Goal: Transaction & Acquisition: Purchase product/service

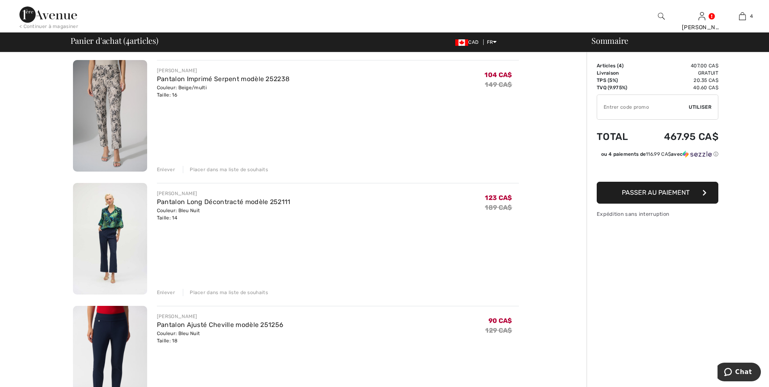
scroll to position [81, 0]
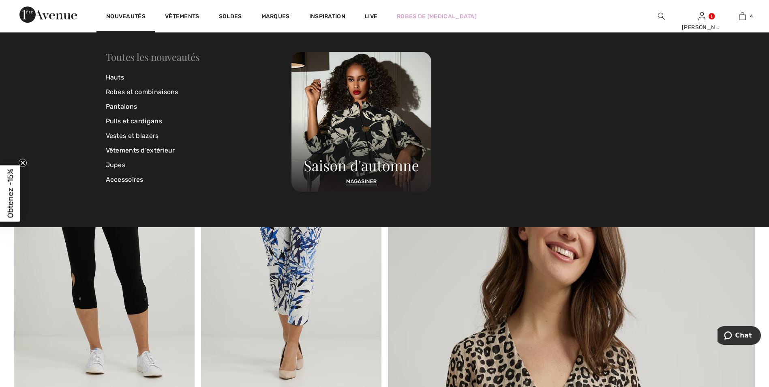
click at [154, 57] on link "Toutes les nouveautés" at bounding box center [153, 56] width 94 height 13
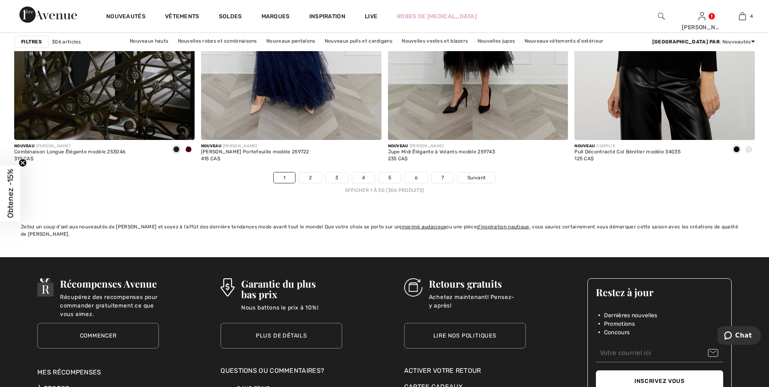
scroll to position [4659, 0]
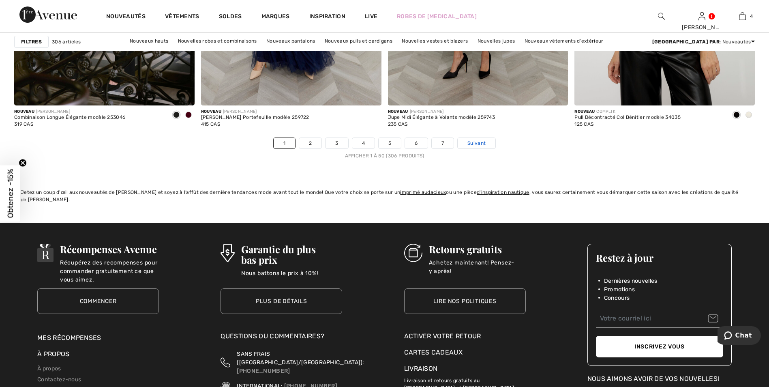
click at [474, 142] on span "Suivant" at bounding box center [476, 142] width 18 height 7
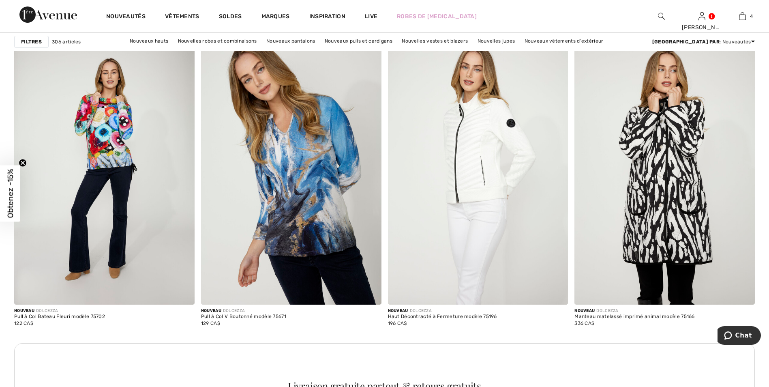
scroll to position [3403, 0]
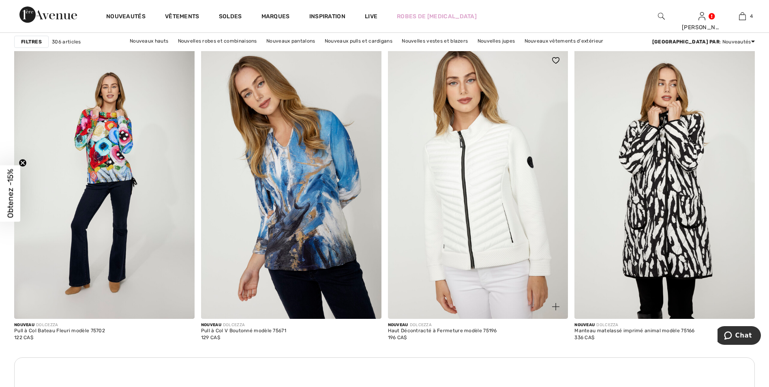
click at [489, 158] on img at bounding box center [478, 183] width 180 height 270
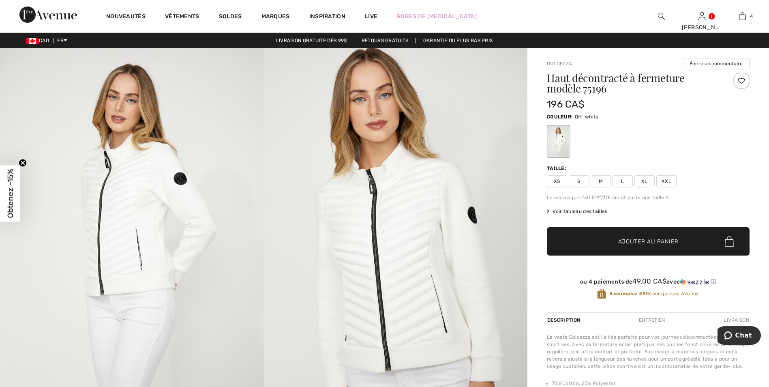
click at [585, 210] on span "Voir tableau des tailles" at bounding box center [577, 210] width 61 height 7
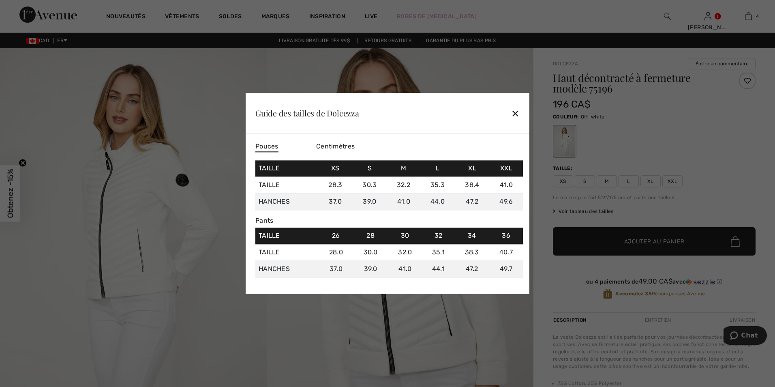
click at [513, 109] on div "✕" at bounding box center [515, 113] width 9 height 17
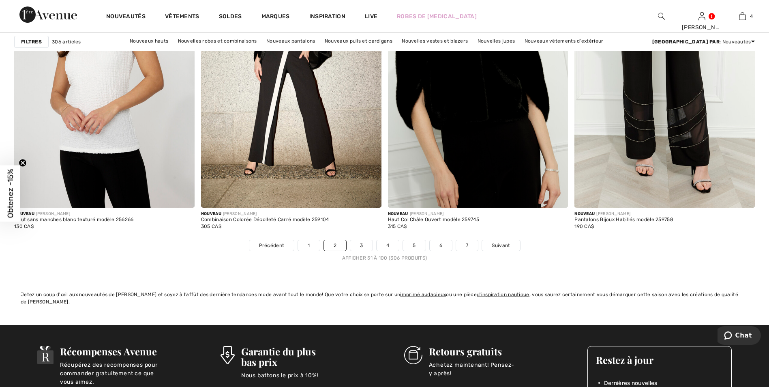
scroll to position [4619, 0]
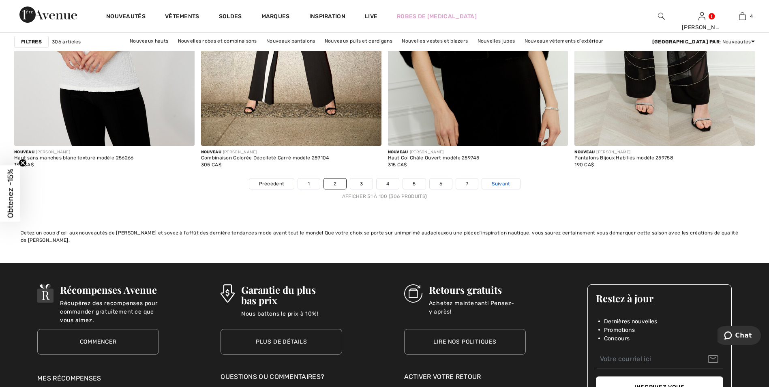
click at [498, 183] on span "Suivant" at bounding box center [500, 183] width 18 height 7
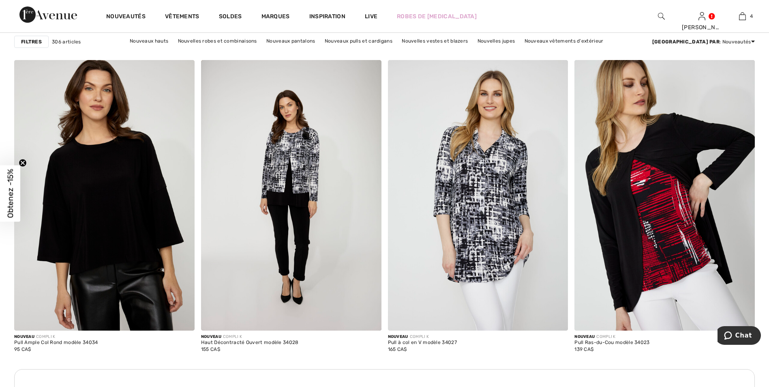
scroll to position [3403, 0]
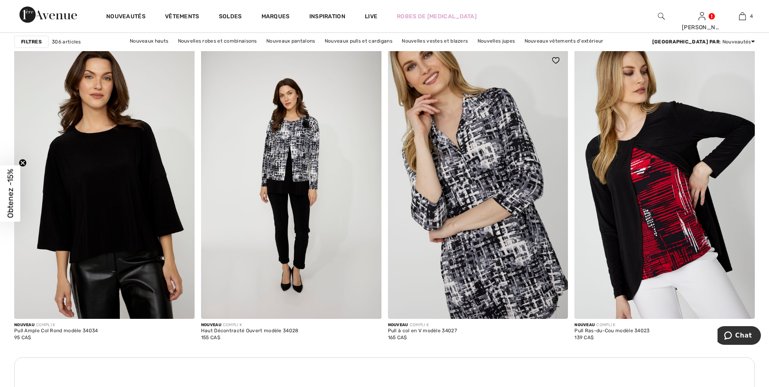
click at [488, 168] on img at bounding box center [478, 183] width 180 height 270
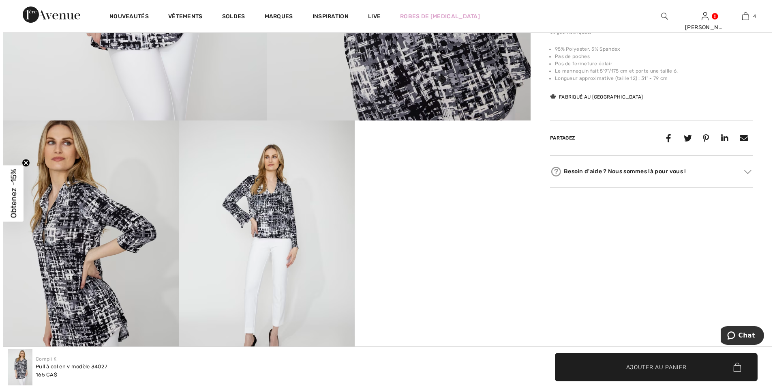
scroll to position [324, 0]
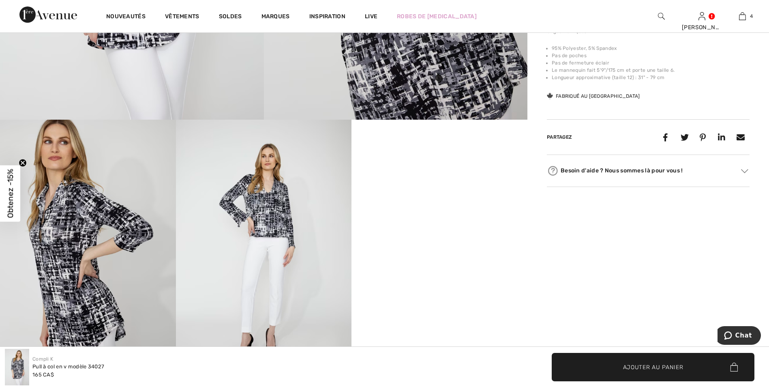
click at [268, 207] on img at bounding box center [264, 251] width 176 height 263
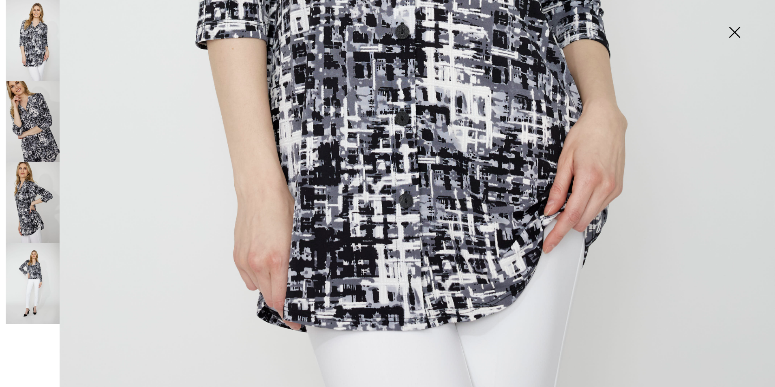
scroll to position [689, 0]
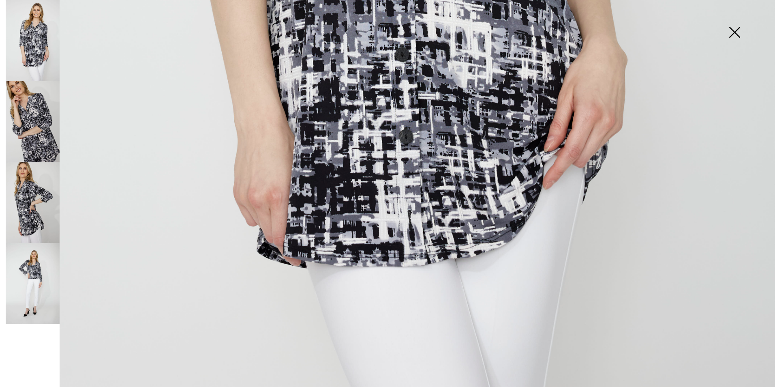
click at [32, 265] on img at bounding box center [33, 283] width 54 height 81
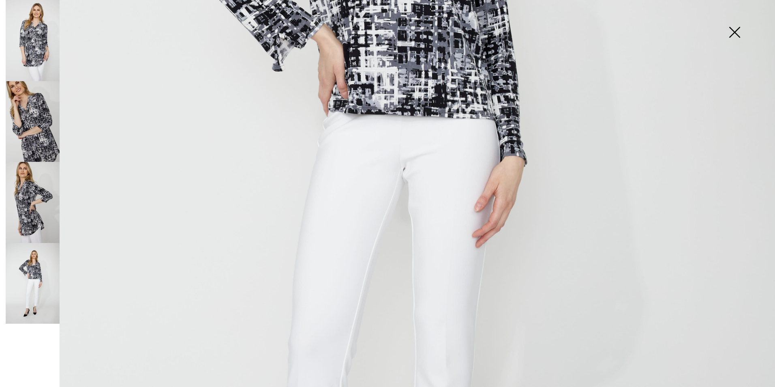
scroll to position [199, 0]
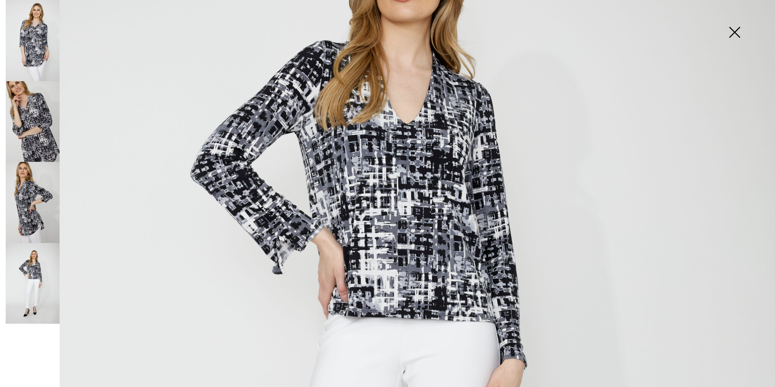
click at [28, 39] on img at bounding box center [33, 40] width 54 height 81
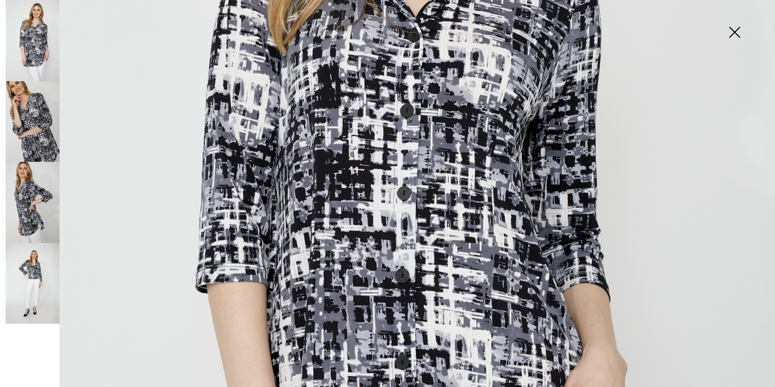
scroll to position [402, 0]
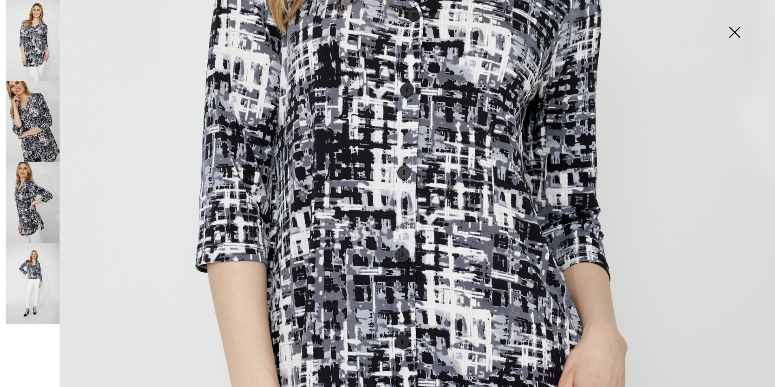
click at [32, 274] on img at bounding box center [33, 283] width 54 height 81
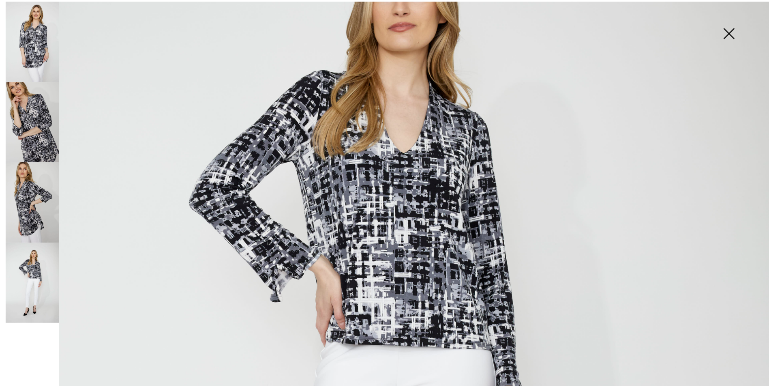
scroll to position [159, 0]
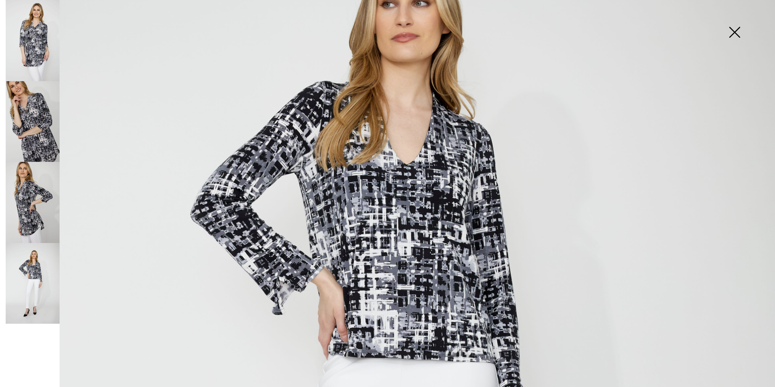
click at [731, 29] on img at bounding box center [734, 33] width 41 height 42
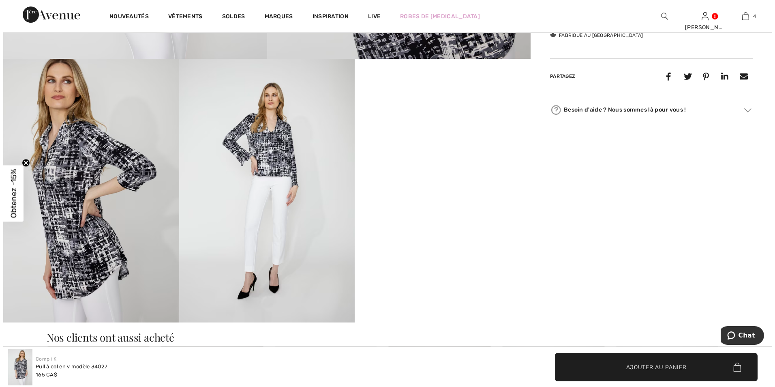
scroll to position [365, 0]
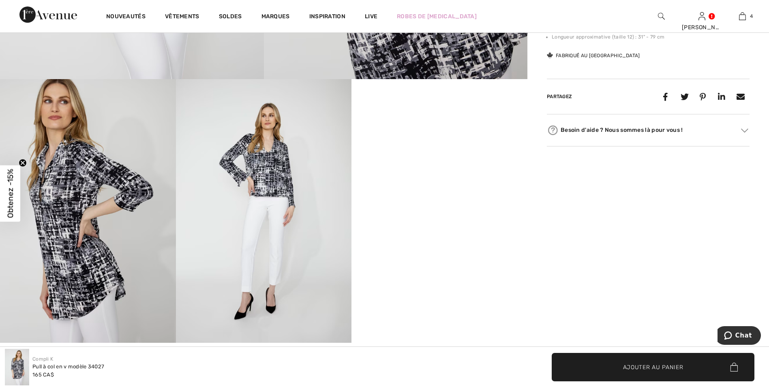
click at [264, 174] on img at bounding box center [264, 210] width 176 height 263
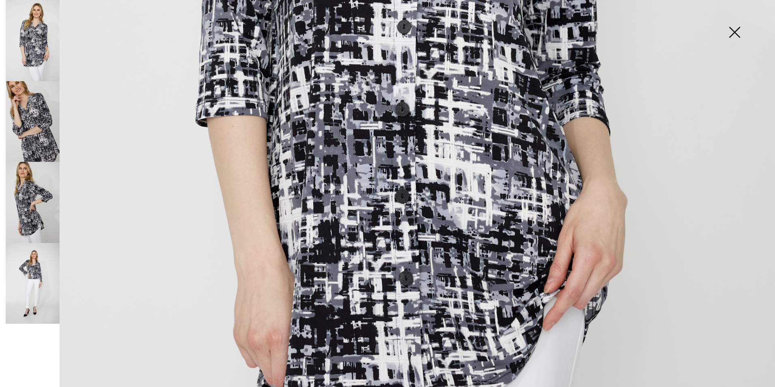
scroll to position [564, 0]
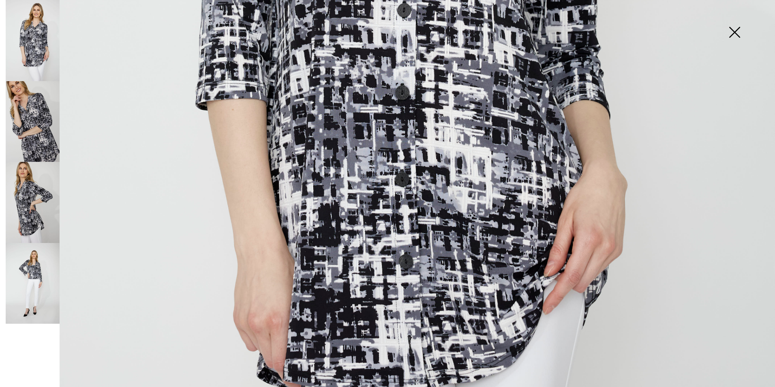
click at [39, 265] on img at bounding box center [33, 283] width 54 height 81
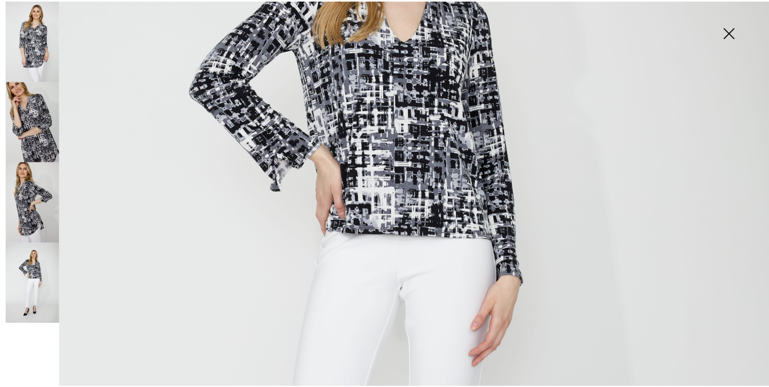
scroll to position [280, 0]
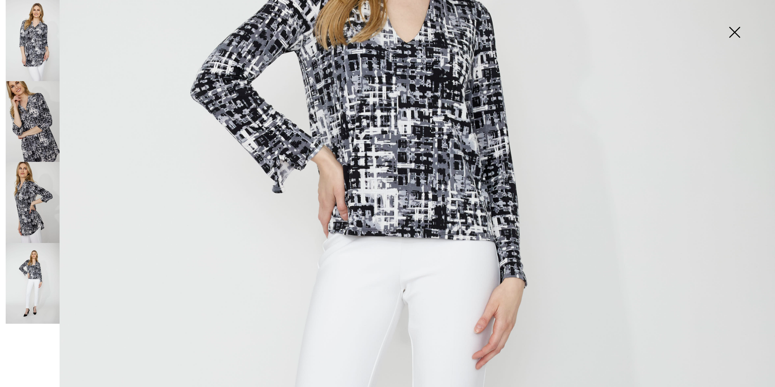
click at [738, 30] on img at bounding box center [734, 33] width 41 height 42
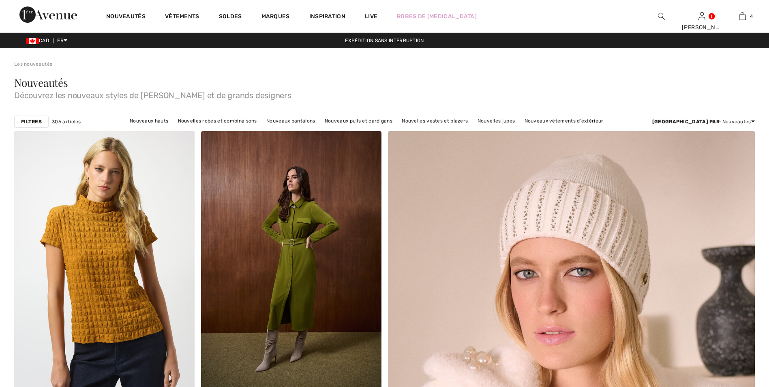
checkbox input "true"
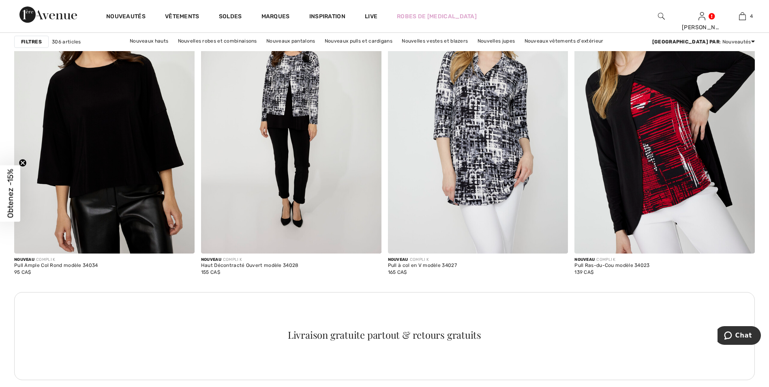
scroll to position [3444, 0]
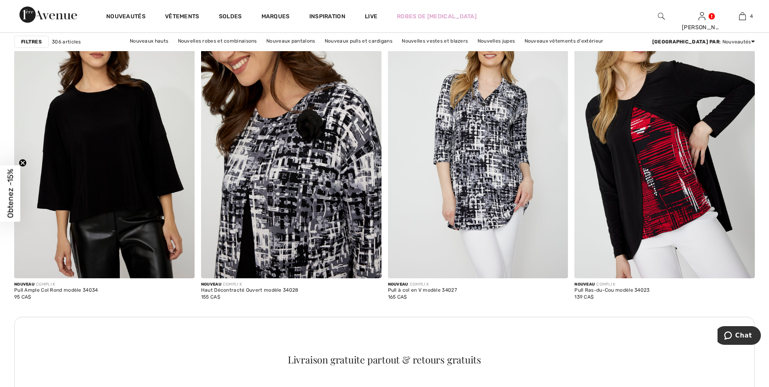
click at [303, 141] on img at bounding box center [291, 143] width 180 height 270
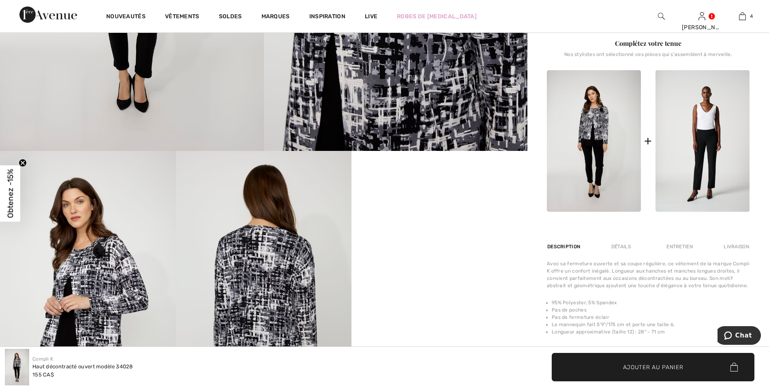
scroll to position [405, 0]
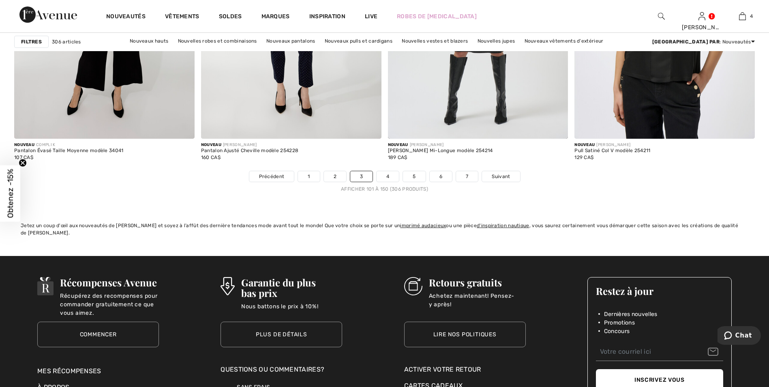
scroll to position [4659, 0]
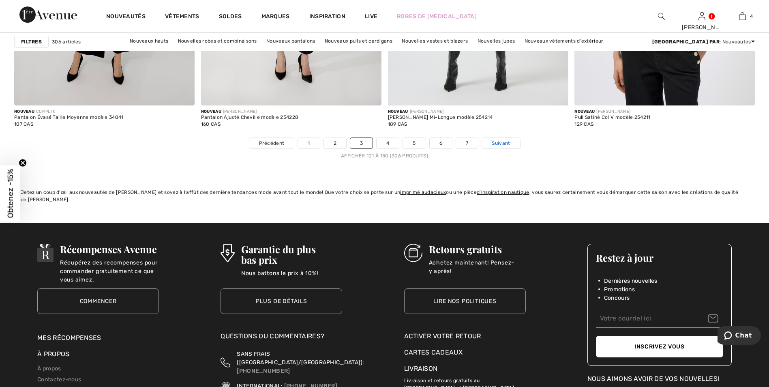
click at [506, 141] on span "Suivant" at bounding box center [500, 142] width 18 height 7
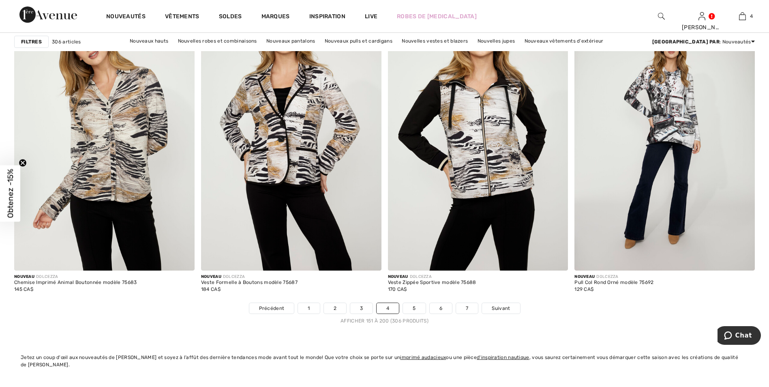
scroll to position [4538, 0]
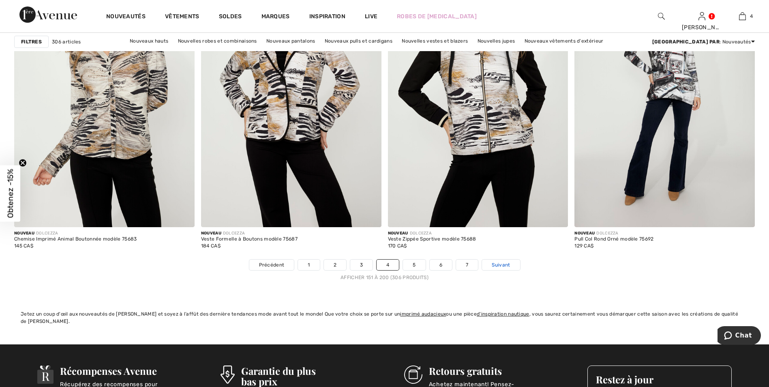
click at [498, 265] on span "Suivant" at bounding box center [500, 264] width 18 height 7
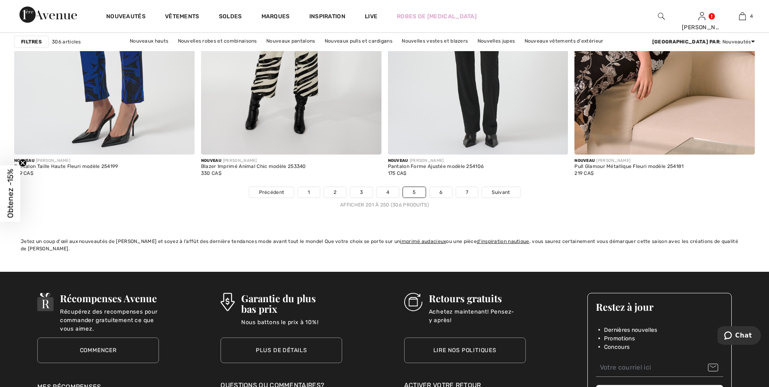
scroll to position [4700, 0]
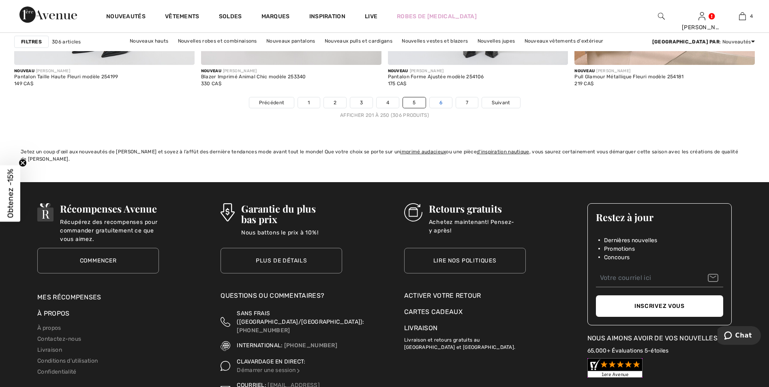
click at [440, 102] on link "6" at bounding box center [440, 102] width 22 height 11
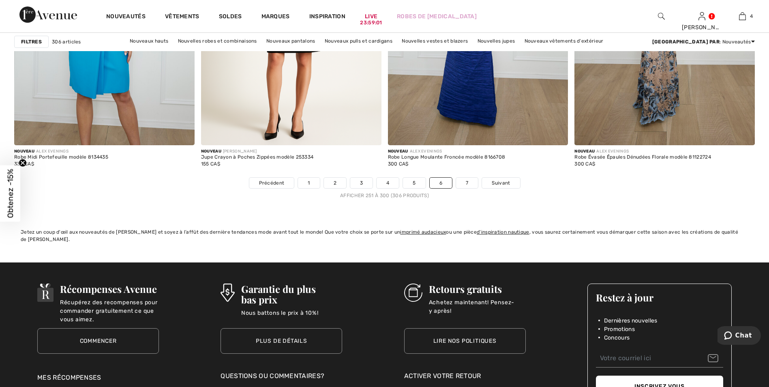
scroll to position [4659, 0]
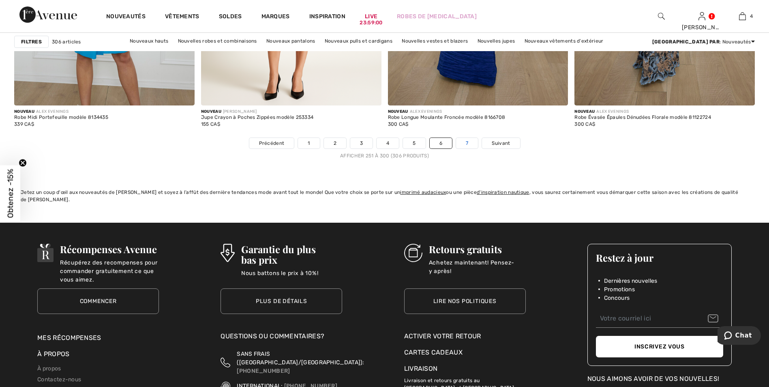
click at [466, 141] on link "7" at bounding box center [467, 143] width 22 height 11
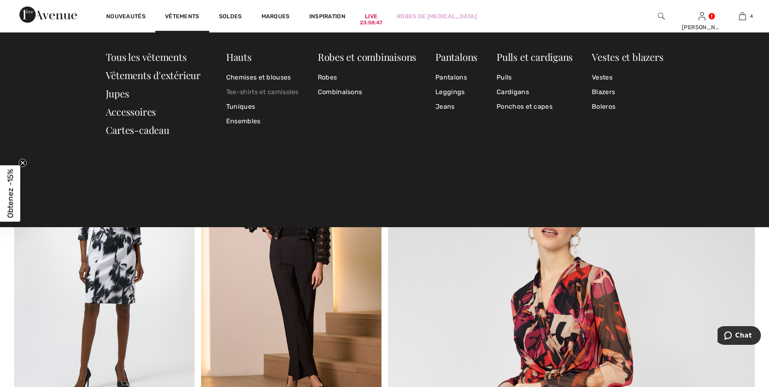
click at [245, 90] on link "Tee-shirts et camisoles" at bounding box center [262, 92] width 73 height 15
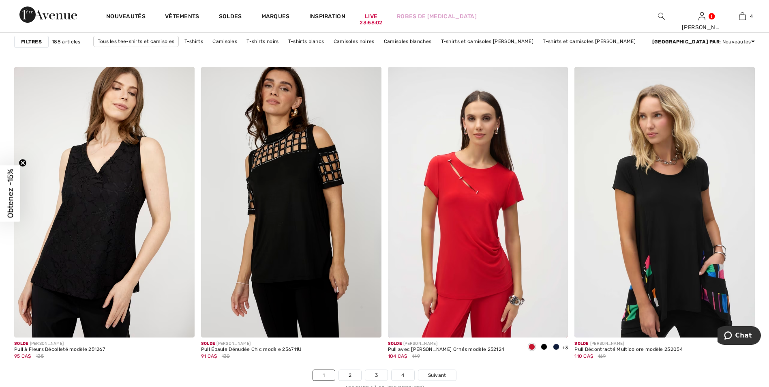
scroll to position [4659, 0]
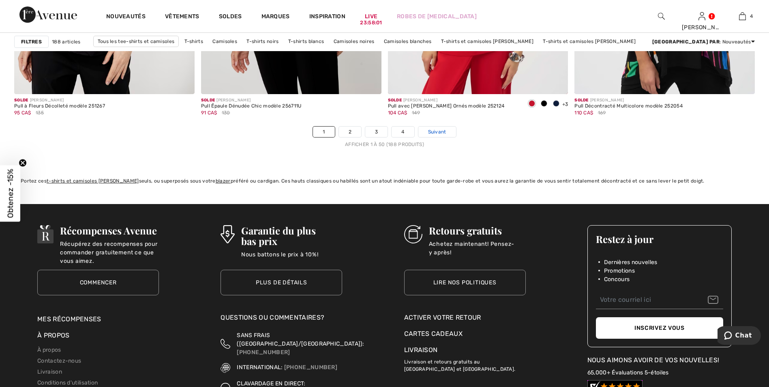
click at [436, 131] on span "Suivant" at bounding box center [437, 131] width 18 height 7
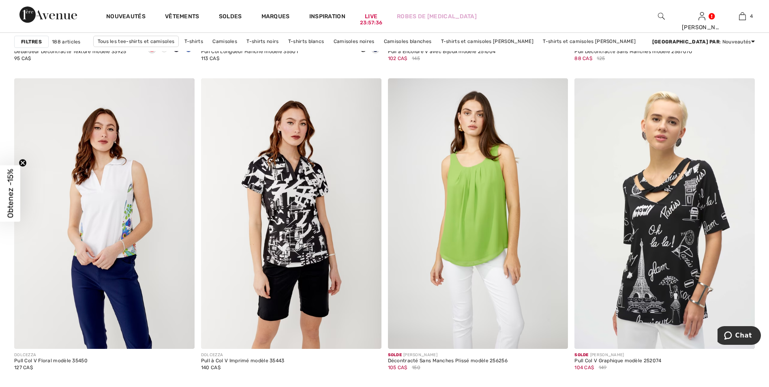
scroll to position [2066, 0]
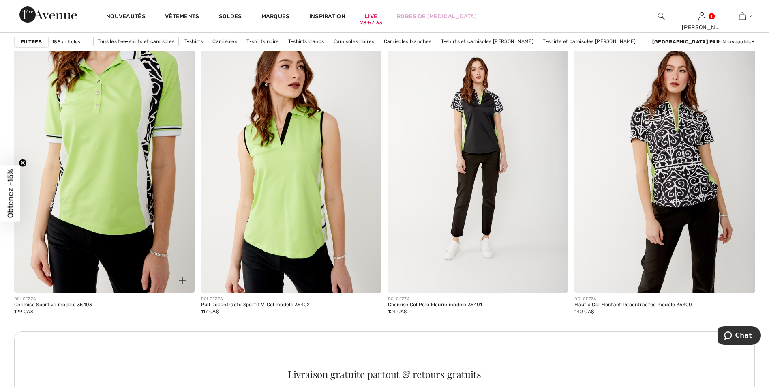
click at [97, 145] on img at bounding box center [104, 157] width 180 height 270
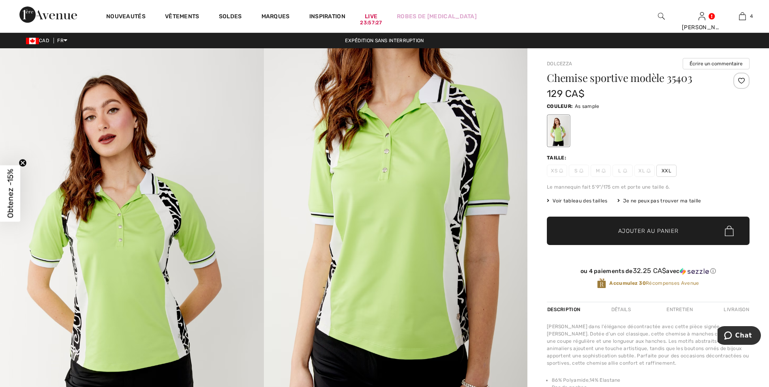
click at [590, 198] on span "Voir tableau des tailles" at bounding box center [577, 200] width 61 height 7
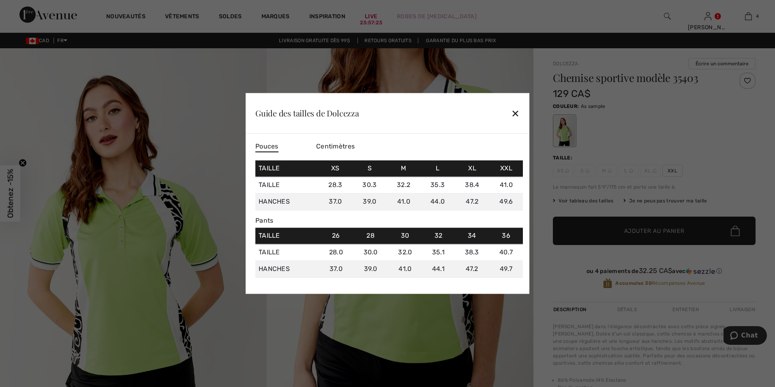
click at [508, 67] on div at bounding box center [387, 193] width 775 height 387
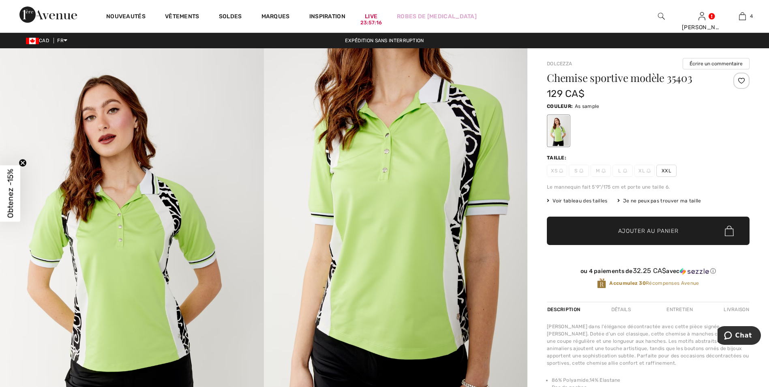
click at [666, 170] on span "XXL" at bounding box center [666, 170] width 20 height 12
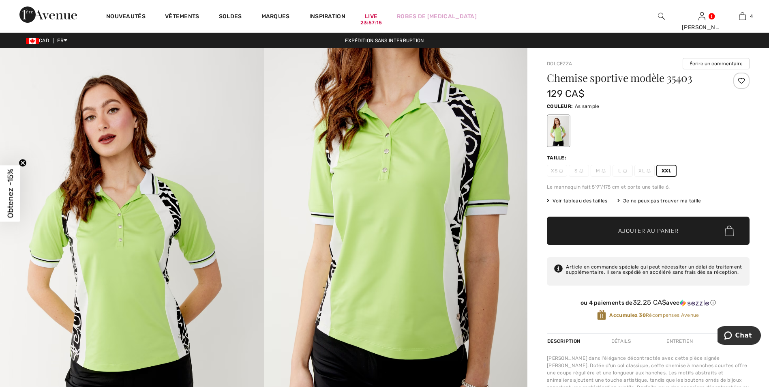
click at [637, 231] on span "Ajouter au panier" at bounding box center [648, 230] width 60 height 9
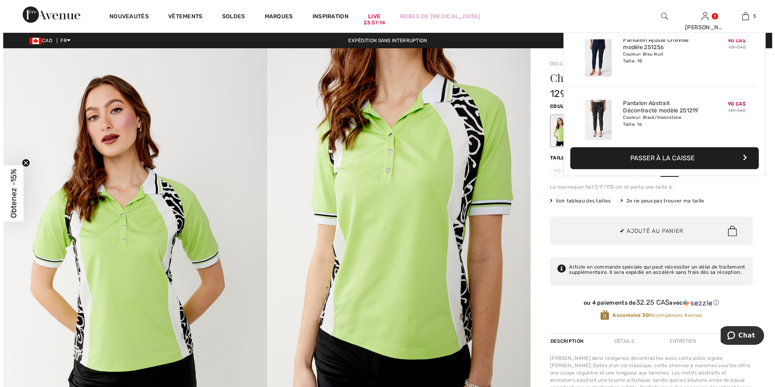
scroll to position [215, 0]
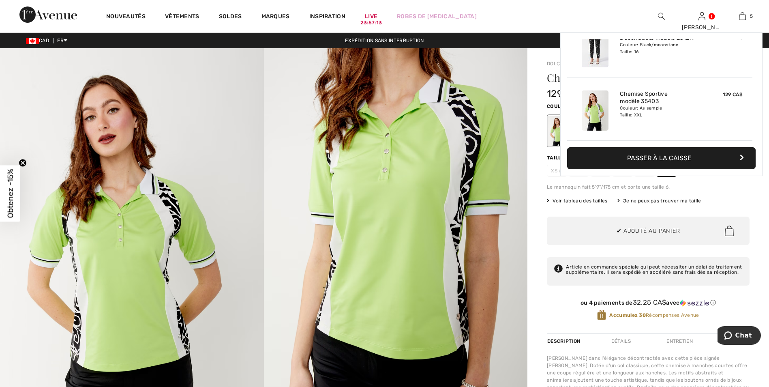
click at [487, 205] on img at bounding box center [396, 245] width 264 height 395
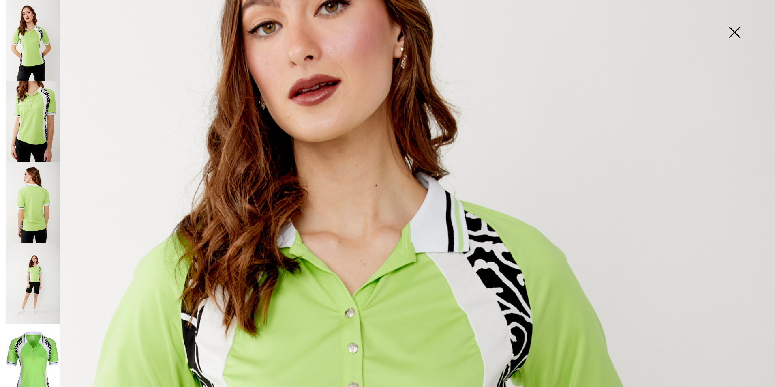
scroll to position [81, 0]
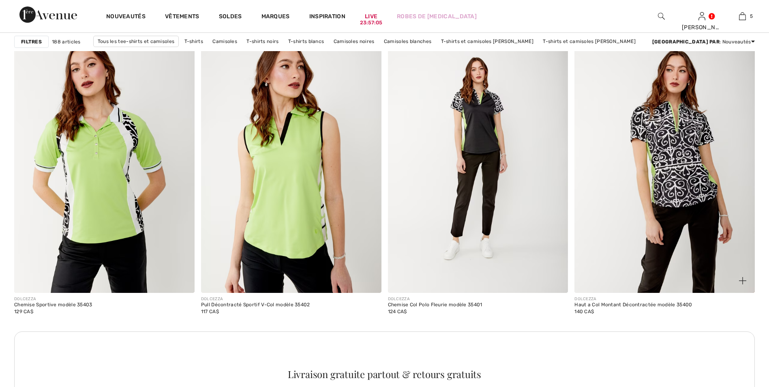
scroll to position [2066, 0]
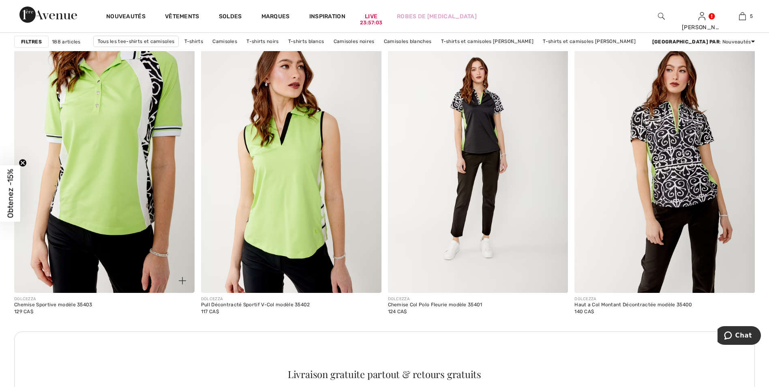
click at [115, 125] on img at bounding box center [104, 157] width 180 height 270
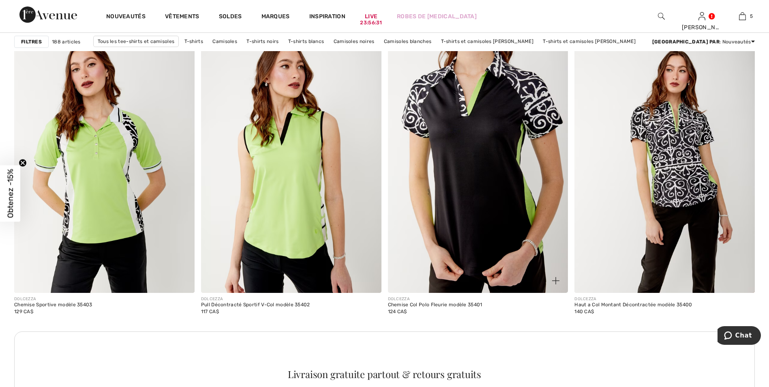
click at [488, 157] on img at bounding box center [478, 157] width 180 height 270
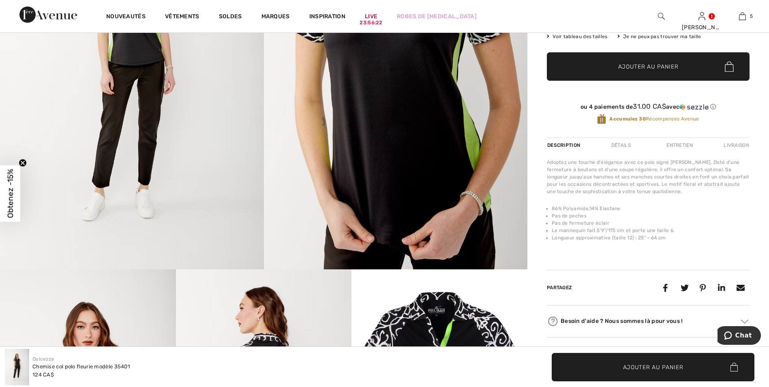
scroll to position [81, 0]
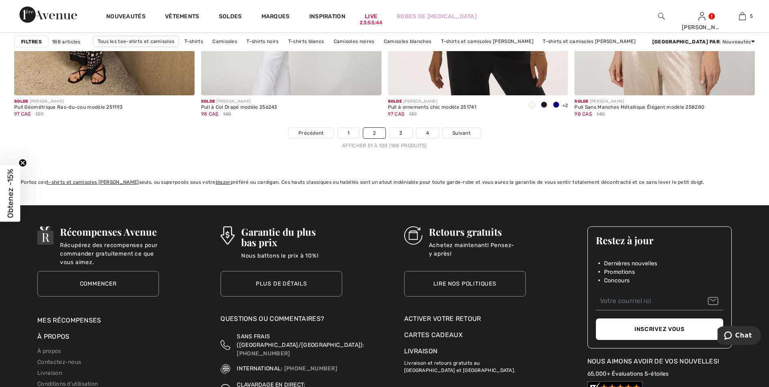
scroll to position [4659, 0]
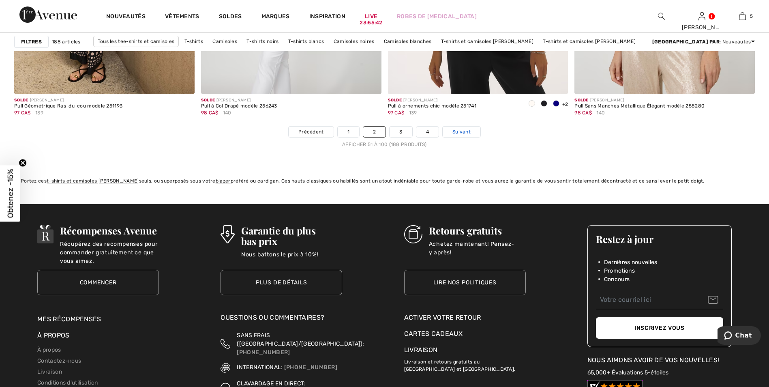
click at [464, 131] on span "Suivant" at bounding box center [461, 131] width 18 height 7
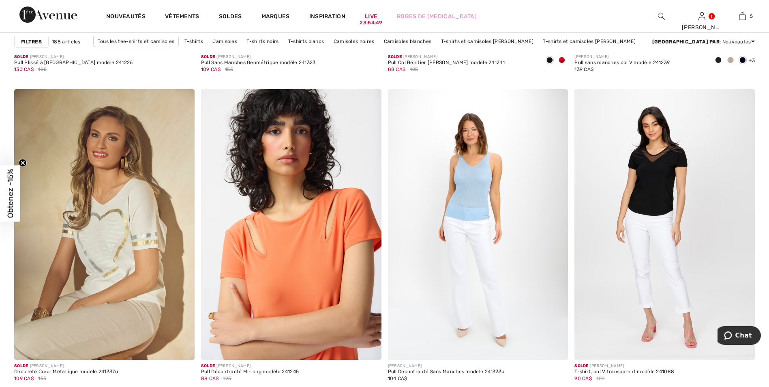
scroll to position [4092, 0]
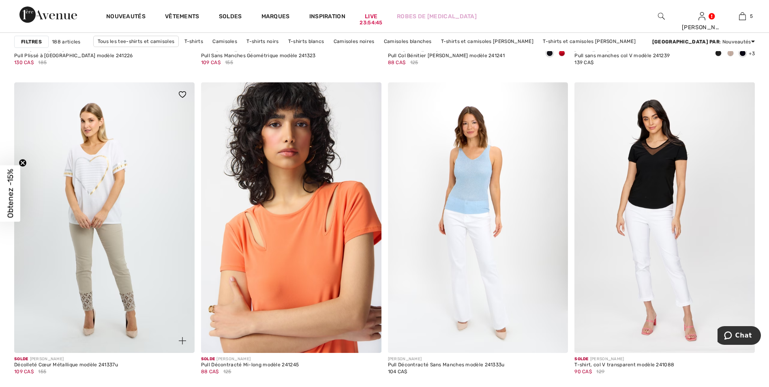
click at [98, 167] on img at bounding box center [104, 217] width 180 height 270
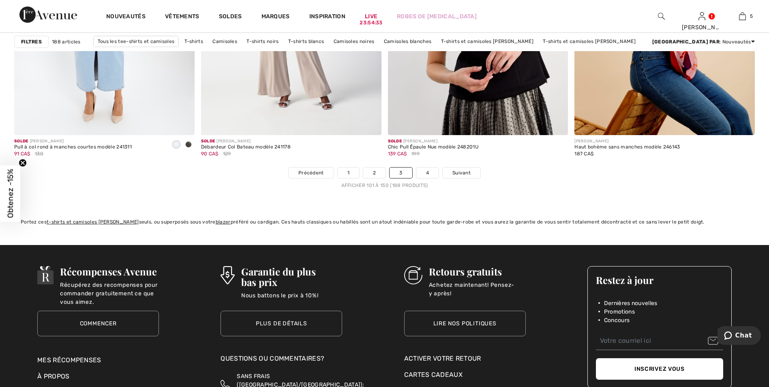
scroll to position [4619, 0]
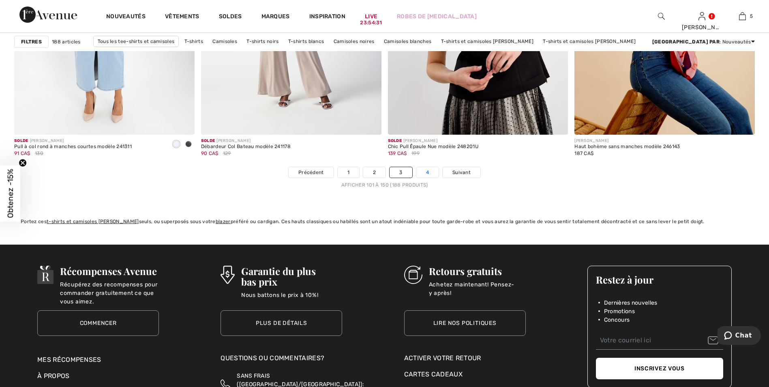
click at [428, 171] on link "4" at bounding box center [427, 172] width 22 height 11
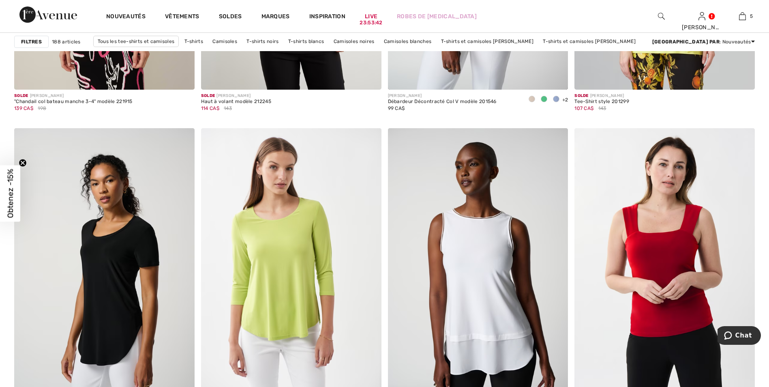
scroll to position [3363, 0]
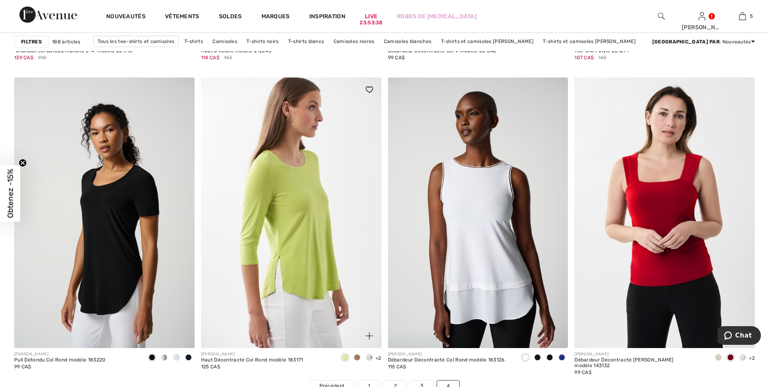
click at [299, 186] on img at bounding box center [291, 212] width 180 height 270
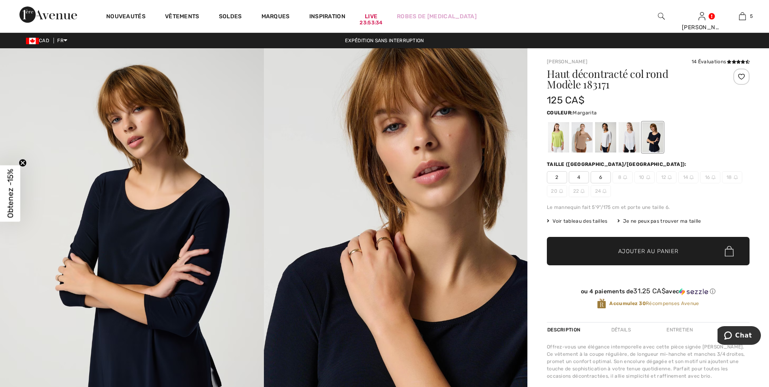
click at [556, 136] on div at bounding box center [558, 137] width 21 height 30
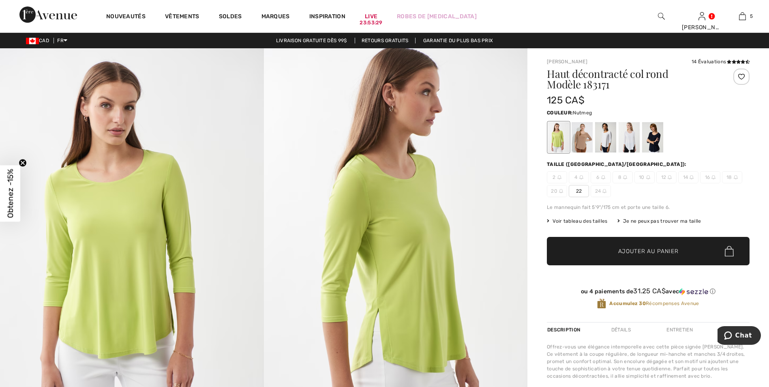
click at [584, 133] on div at bounding box center [581, 137] width 21 height 30
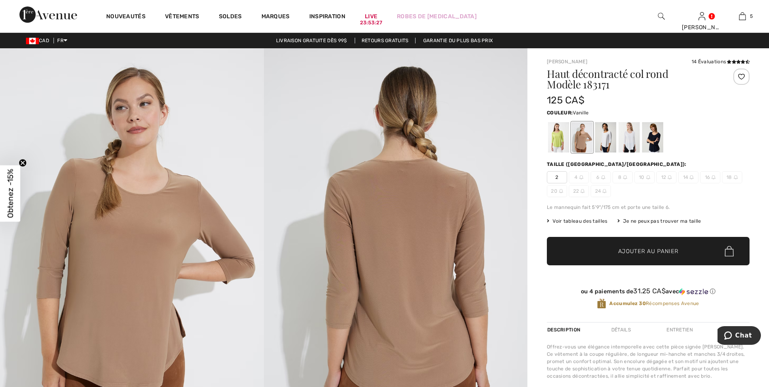
click at [606, 134] on div at bounding box center [605, 137] width 21 height 30
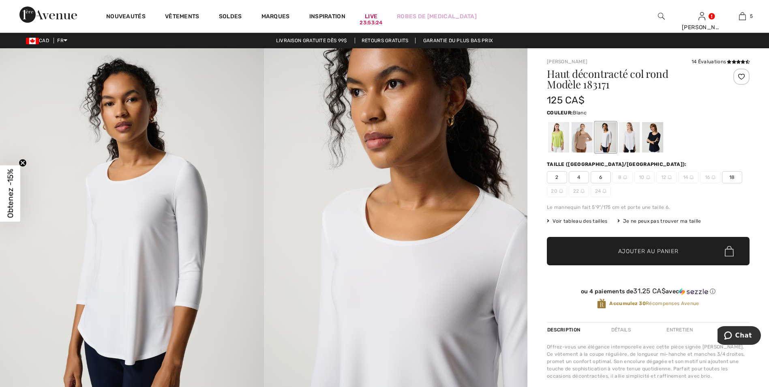
click at [632, 131] on div at bounding box center [628, 137] width 21 height 30
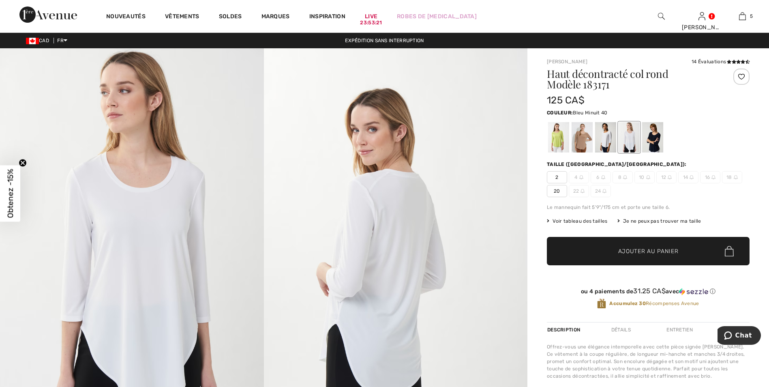
click at [656, 134] on div at bounding box center [652, 137] width 21 height 30
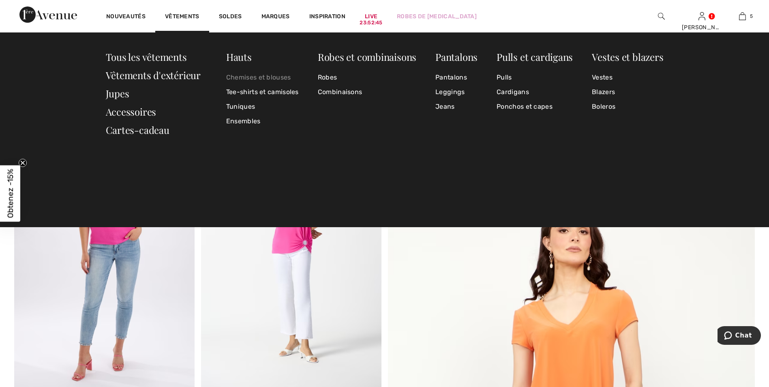
click at [240, 75] on link "Chemises et blouses" at bounding box center [262, 77] width 73 height 15
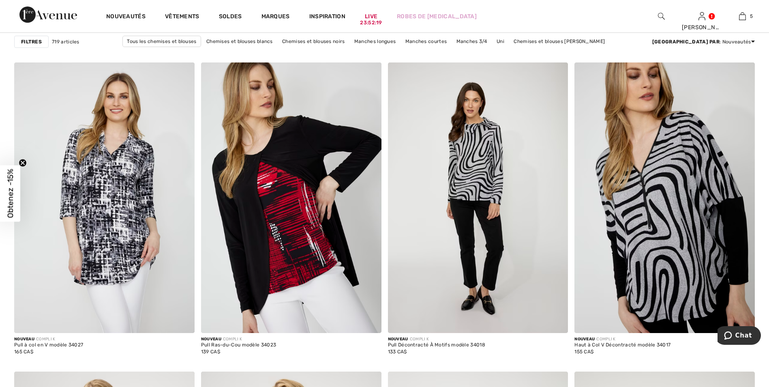
scroll to position [3079, 0]
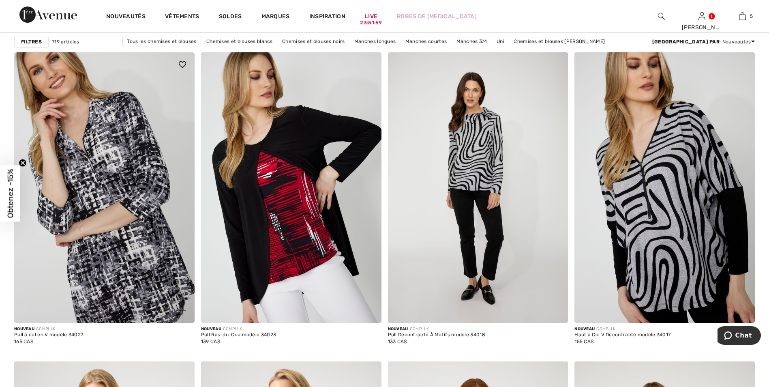
click at [101, 169] on img at bounding box center [104, 187] width 180 height 270
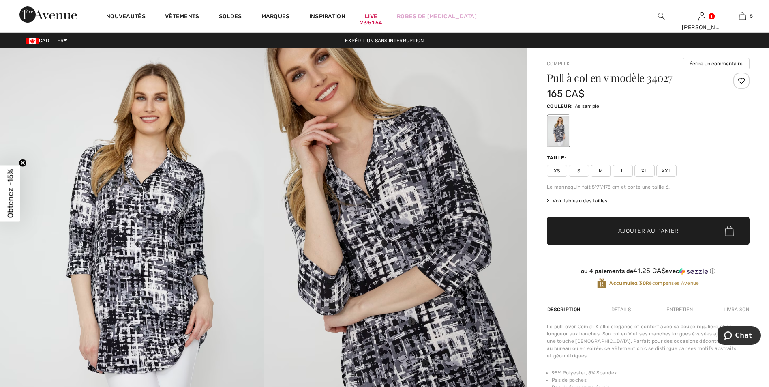
click at [400, 194] on img at bounding box center [396, 245] width 264 height 395
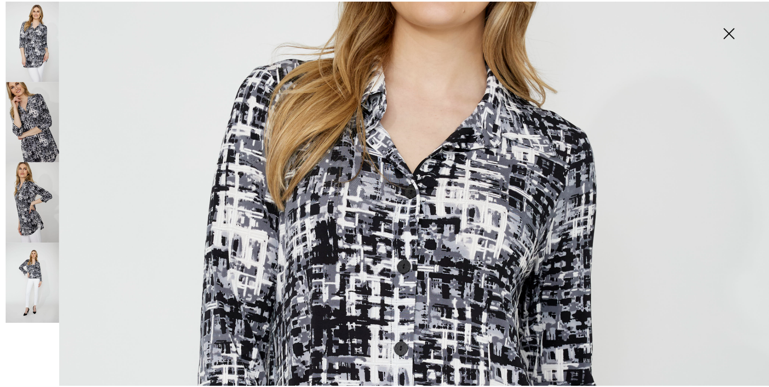
scroll to position [243, 0]
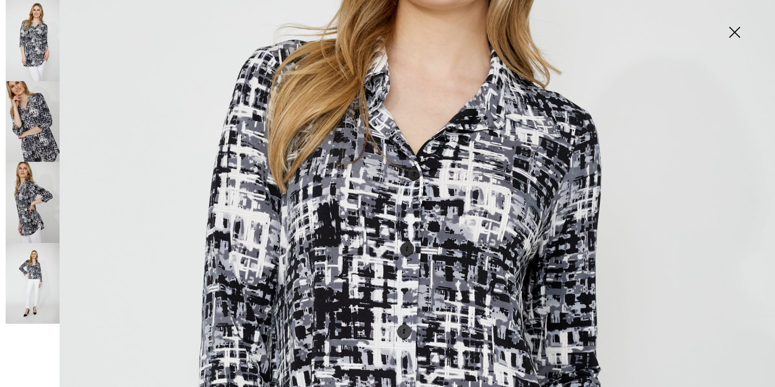
click at [737, 32] on img at bounding box center [734, 33] width 41 height 42
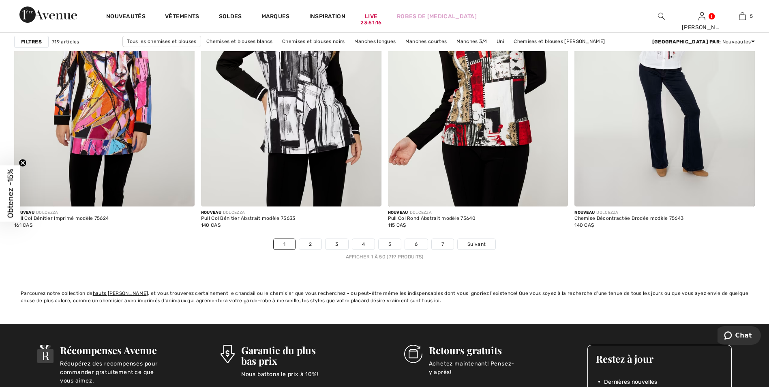
scroll to position [4619, 0]
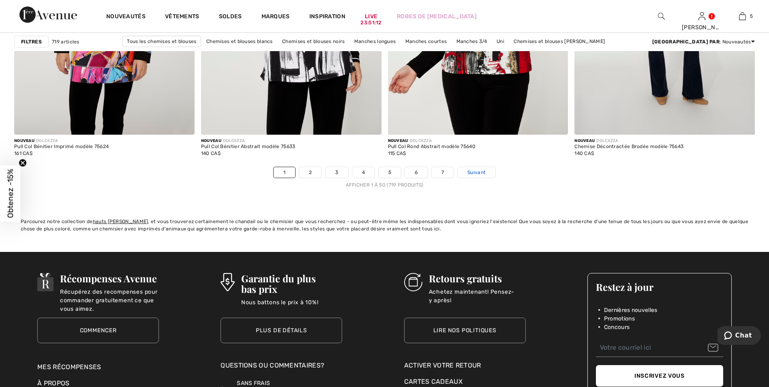
click at [474, 171] on span "Suivant" at bounding box center [476, 172] width 18 height 7
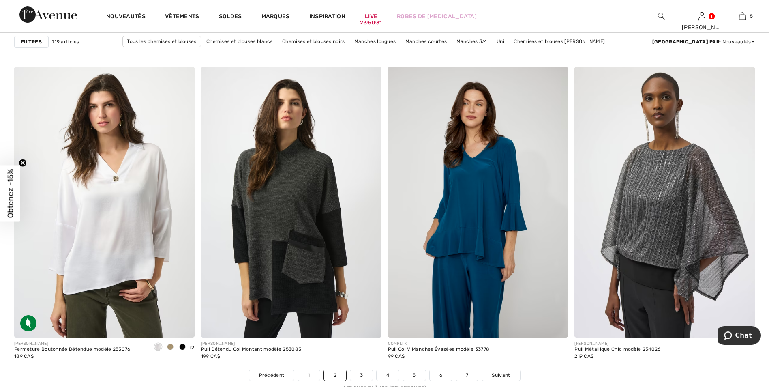
scroll to position [4457, 0]
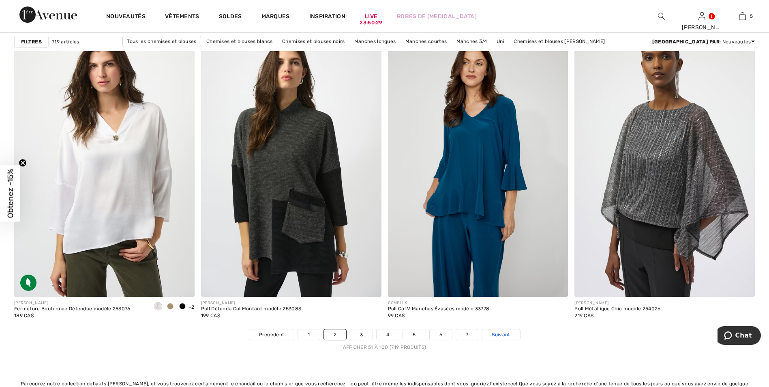
click at [497, 333] on span "Suivant" at bounding box center [500, 334] width 18 height 7
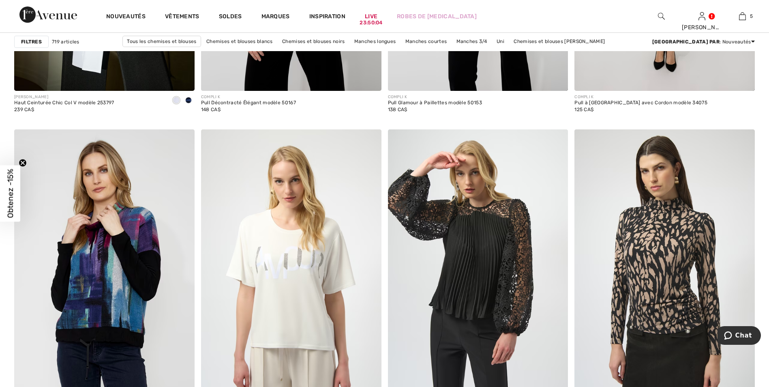
scroll to position [1702, 0]
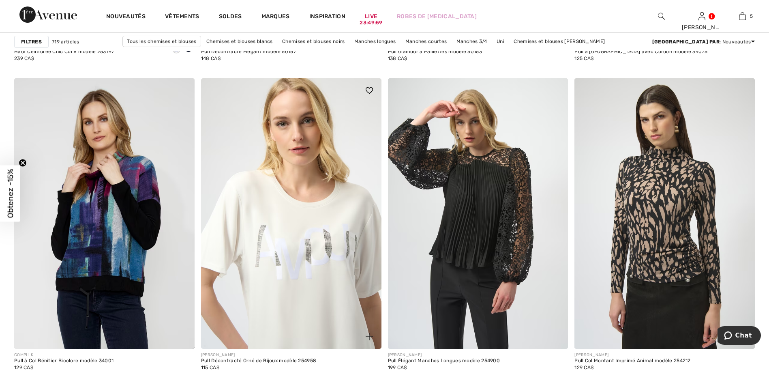
click at [313, 256] on img at bounding box center [291, 213] width 180 height 270
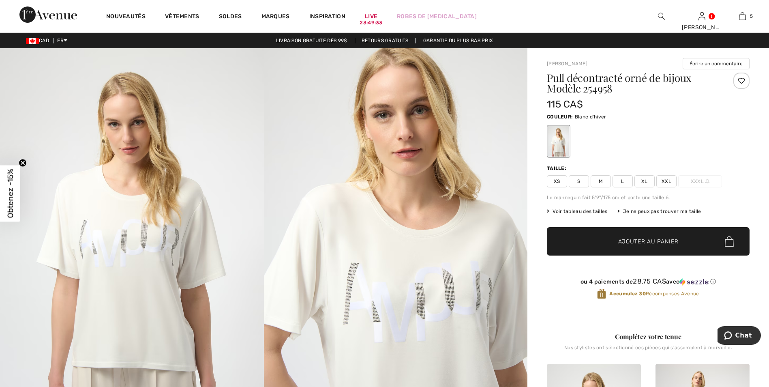
click at [350, 216] on img at bounding box center [396, 245] width 264 height 395
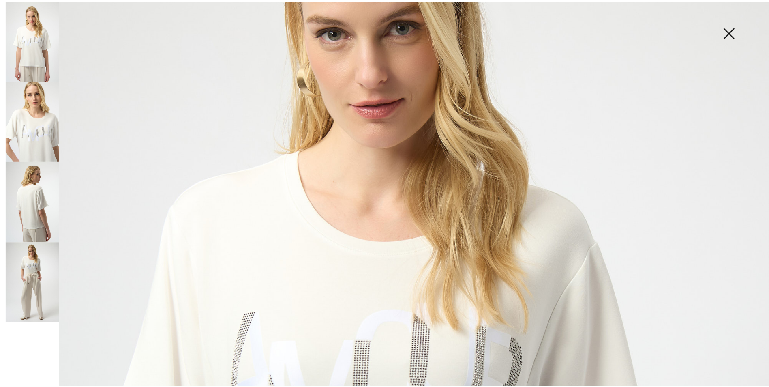
scroll to position [203, 0]
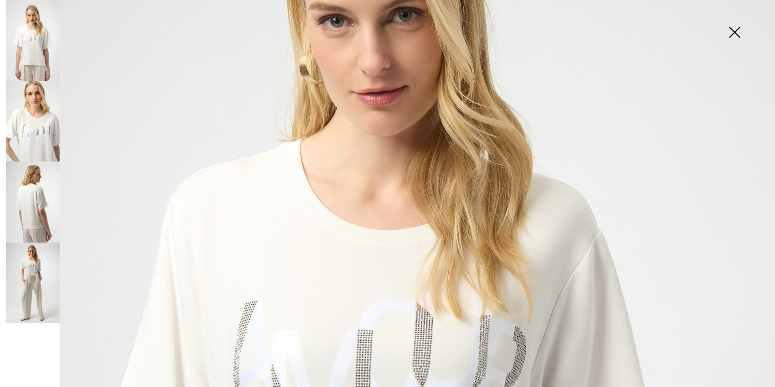
click at [41, 199] on img at bounding box center [33, 201] width 54 height 81
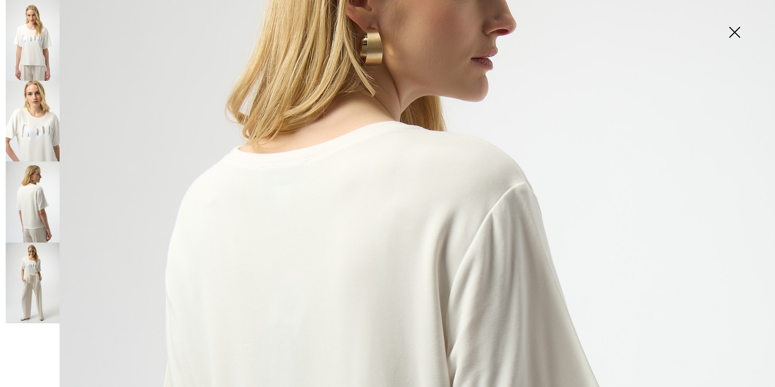
click at [736, 32] on img at bounding box center [734, 33] width 41 height 42
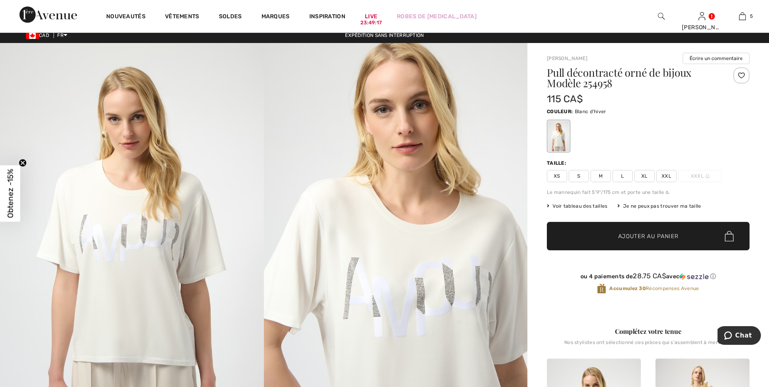
scroll to position [0, 0]
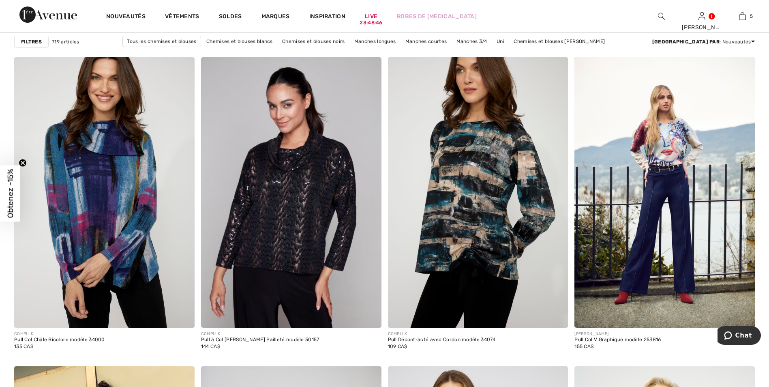
scroll to position [4052, 0]
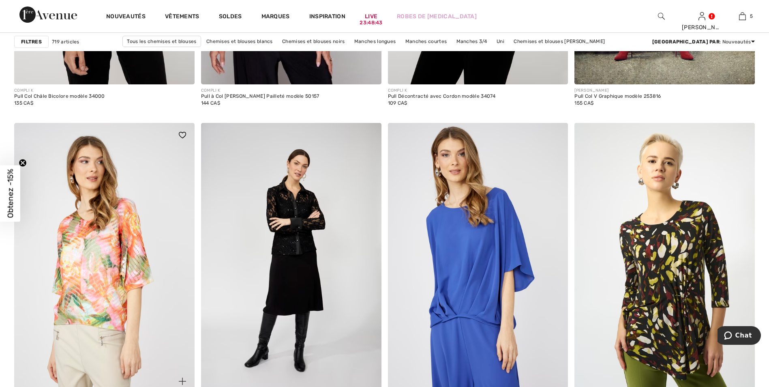
click at [92, 252] on img at bounding box center [104, 258] width 180 height 270
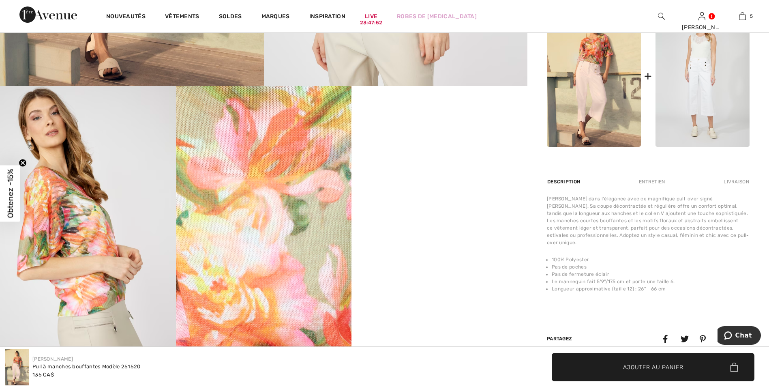
scroll to position [365, 0]
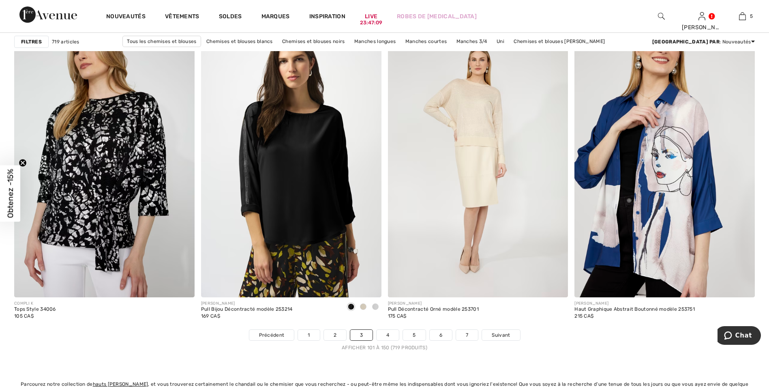
scroll to position [4457, 0]
click at [375, 306] on span at bounding box center [375, 306] width 6 height 6
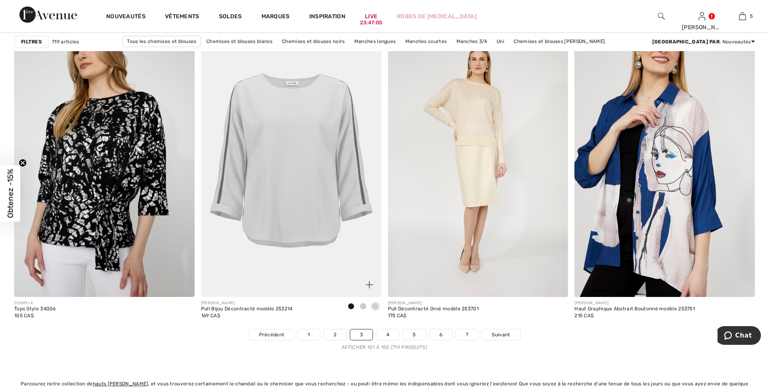
click at [364, 305] on span at bounding box center [363, 306] width 6 height 6
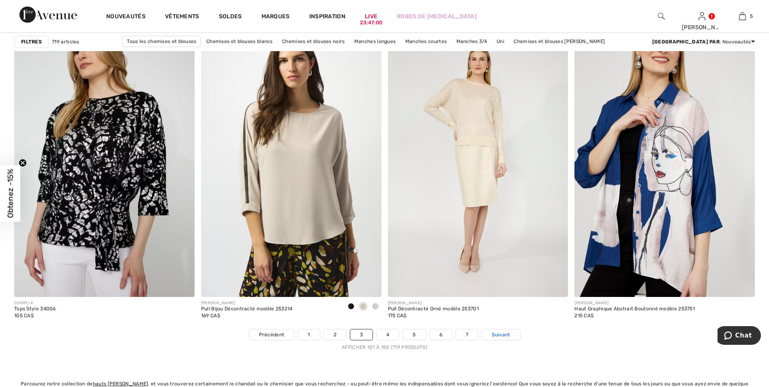
click at [504, 332] on span "Suivant" at bounding box center [500, 334] width 18 height 7
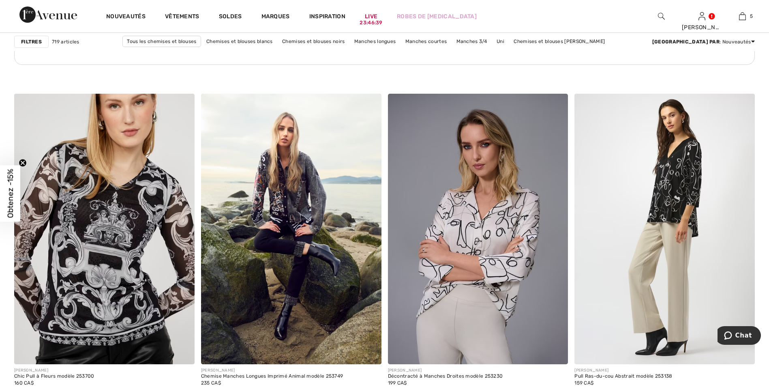
scroll to position [1418, 0]
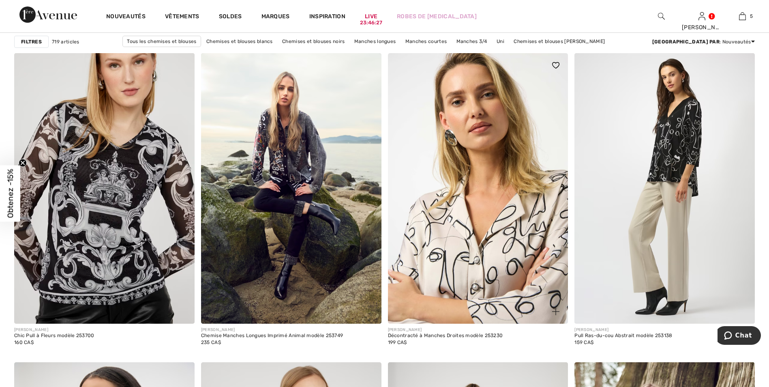
click at [495, 209] on img at bounding box center [478, 188] width 180 height 270
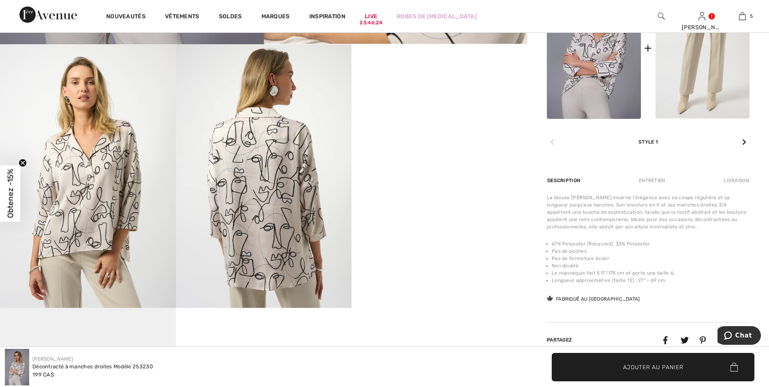
scroll to position [405, 0]
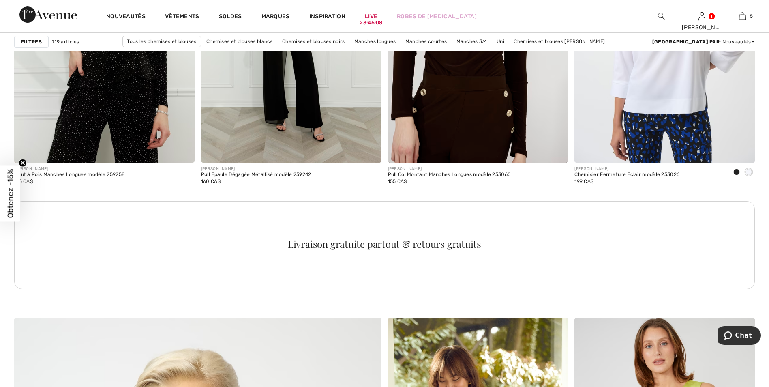
scroll to position [2066, 0]
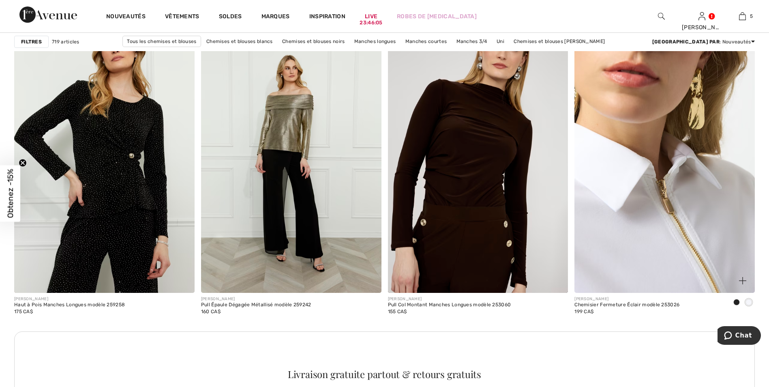
click at [670, 214] on img at bounding box center [664, 157] width 180 height 270
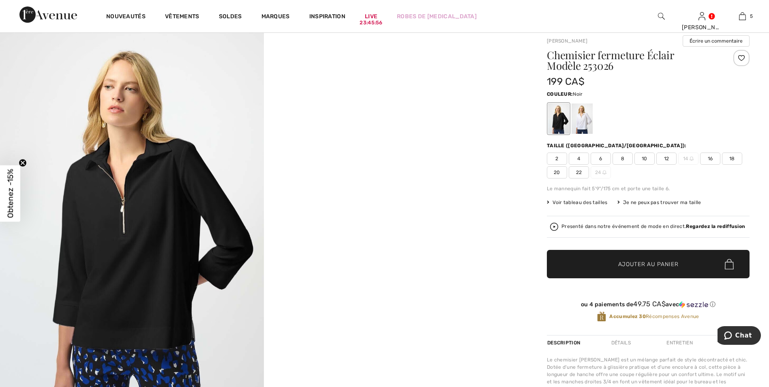
scroll to position [41, 0]
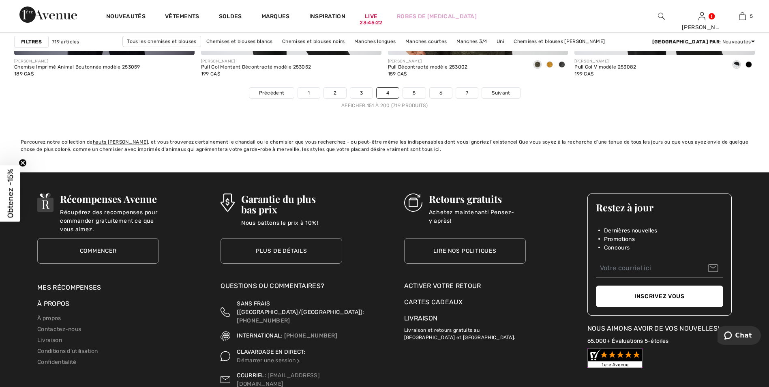
scroll to position [4700, 0]
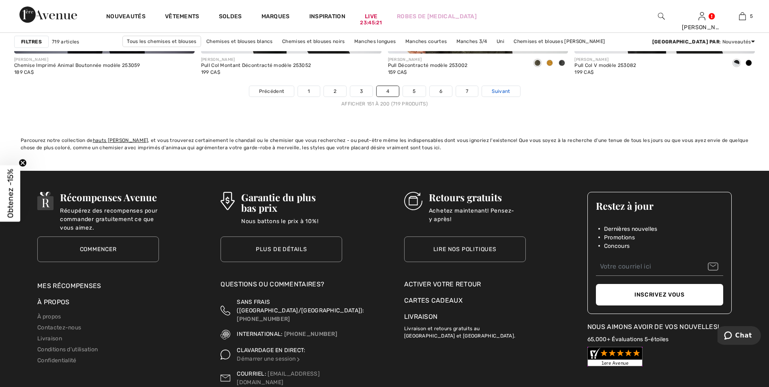
click at [495, 92] on span "Suivant" at bounding box center [500, 91] width 18 height 7
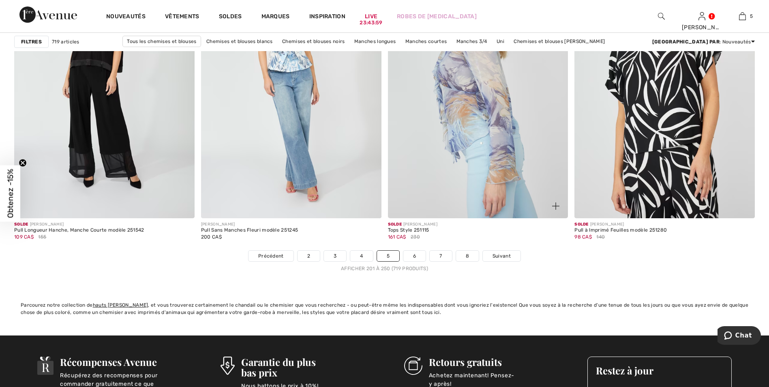
scroll to position [4538, 0]
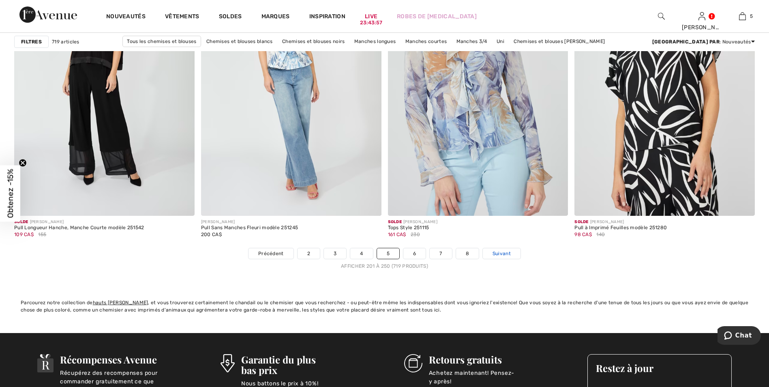
click at [499, 252] on span "Suivant" at bounding box center [501, 253] width 18 height 7
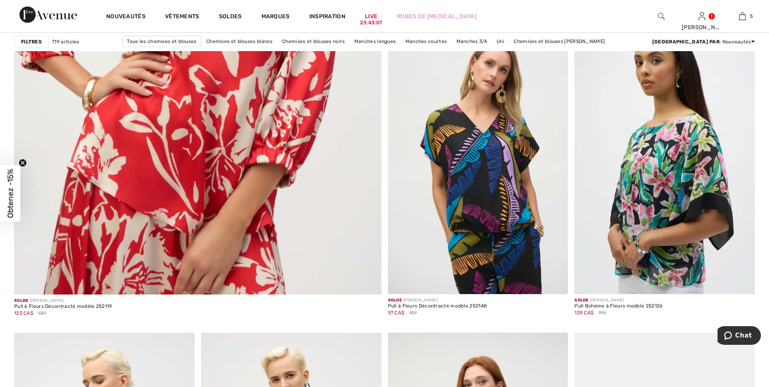
scroll to position [2715, 0]
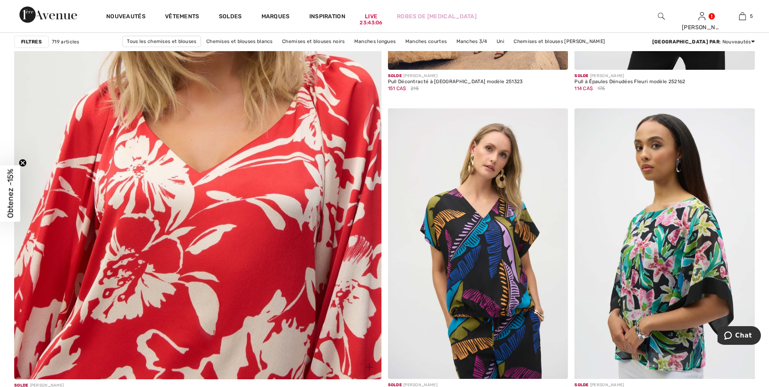
click at [265, 199] on img at bounding box center [197, 129] width 440 height 660
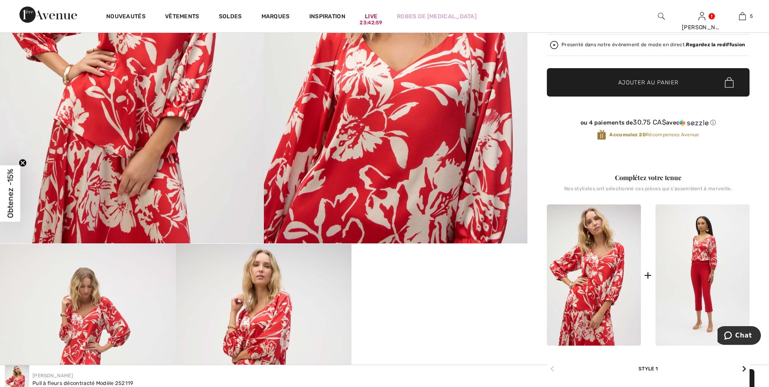
scroll to position [162, 0]
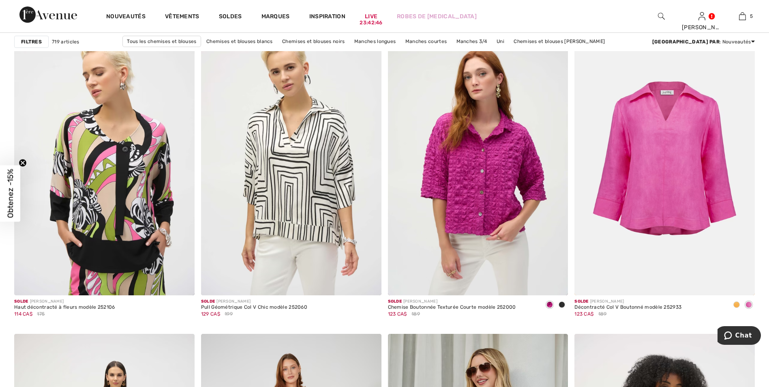
scroll to position [3120, 0]
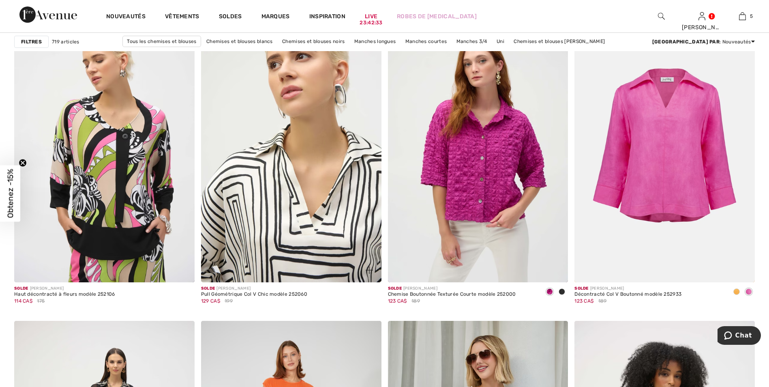
click at [320, 218] on img at bounding box center [291, 147] width 180 height 270
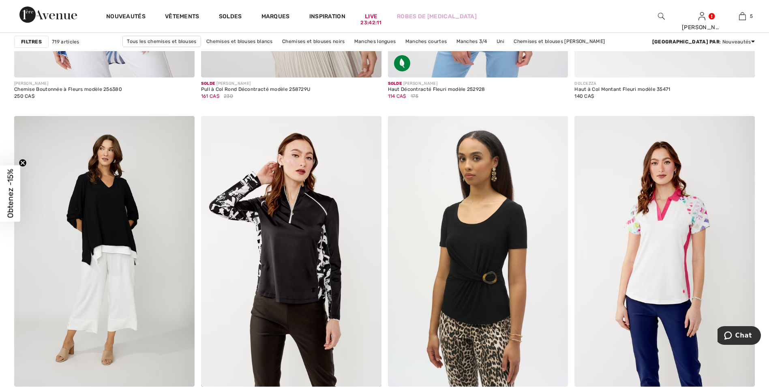
scroll to position [4092, 0]
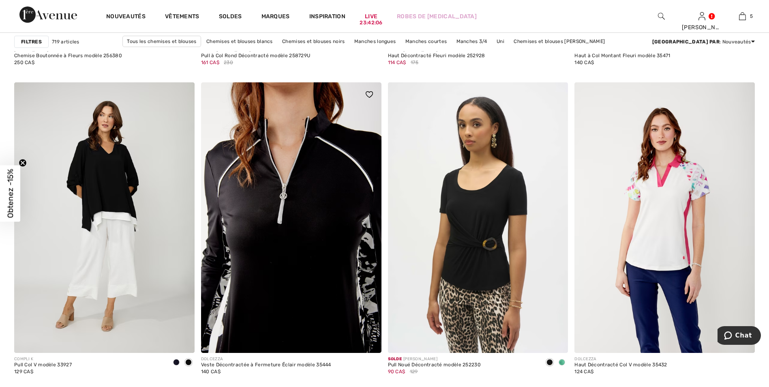
click at [304, 224] on img at bounding box center [291, 217] width 180 height 270
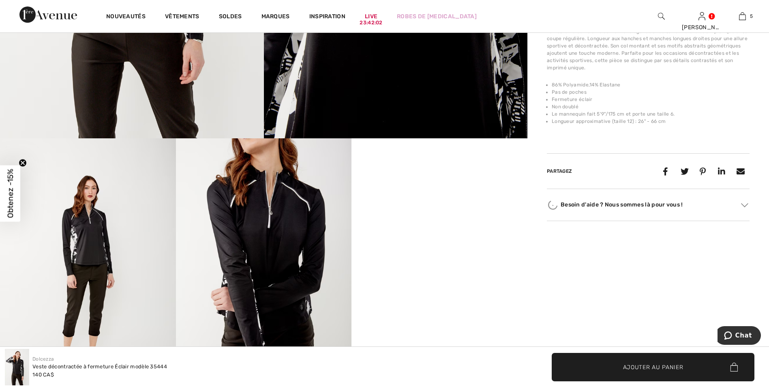
scroll to position [446, 0]
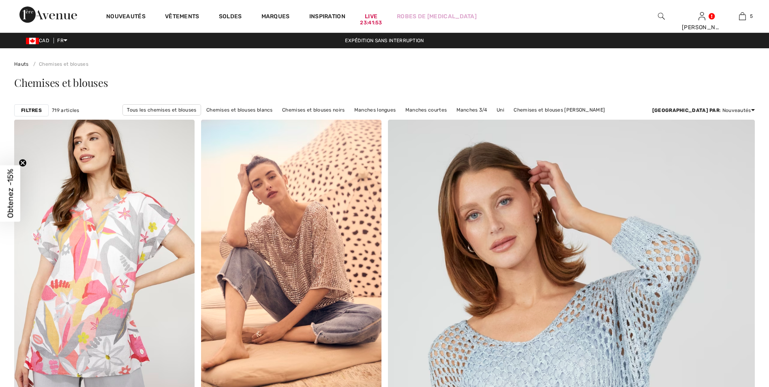
checkbox input "true"
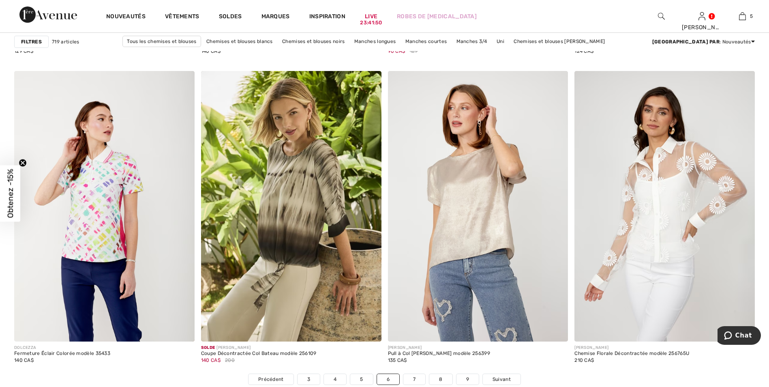
scroll to position [4416, 0]
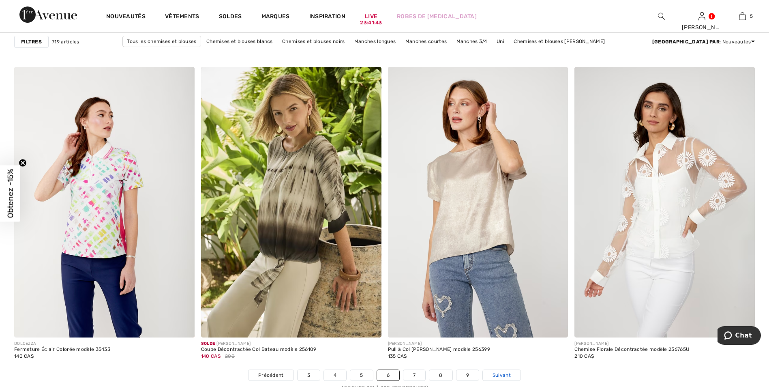
click at [505, 373] on span "Suivant" at bounding box center [501, 374] width 18 height 7
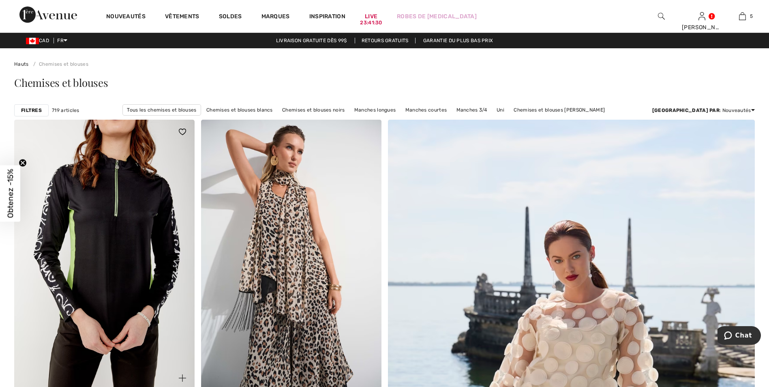
click at [131, 217] on img at bounding box center [104, 255] width 180 height 270
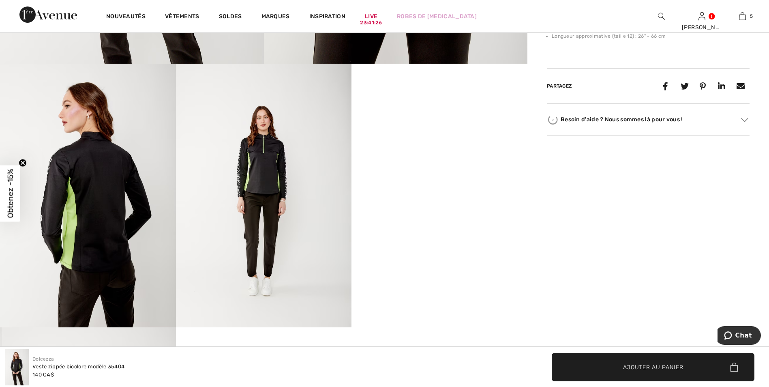
scroll to position [405, 0]
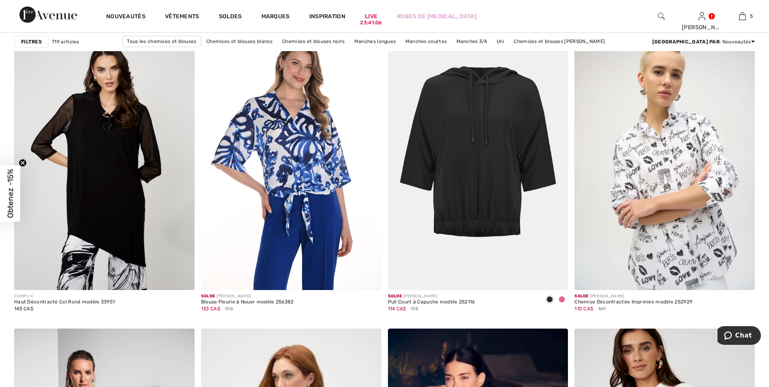
scroll to position [729, 0]
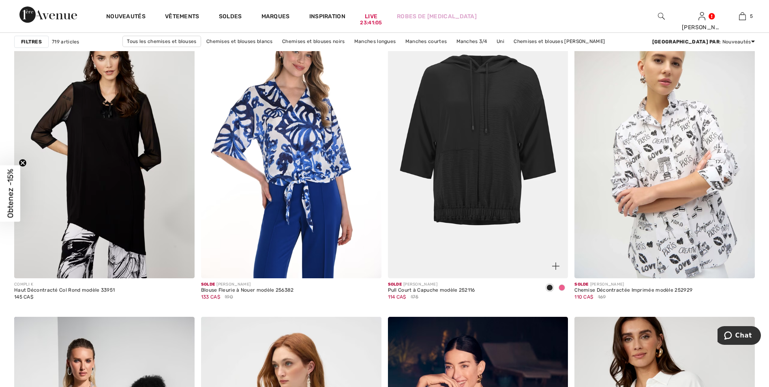
click at [564, 286] on span at bounding box center [561, 287] width 6 height 6
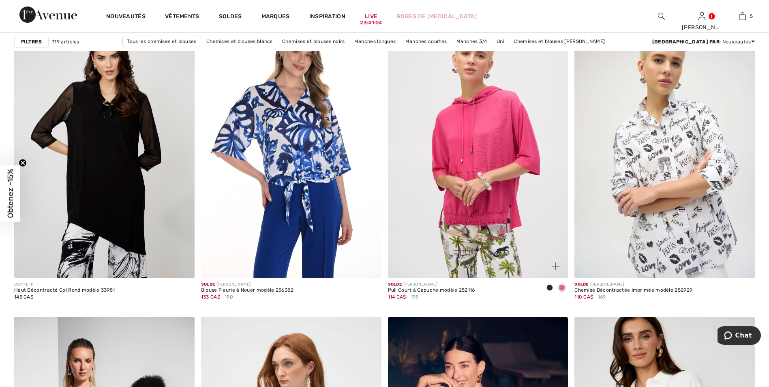
click at [489, 145] on img at bounding box center [478, 143] width 180 height 270
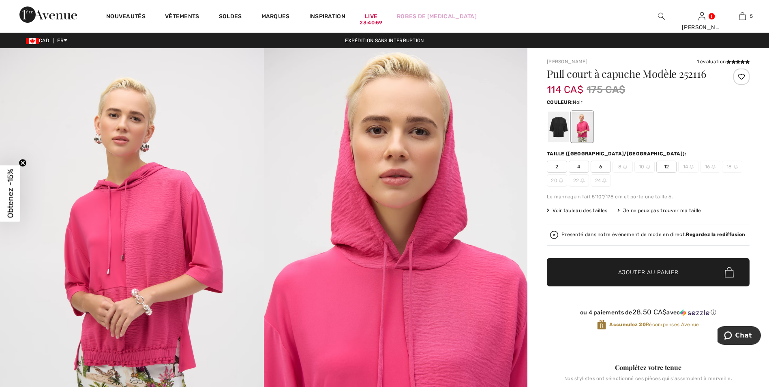
click at [558, 126] on div at bounding box center [558, 126] width 21 height 30
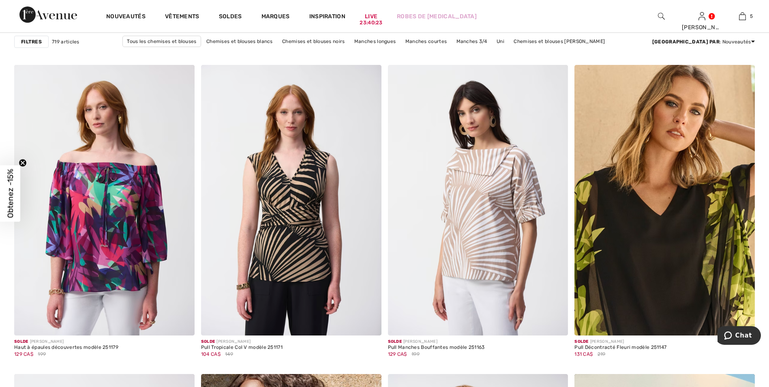
scroll to position [3809, 0]
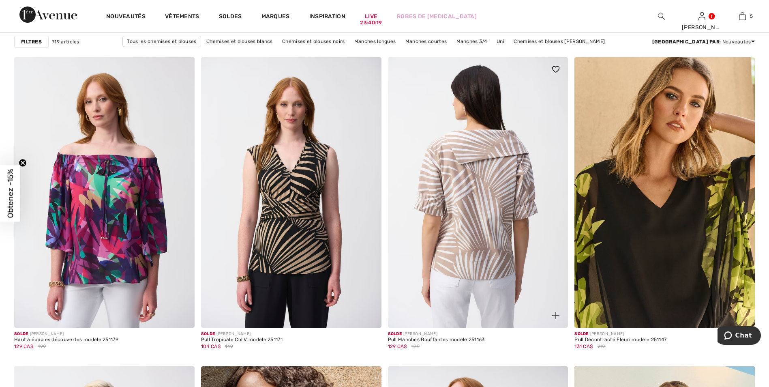
click at [477, 188] on img at bounding box center [478, 192] width 180 height 270
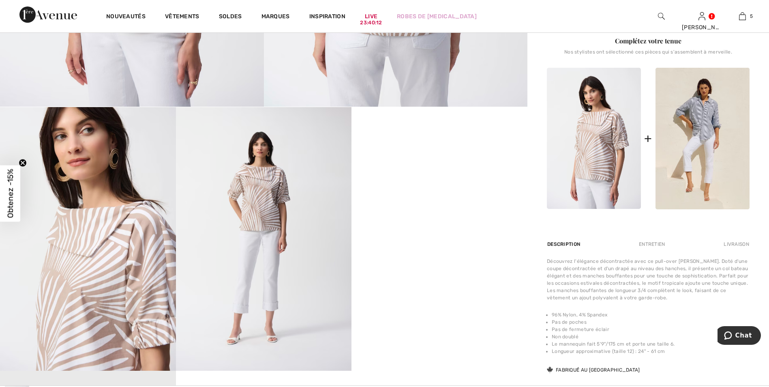
scroll to position [365, 0]
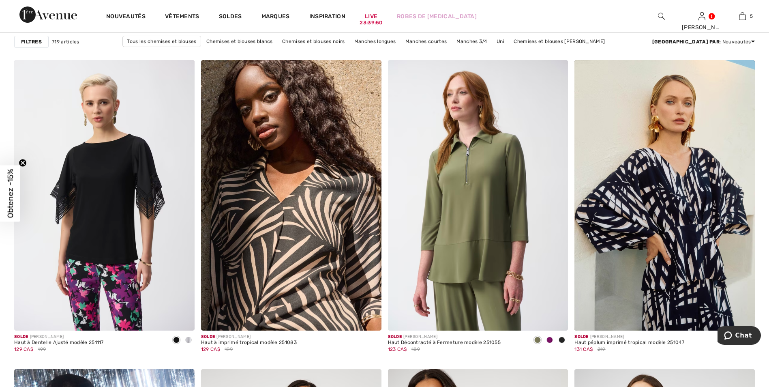
scroll to position [4133, 0]
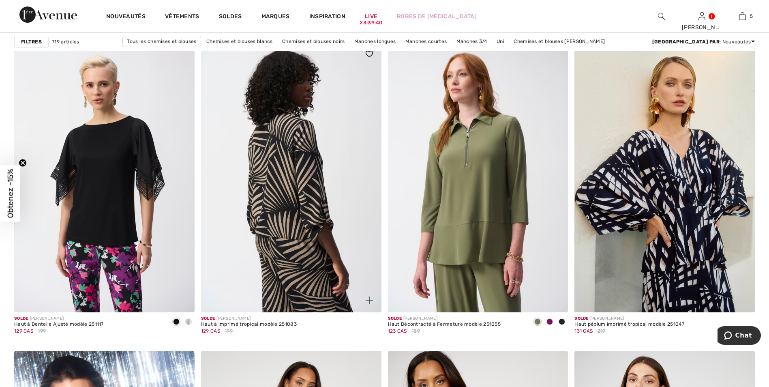
click at [318, 185] on img at bounding box center [291, 177] width 180 height 270
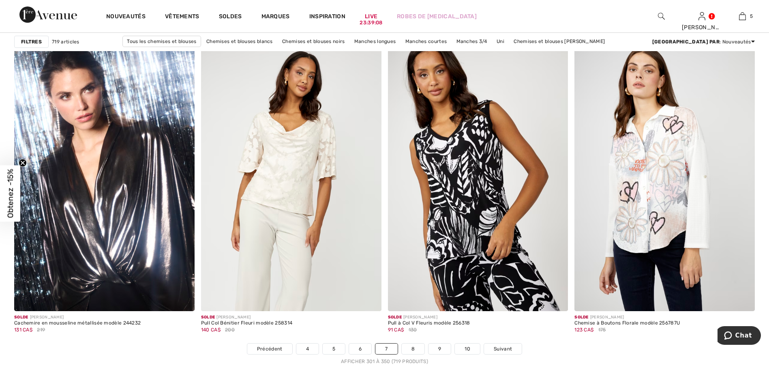
scroll to position [4457, 0]
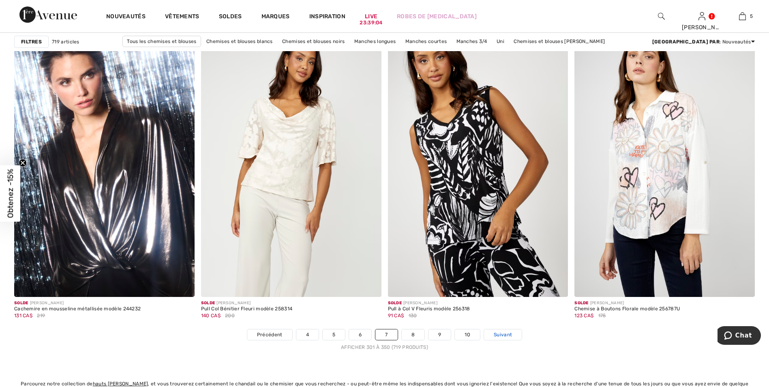
click at [502, 335] on span "Suivant" at bounding box center [502, 334] width 18 height 7
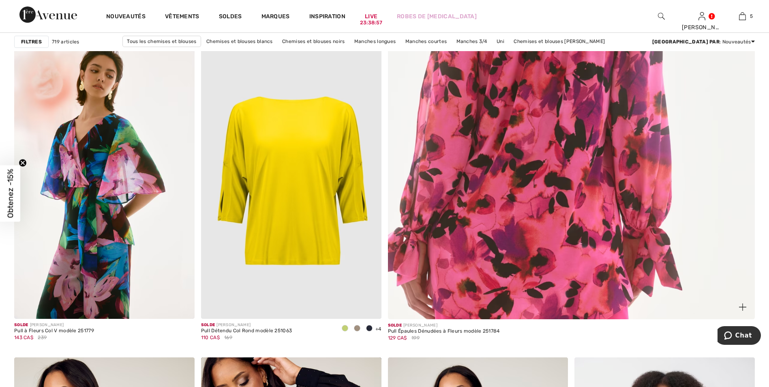
scroll to position [405, 0]
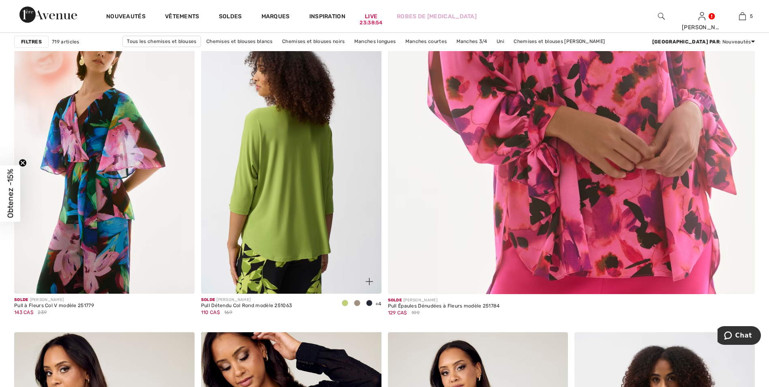
click at [301, 154] on img at bounding box center [291, 158] width 180 height 270
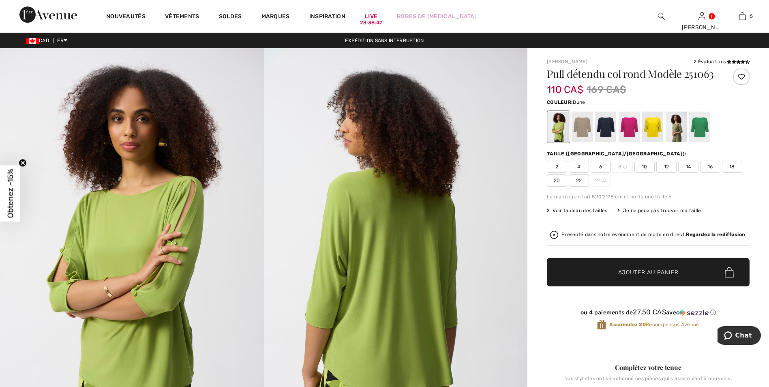
click at [580, 125] on div at bounding box center [581, 126] width 21 height 30
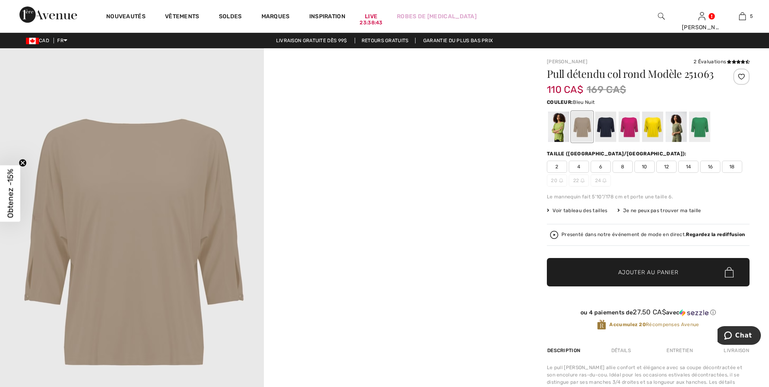
click at [603, 125] on div at bounding box center [605, 126] width 21 height 30
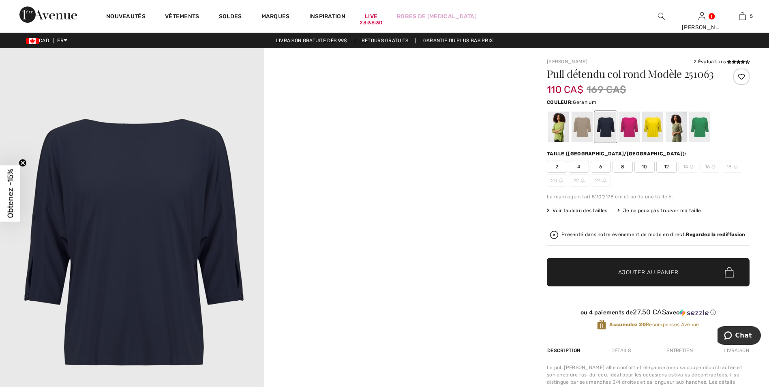
click at [627, 120] on div at bounding box center [628, 126] width 21 height 30
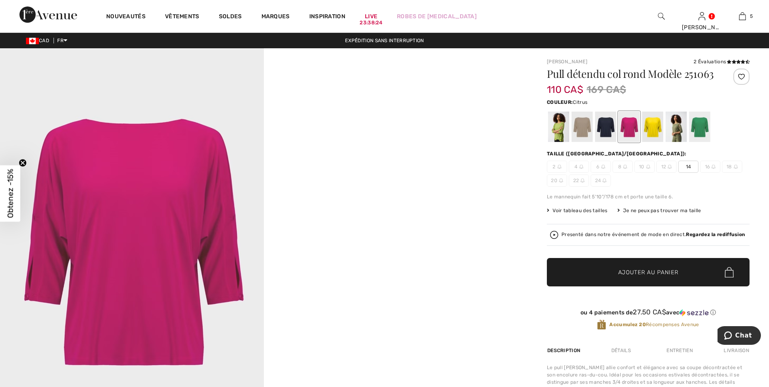
click at [650, 122] on div at bounding box center [652, 126] width 21 height 30
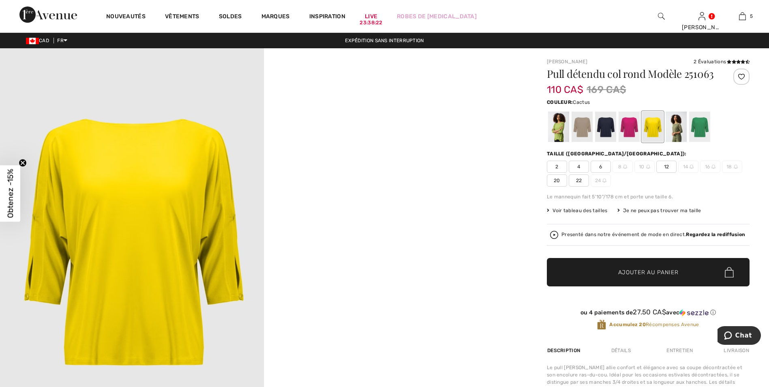
click at [671, 124] on div at bounding box center [675, 126] width 21 height 30
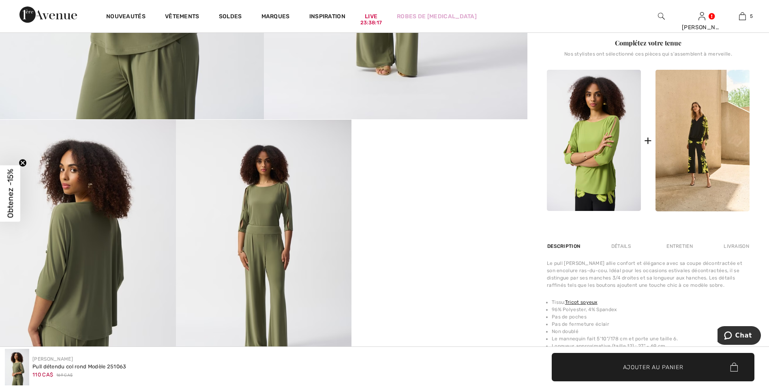
scroll to position [365, 0]
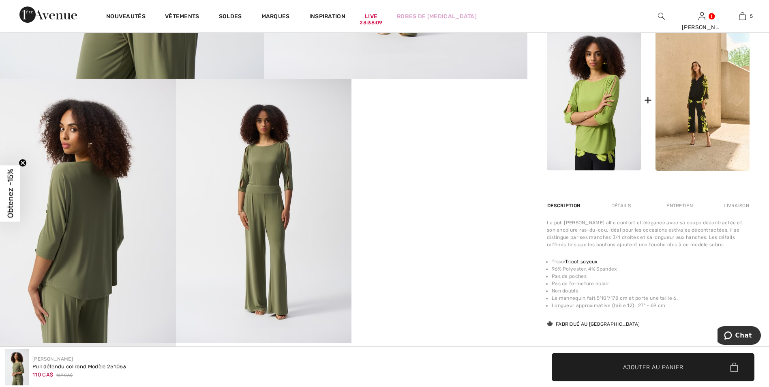
click at [602, 113] on img at bounding box center [594, 99] width 94 height 141
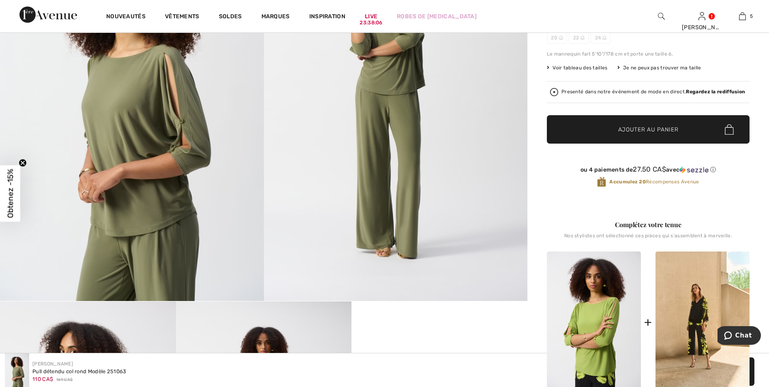
scroll to position [41, 0]
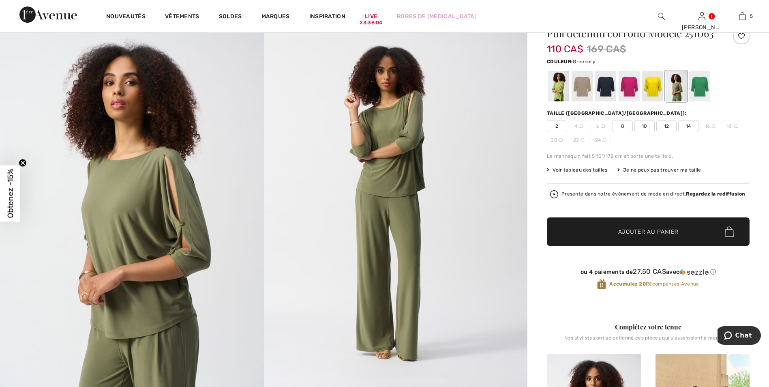
click at [559, 88] on div at bounding box center [558, 86] width 21 height 30
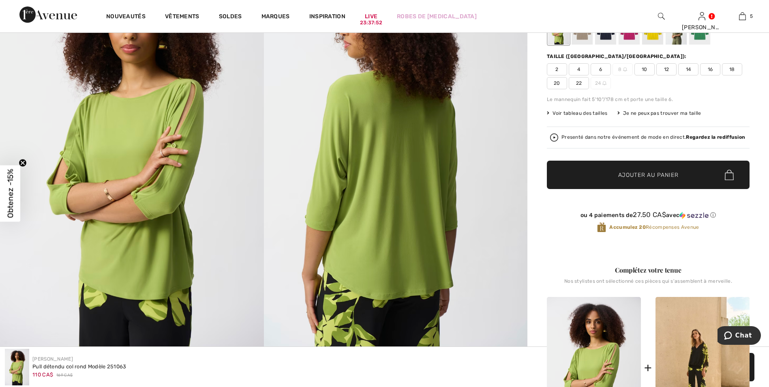
scroll to position [81, 0]
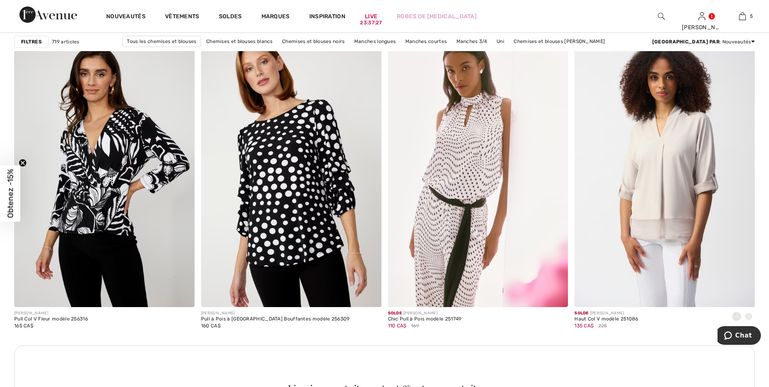
scroll to position [2066, 0]
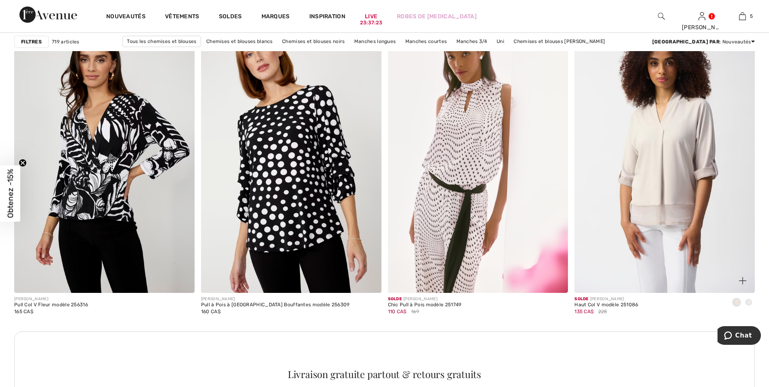
click at [750, 300] on span at bounding box center [748, 302] width 6 height 6
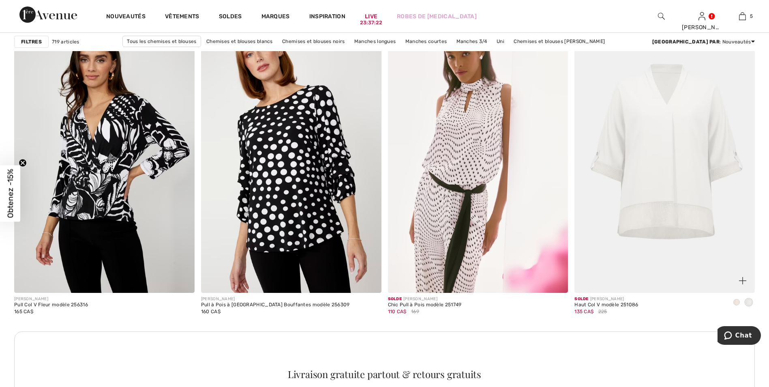
click at [669, 138] on img at bounding box center [664, 157] width 180 height 270
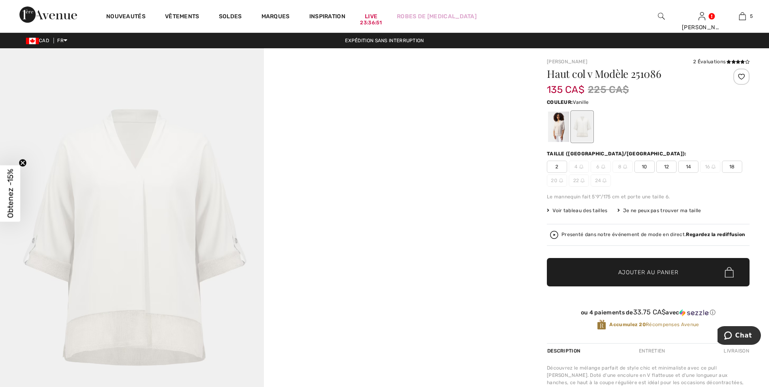
click at [591, 130] on div at bounding box center [581, 126] width 21 height 30
click at [558, 127] on div at bounding box center [558, 126] width 21 height 30
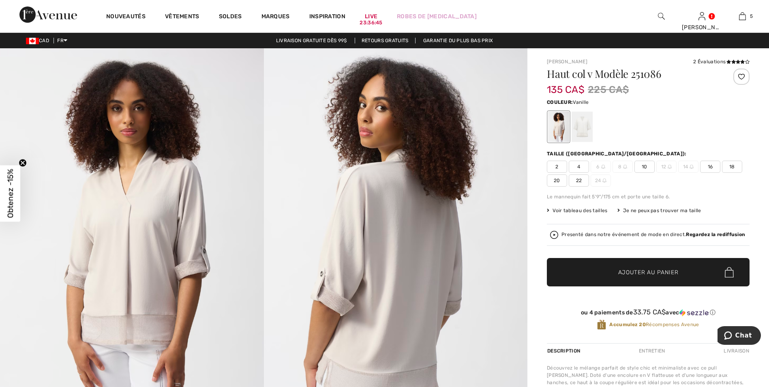
click at [583, 124] on div at bounding box center [581, 126] width 21 height 30
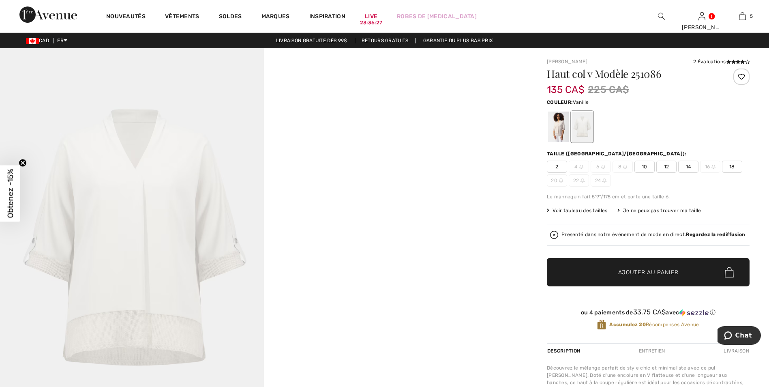
click at [732, 163] on span "18" at bounding box center [732, 166] width 20 height 12
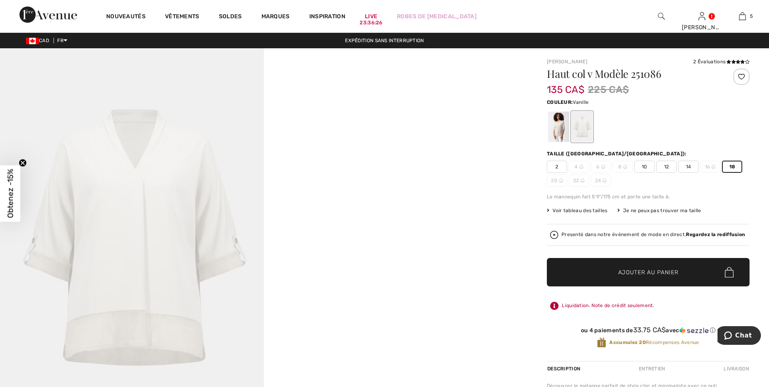
click at [581, 209] on span "Voir tableau des tailles" at bounding box center [577, 210] width 61 height 7
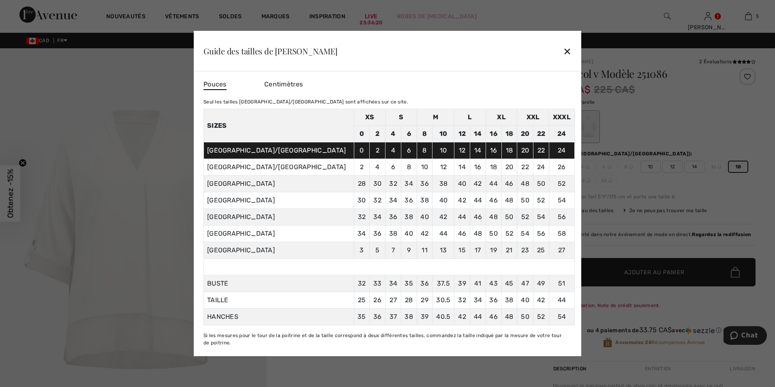
click at [567, 50] on div "✕" at bounding box center [567, 51] width 9 height 17
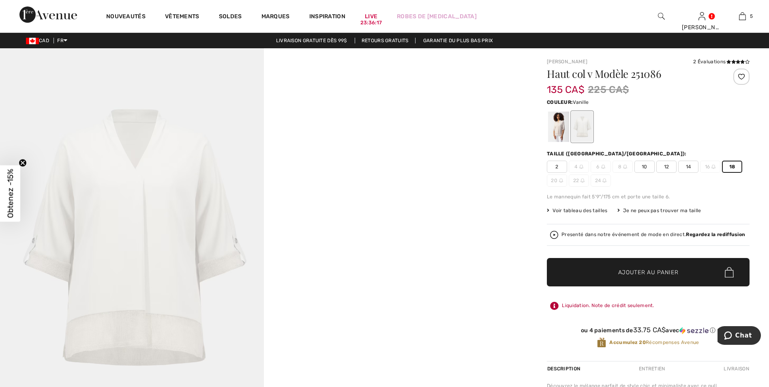
click at [628, 268] on span "Ajouter au panier" at bounding box center [648, 272] width 60 height 9
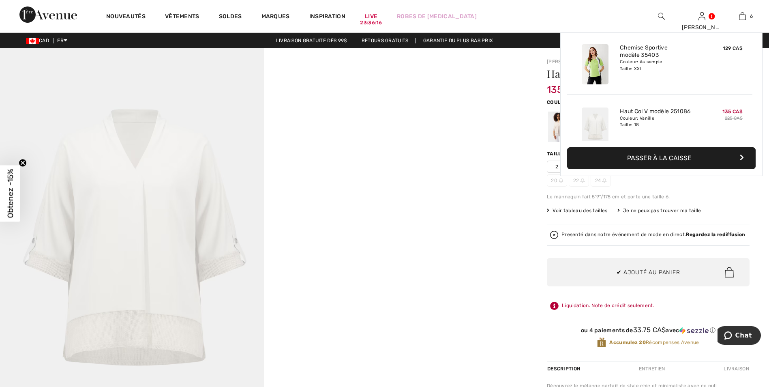
scroll to position [278, 0]
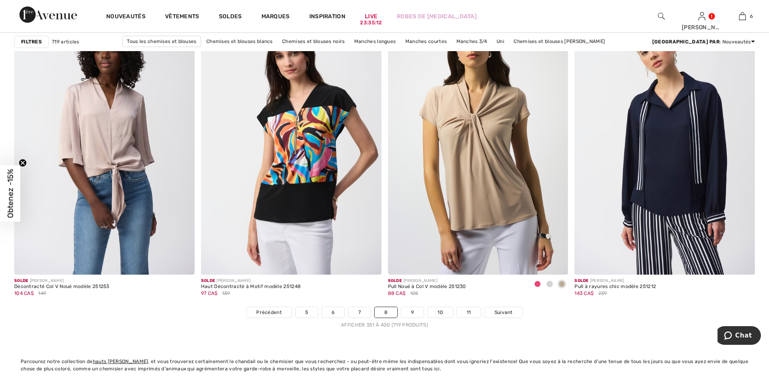
scroll to position [4659, 0]
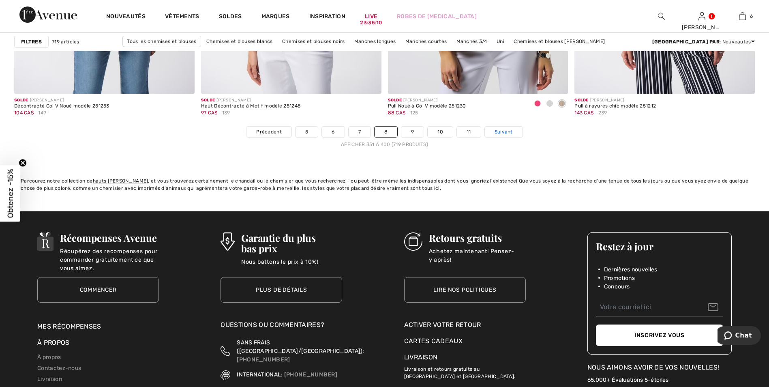
click at [502, 130] on span "Suivant" at bounding box center [503, 131] width 18 height 7
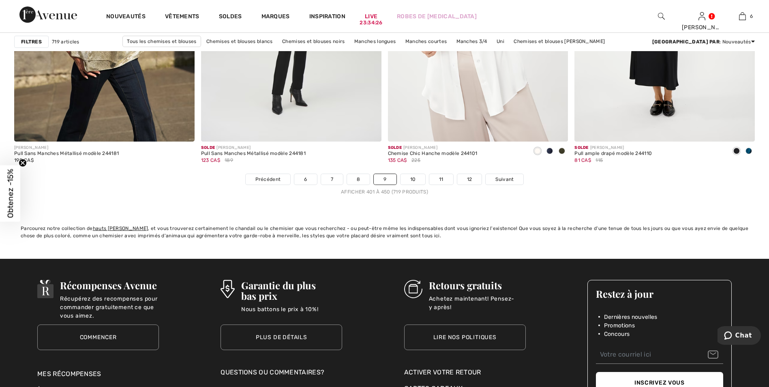
scroll to position [4619, 0]
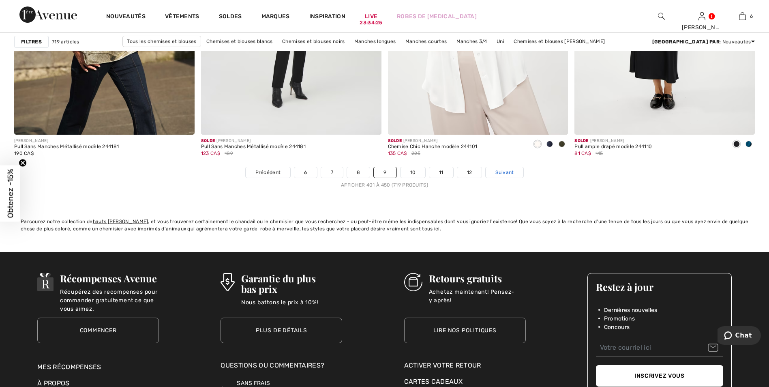
click at [504, 171] on span "Suivant" at bounding box center [504, 172] width 18 height 7
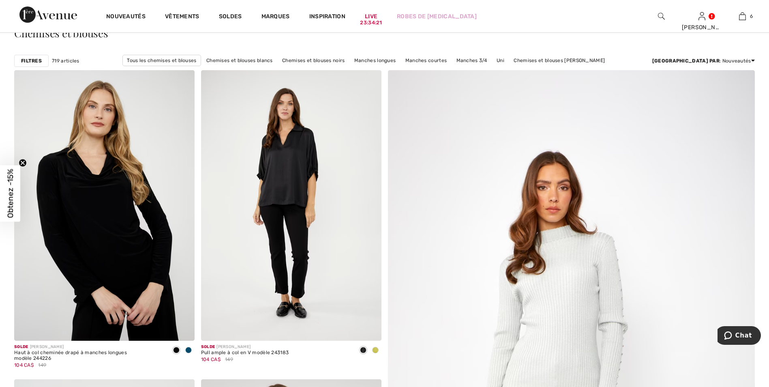
scroll to position [122, 0]
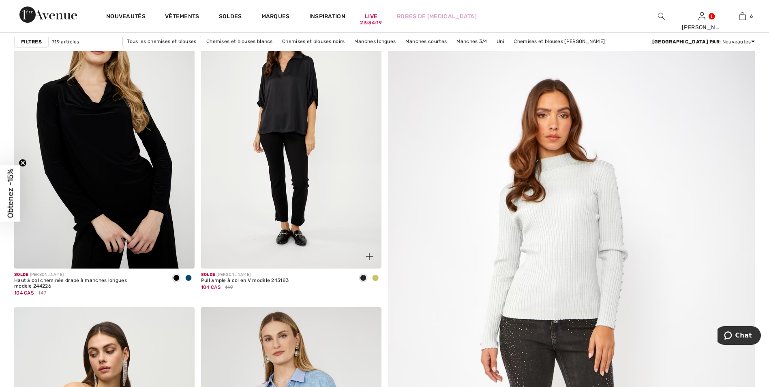
click at [376, 279] on span at bounding box center [375, 277] width 6 height 6
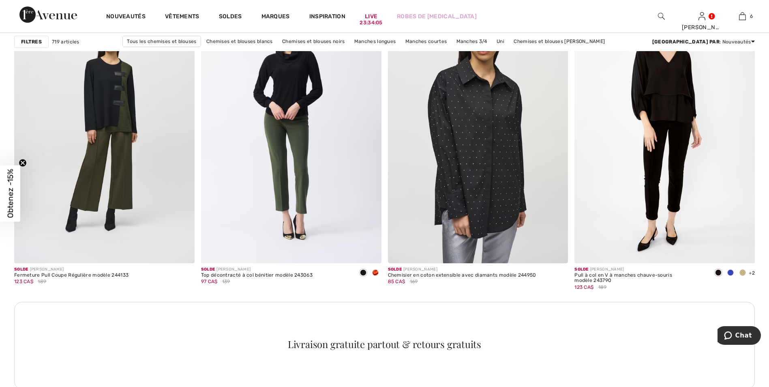
scroll to position [1013, 0]
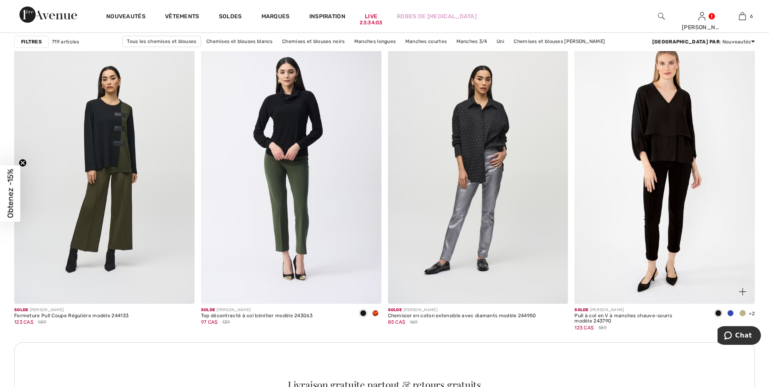
click at [743, 312] on span at bounding box center [742, 313] width 6 height 6
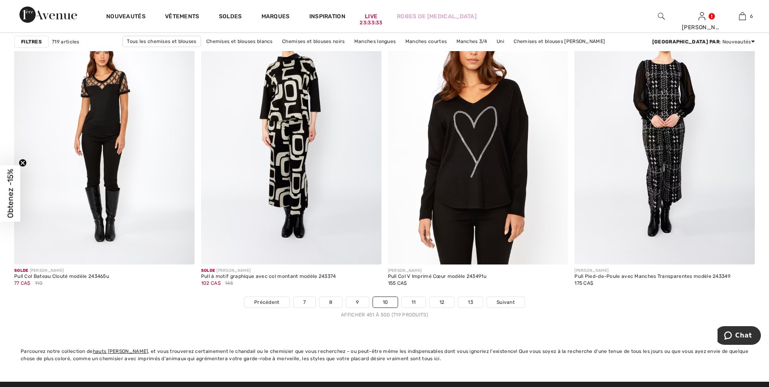
scroll to position [4578, 0]
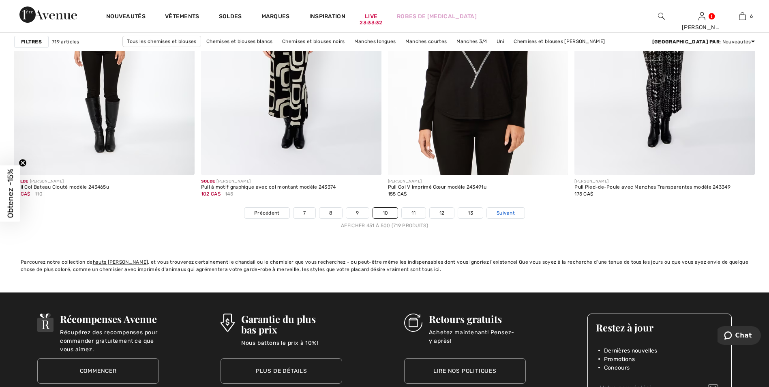
click at [503, 214] on span "Suivant" at bounding box center [505, 212] width 18 height 7
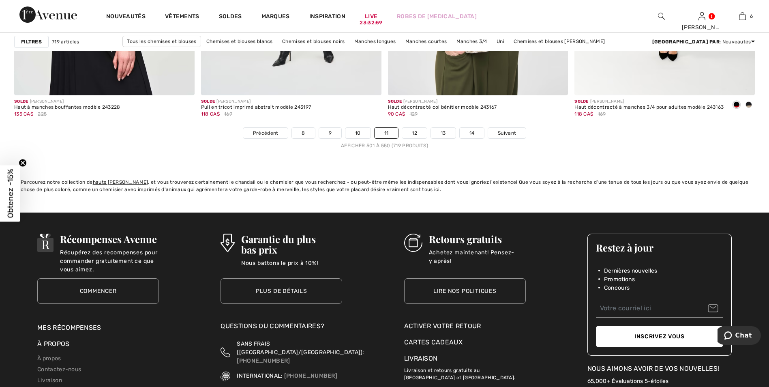
scroll to position [4700, 0]
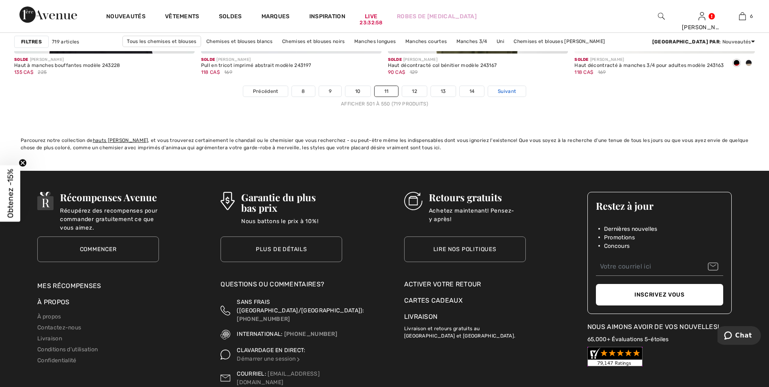
click at [508, 88] on span "Suivant" at bounding box center [507, 91] width 18 height 7
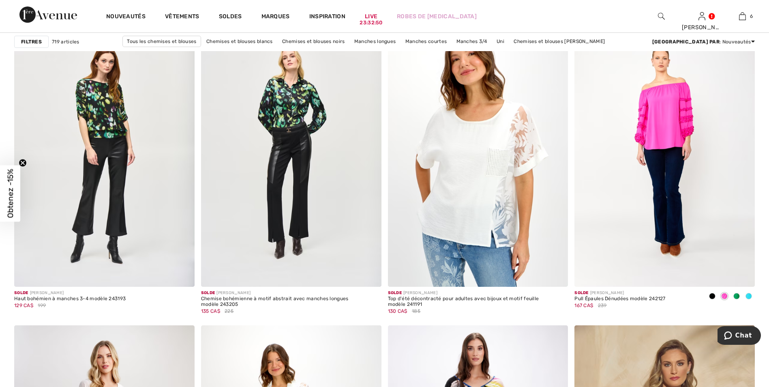
scroll to position [729, 0]
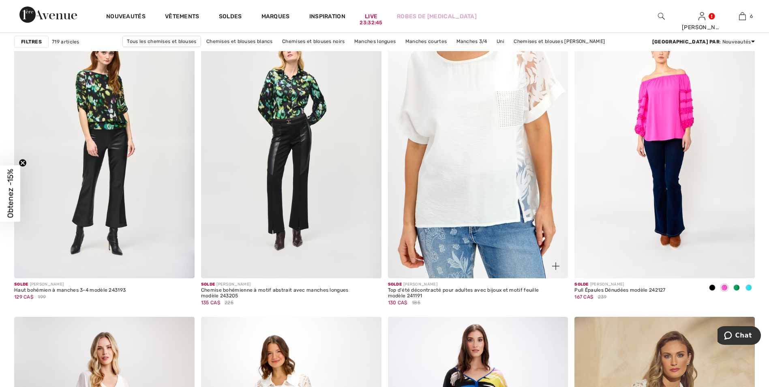
click at [470, 131] on img at bounding box center [478, 143] width 180 height 270
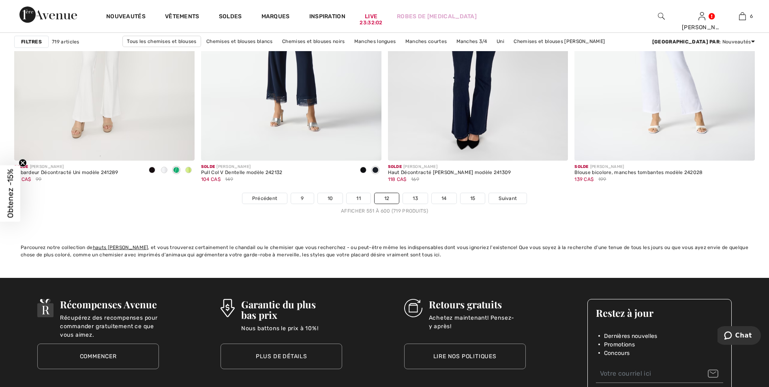
scroll to position [4659, 0]
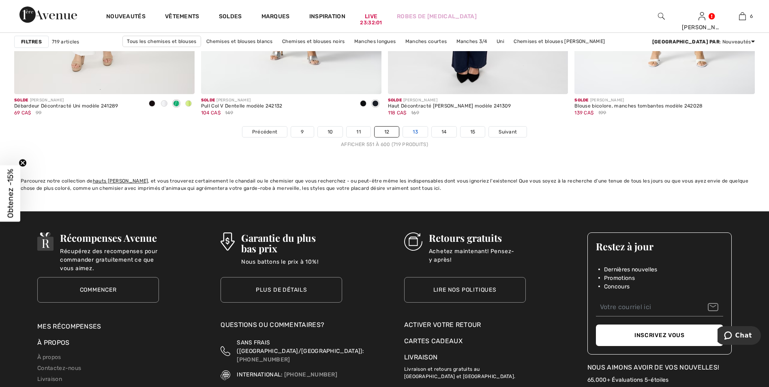
click at [420, 131] on link "13" at bounding box center [415, 131] width 25 height 11
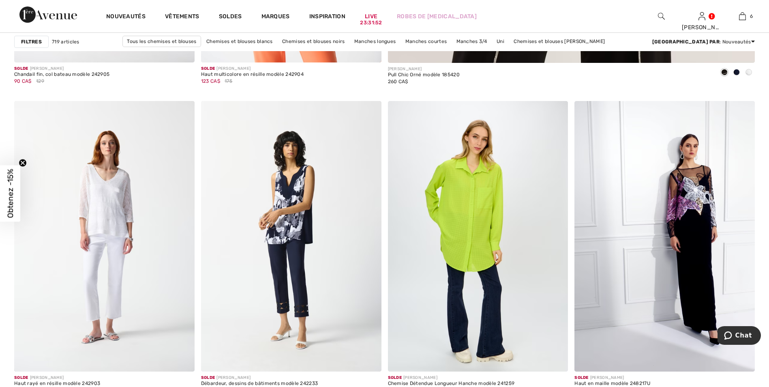
scroll to position [648, 0]
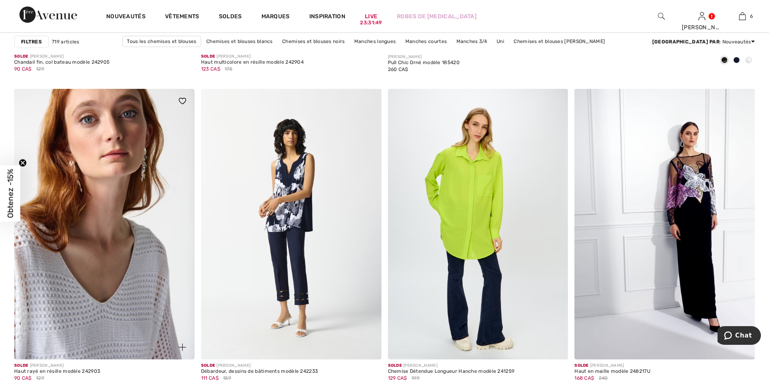
click at [137, 238] on img at bounding box center [104, 224] width 180 height 270
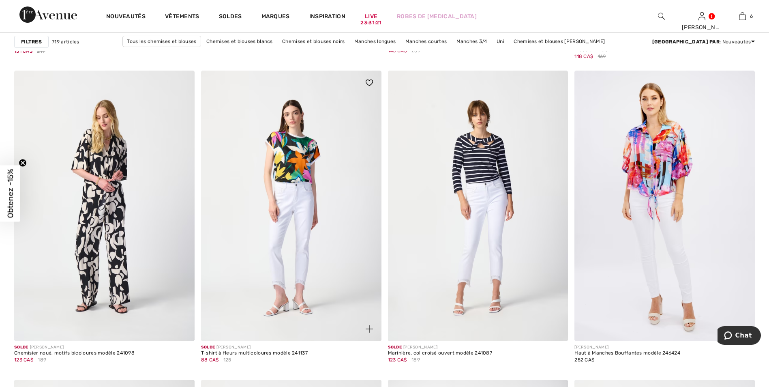
scroll to position [3079, 0]
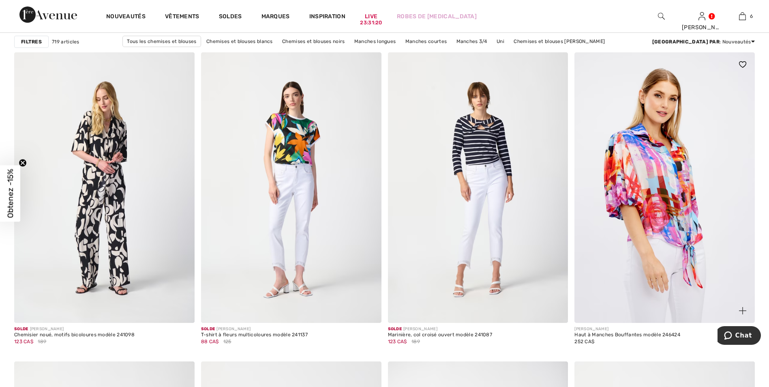
click at [661, 180] on img at bounding box center [664, 187] width 180 height 270
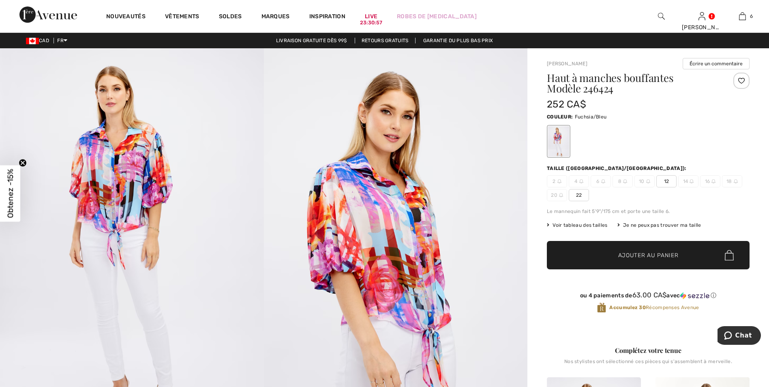
click at [585, 224] on span "Voir tableau des tailles" at bounding box center [577, 224] width 61 height 7
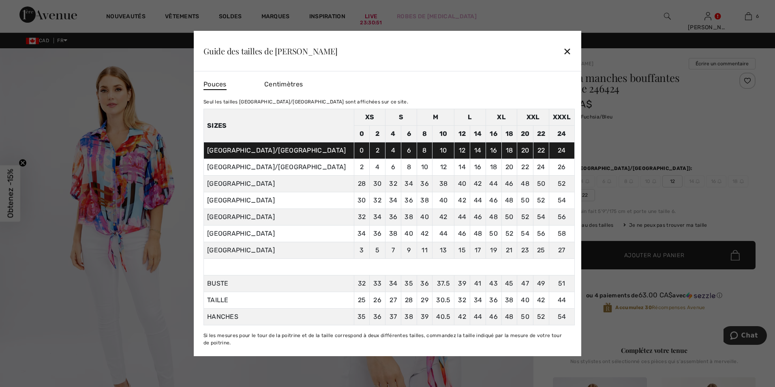
click at [568, 51] on div "✕" at bounding box center [567, 51] width 9 height 17
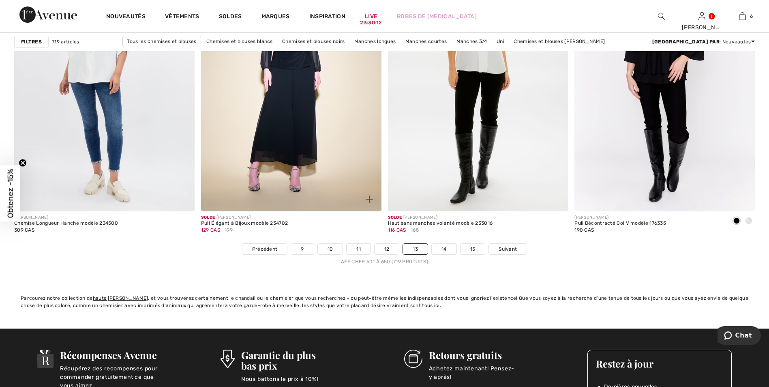
scroll to position [4578, 0]
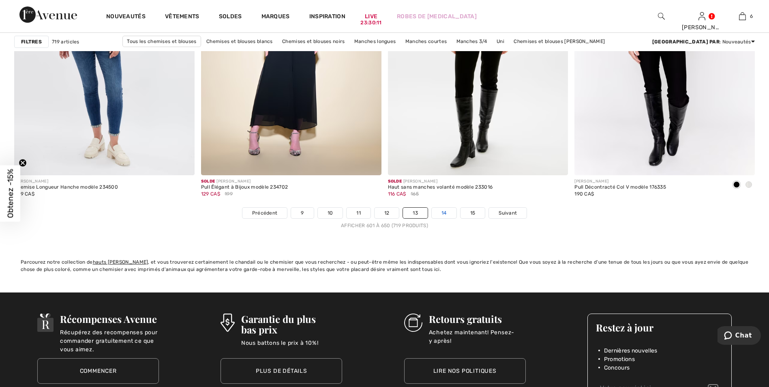
click at [447, 211] on link "14" at bounding box center [444, 212] width 25 height 11
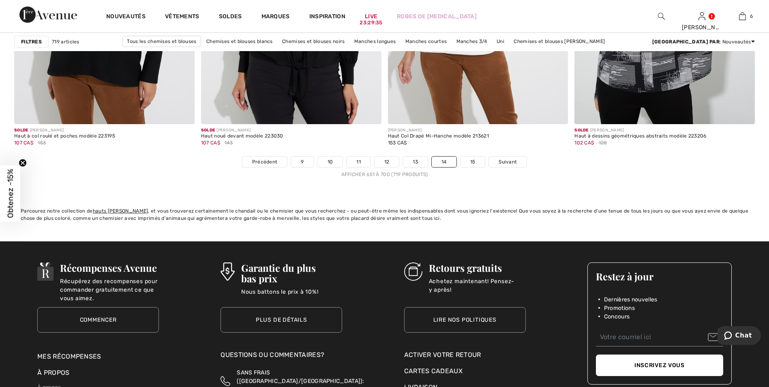
scroll to position [4700, 0]
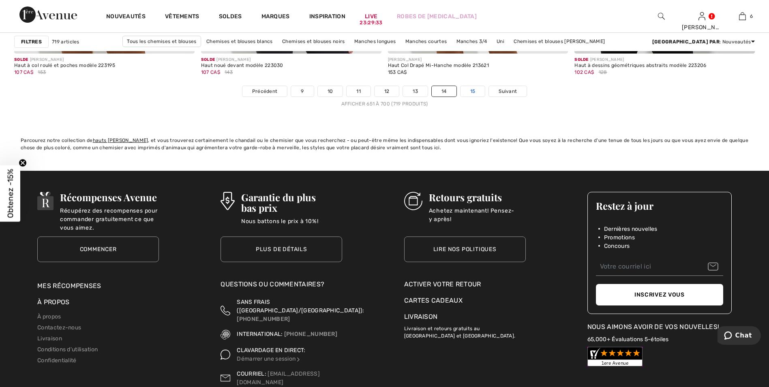
click at [473, 92] on link "15" at bounding box center [472, 91] width 25 height 11
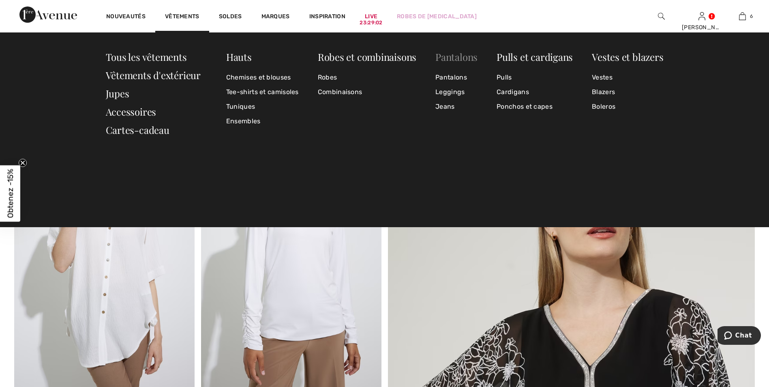
click at [453, 56] on link "Pantalons" at bounding box center [456, 56] width 42 height 13
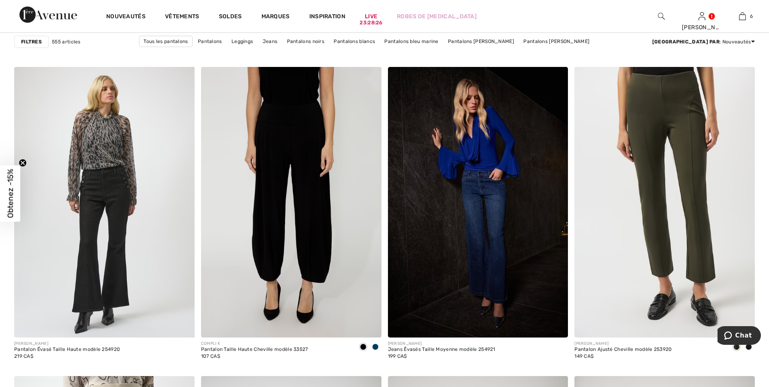
scroll to position [3809, 0]
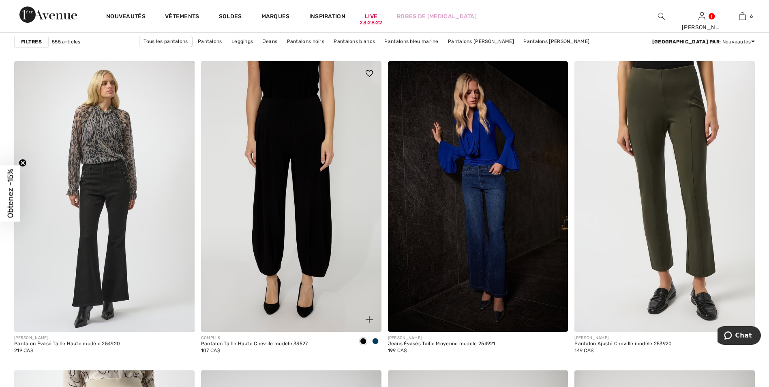
click at [374, 340] on span at bounding box center [375, 341] width 6 height 6
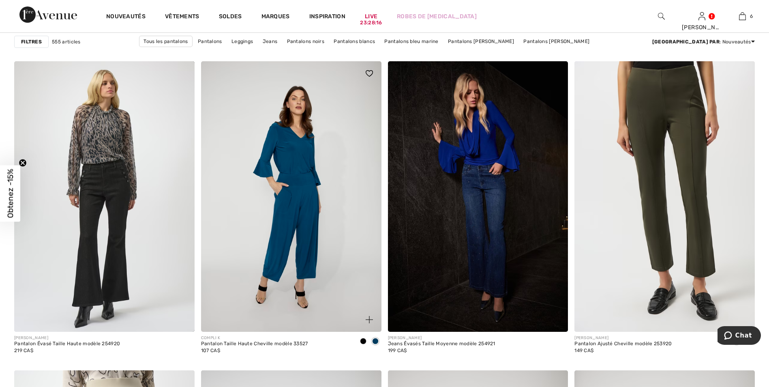
click at [286, 167] on img at bounding box center [291, 196] width 180 height 270
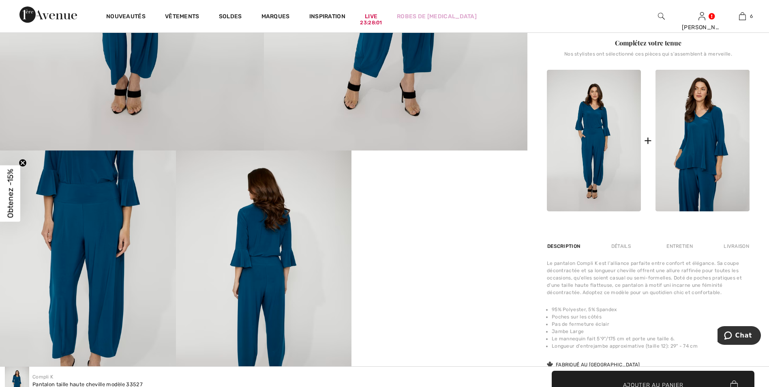
scroll to position [41, 0]
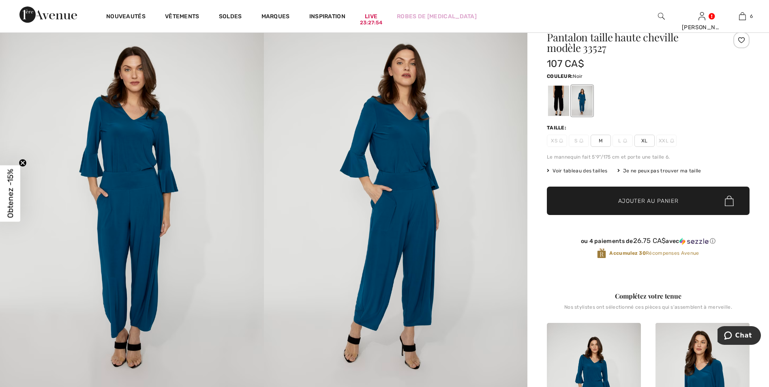
click at [553, 97] on div at bounding box center [558, 100] width 21 height 30
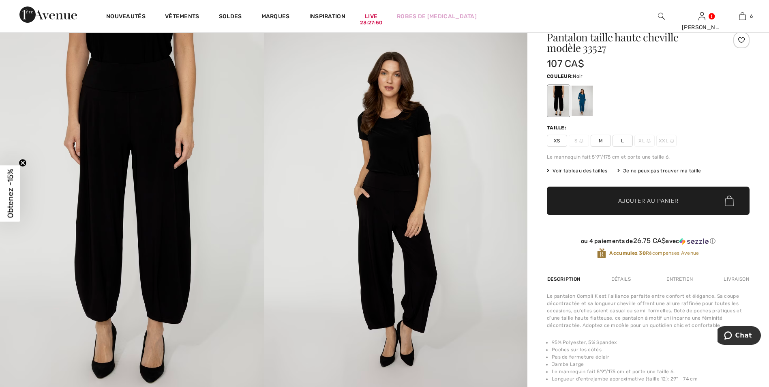
click at [584, 167] on span "Voir tableau des tailles" at bounding box center [577, 170] width 61 height 7
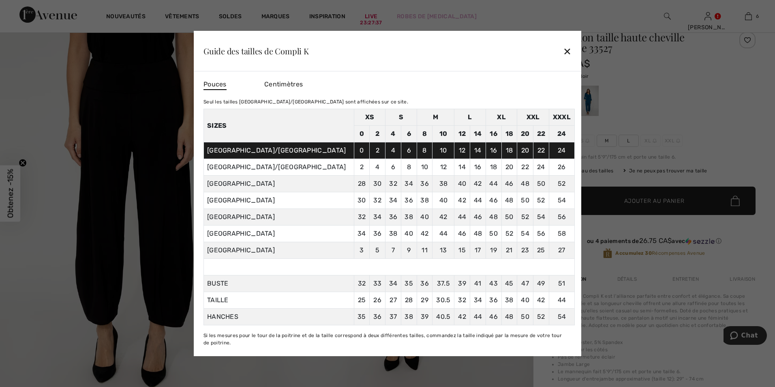
click at [568, 53] on div "✕" at bounding box center [567, 51] width 9 height 17
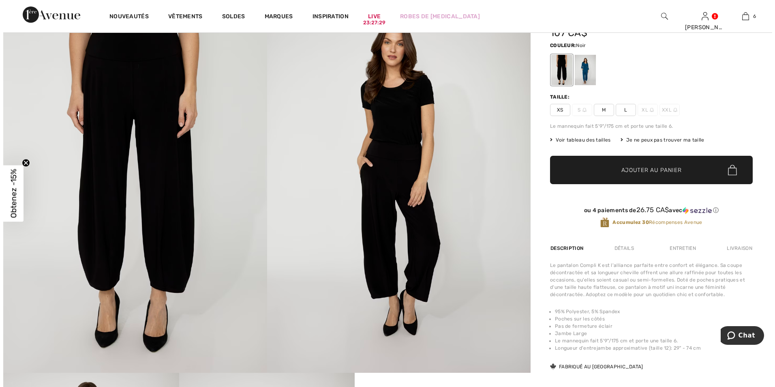
scroll to position [0, 0]
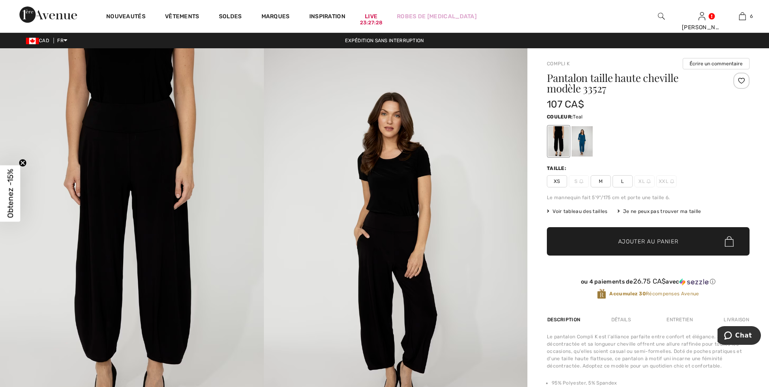
click at [581, 135] on div at bounding box center [581, 141] width 21 height 30
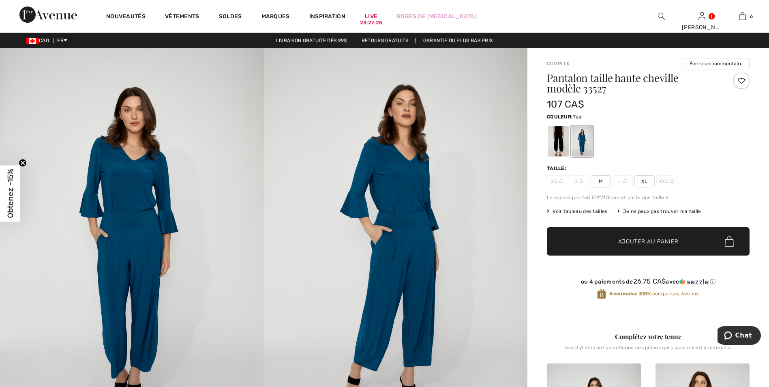
click at [139, 224] on img at bounding box center [132, 245] width 264 height 395
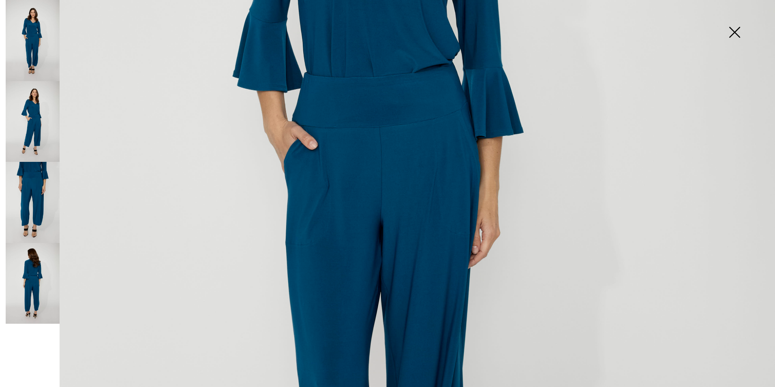
scroll to position [405, 0]
click at [30, 270] on img at bounding box center [33, 283] width 54 height 81
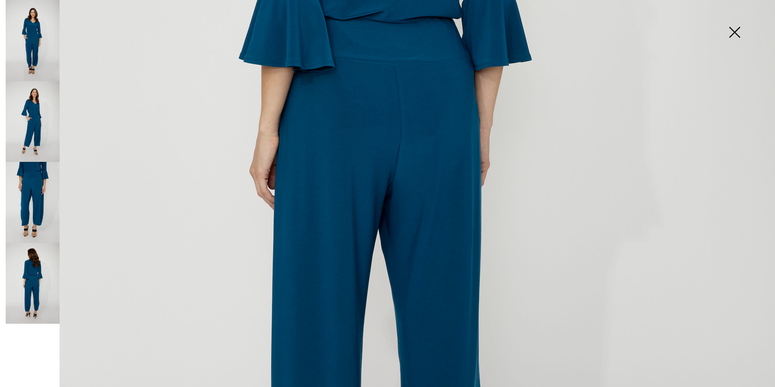
scroll to position [446, 0]
click at [38, 120] on img at bounding box center [33, 121] width 54 height 81
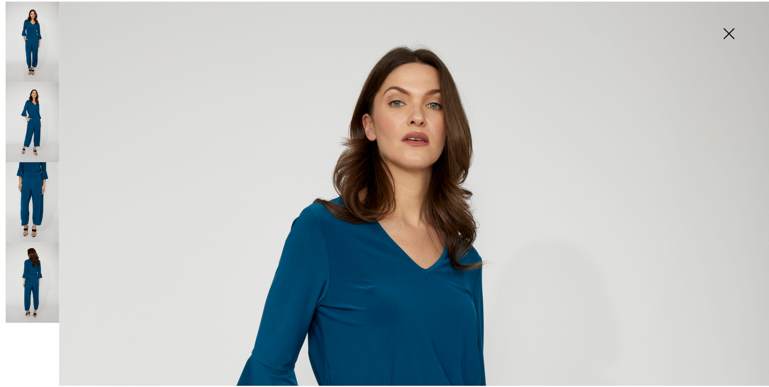
scroll to position [0, 0]
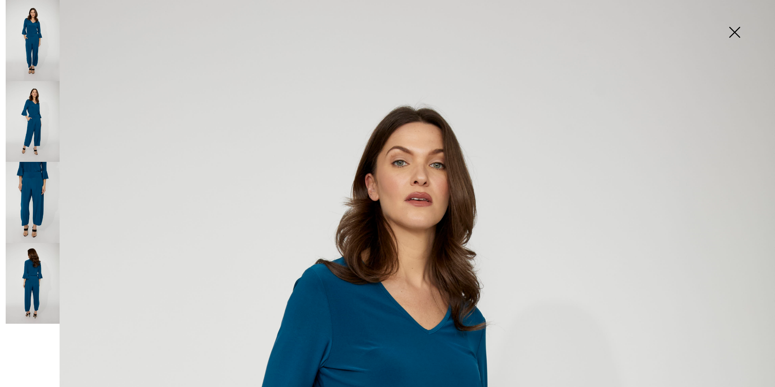
click at [733, 32] on img at bounding box center [734, 33] width 41 height 42
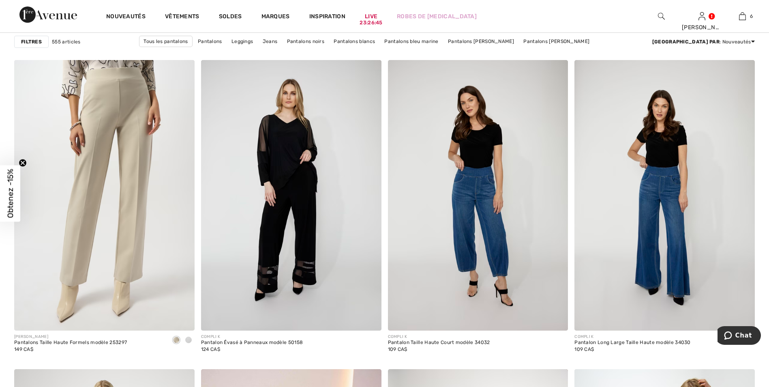
scroll to position [4133, 0]
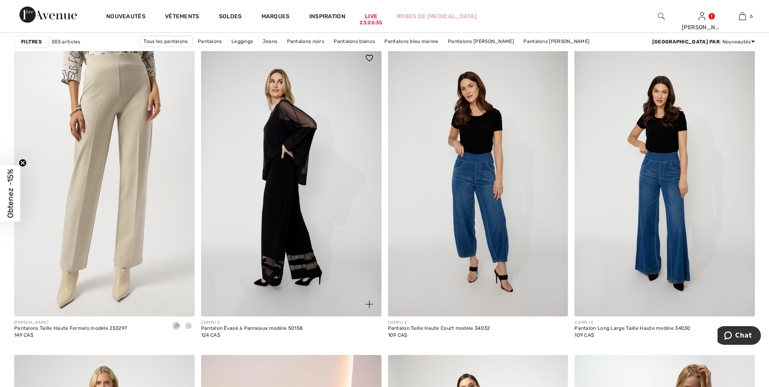
click at [278, 202] on img at bounding box center [291, 181] width 180 height 270
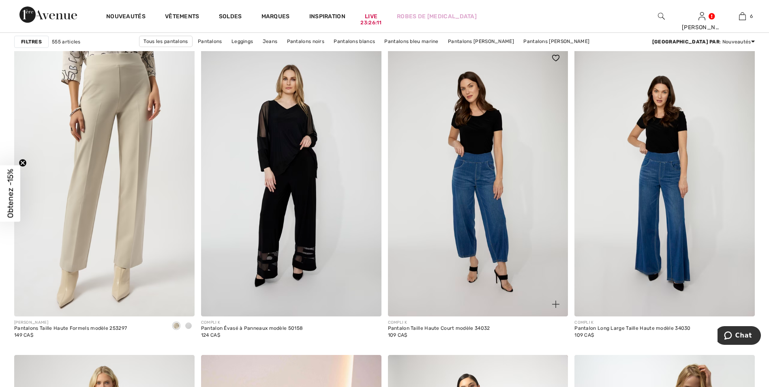
click at [471, 180] on img at bounding box center [478, 181] width 180 height 270
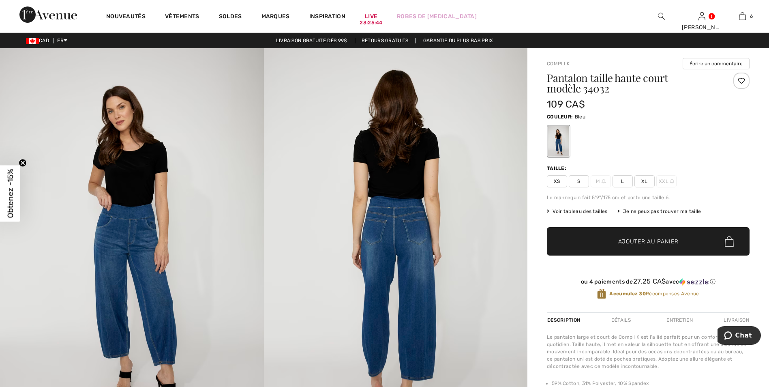
click at [577, 211] on span "Voir tableau des tailles" at bounding box center [577, 210] width 61 height 7
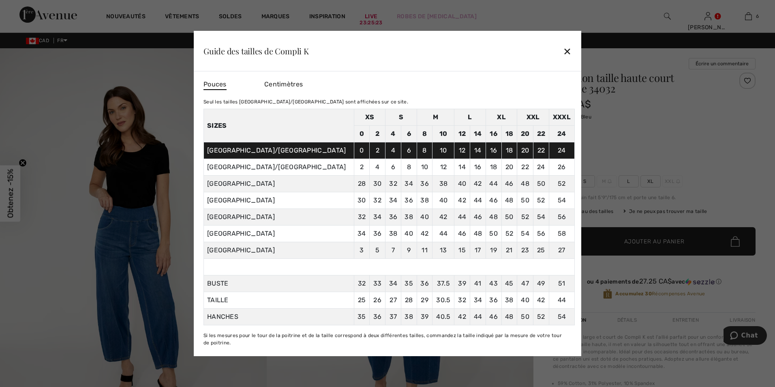
click at [566, 52] on div "✕" at bounding box center [567, 51] width 9 height 17
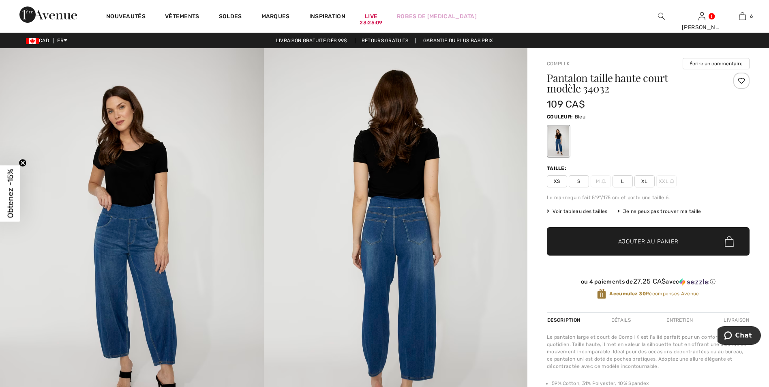
click at [579, 209] on span "Voir tableau des tailles" at bounding box center [577, 210] width 61 height 7
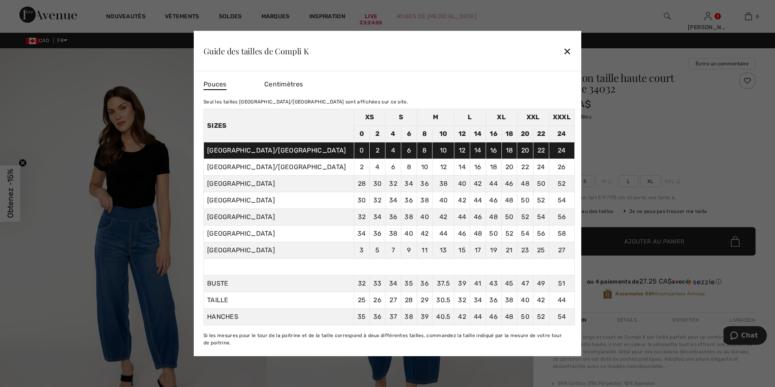
click at [564, 50] on div "✕" at bounding box center [567, 51] width 9 height 17
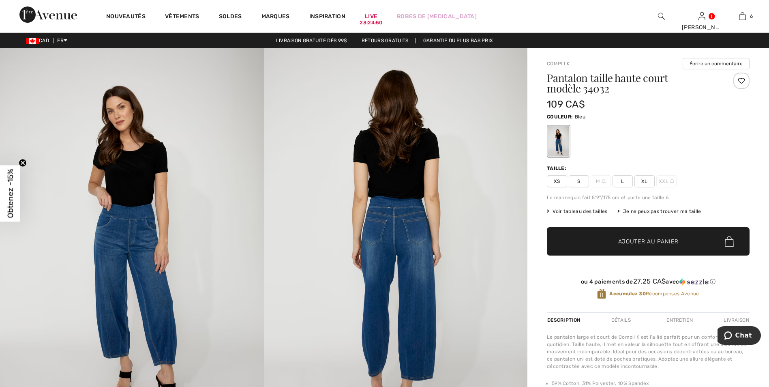
click at [639, 178] on span "XL" at bounding box center [644, 181] width 20 height 12
click at [627, 237] on span "Ajouter au panier" at bounding box center [648, 241] width 60 height 9
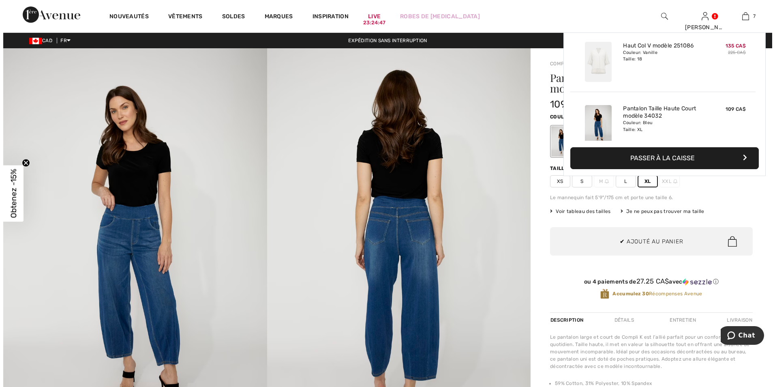
scroll to position [341, 0]
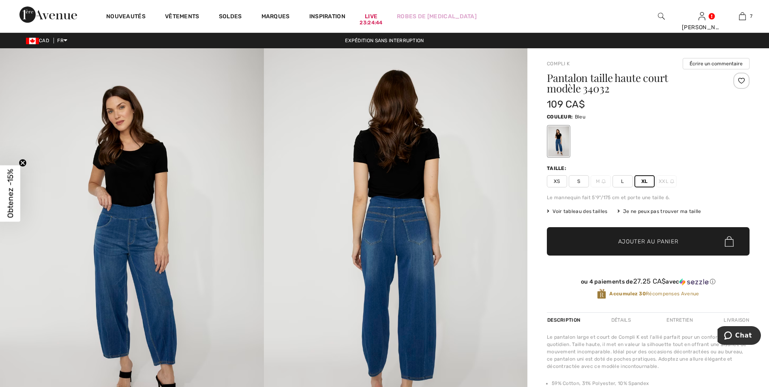
click at [22, 80] on img at bounding box center [132, 245] width 264 height 395
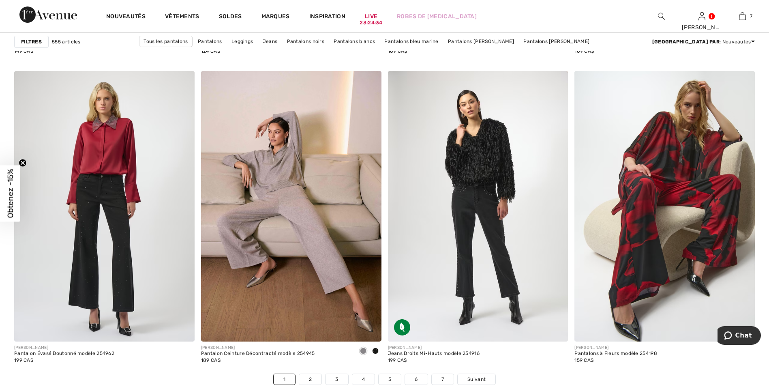
scroll to position [4457, 0]
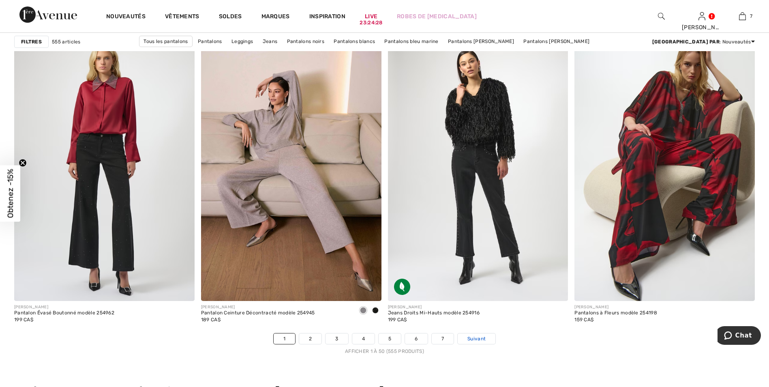
click at [477, 338] on span "Suivant" at bounding box center [476, 338] width 18 height 7
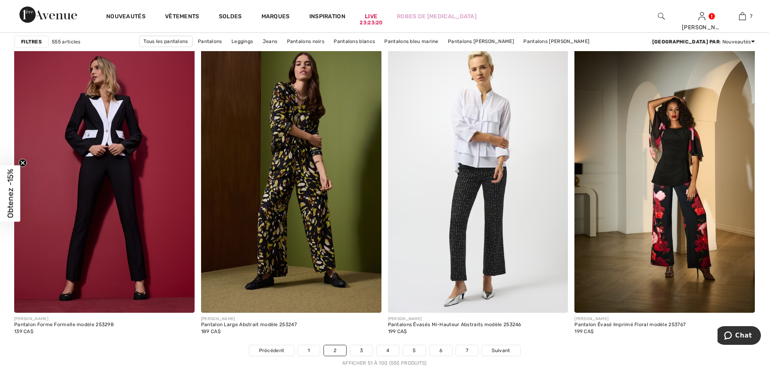
scroll to position [4497, 0]
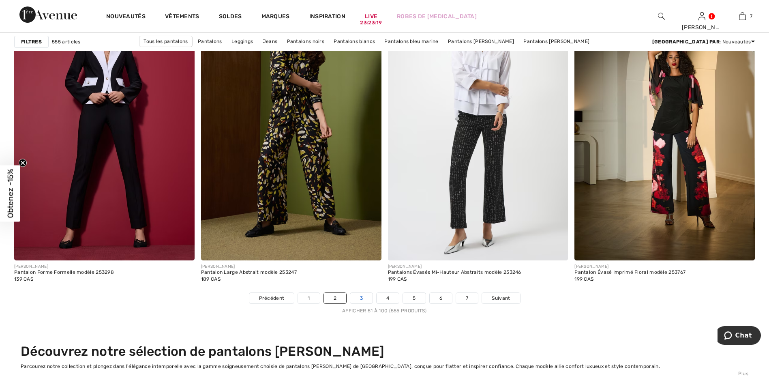
click at [363, 297] on link "3" at bounding box center [361, 298] width 22 height 11
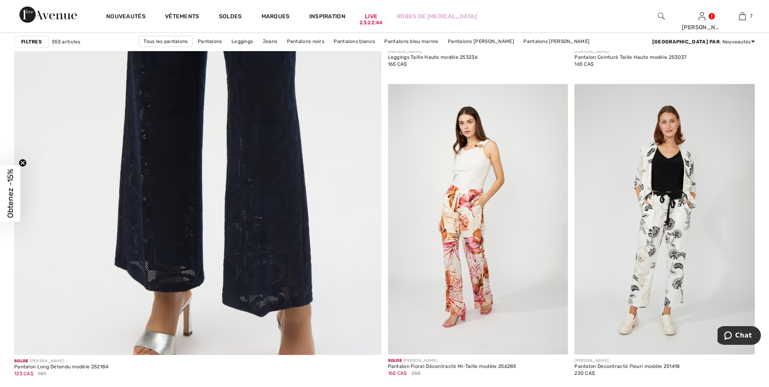
scroll to position [2755, 0]
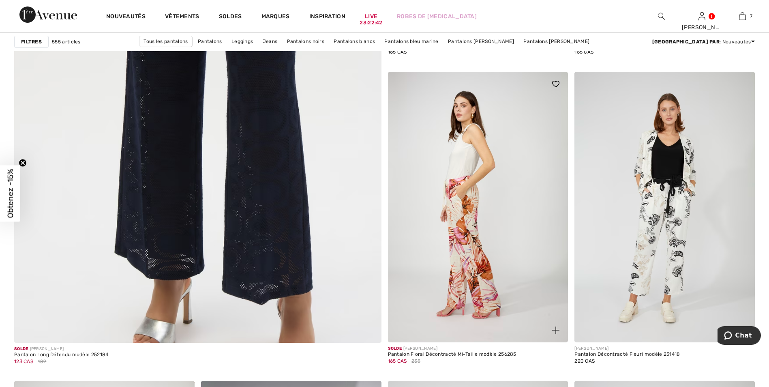
click at [461, 199] on img at bounding box center [478, 207] width 180 height 270
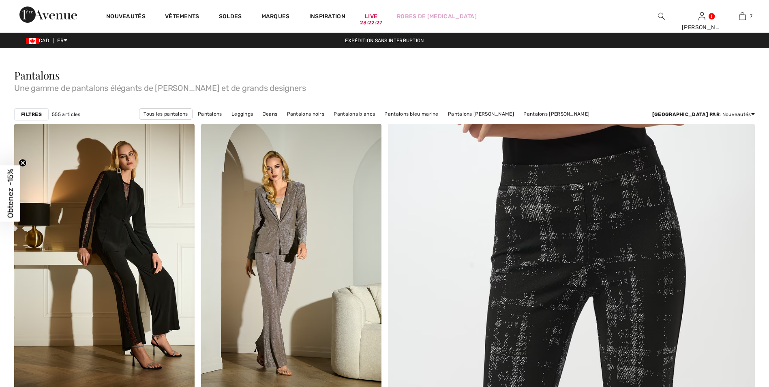
checkbox input "true"
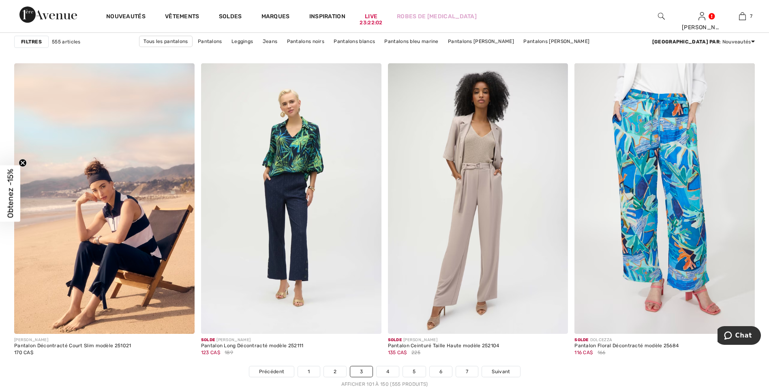
scroll to position [4457, 0]
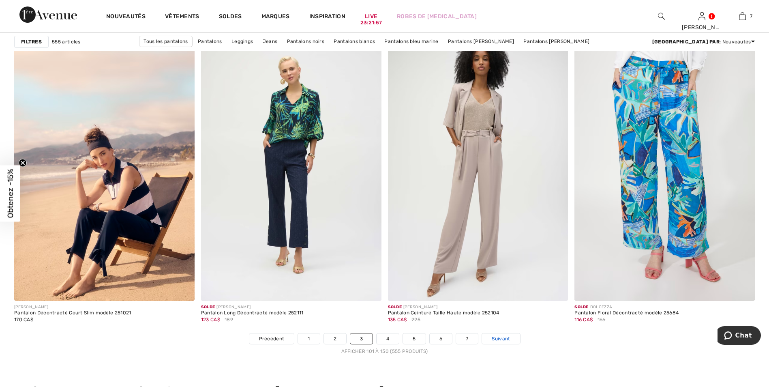
click at [499, 333] on link "Suivant" at bounding box center [501, 338] width 38 height 11
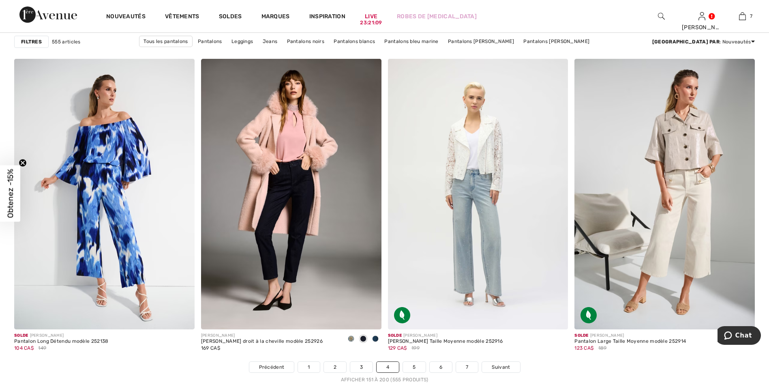
scroll to position [4457, 0]
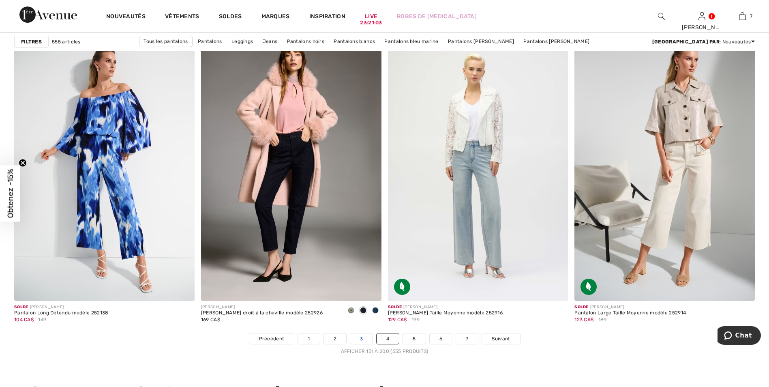
click at [357, 335] on link "3" at bounding box center [361, 338] width 22 height 11
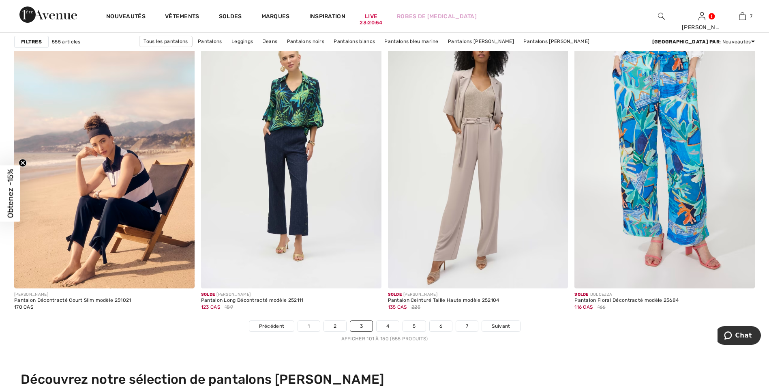
scroll to position [4438, 0]
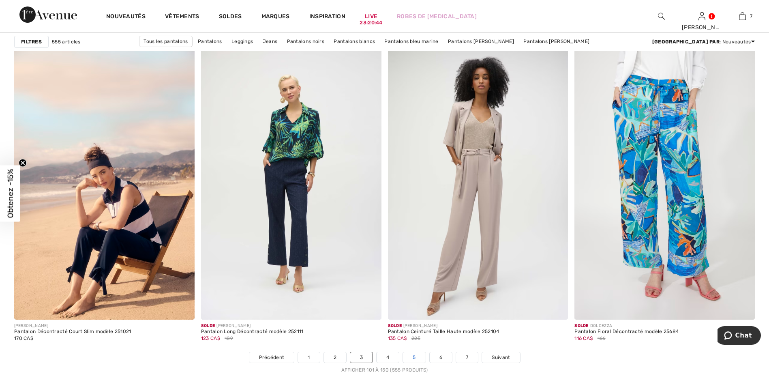
click at [414, 354] on link "5" at bounding box center [414, 357] width 22 height 11
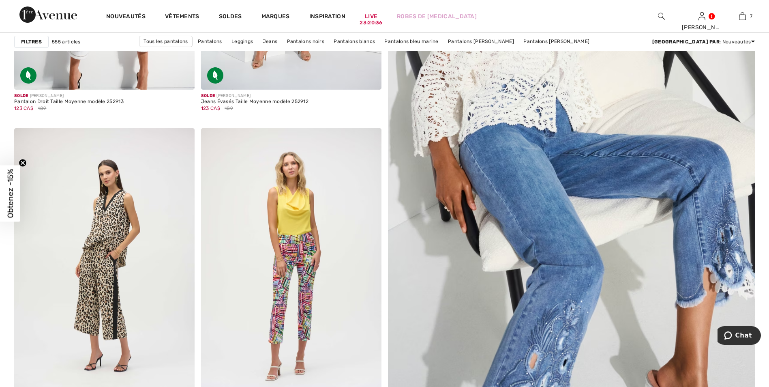
scroll to position [405, 0]
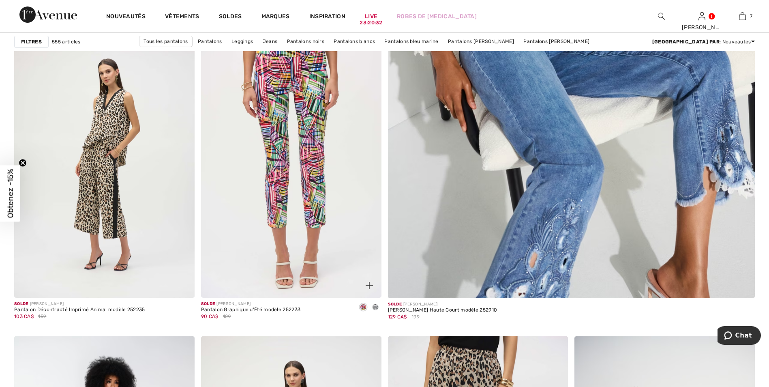
click at [302, 79] on img at bounding box center [291, 162] width 180 height 270
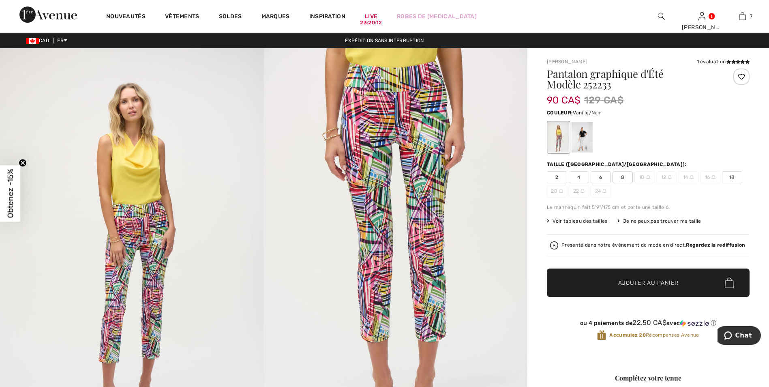
click at [585, 137] on div at bounding box center [581, 137] width 21 height 30
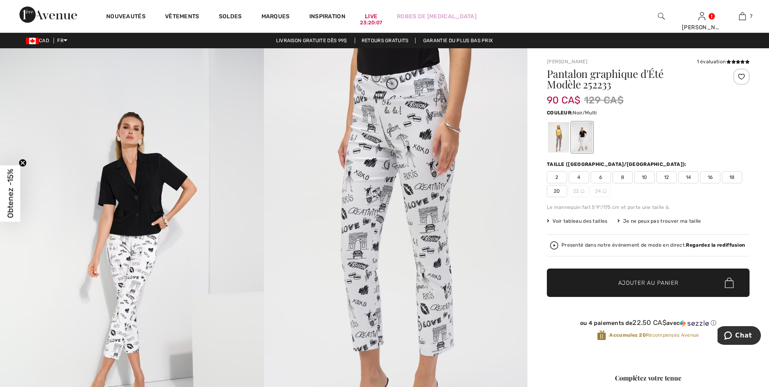
click at [556, 138] on div at bounding box center [558, 137] width 21 height 30
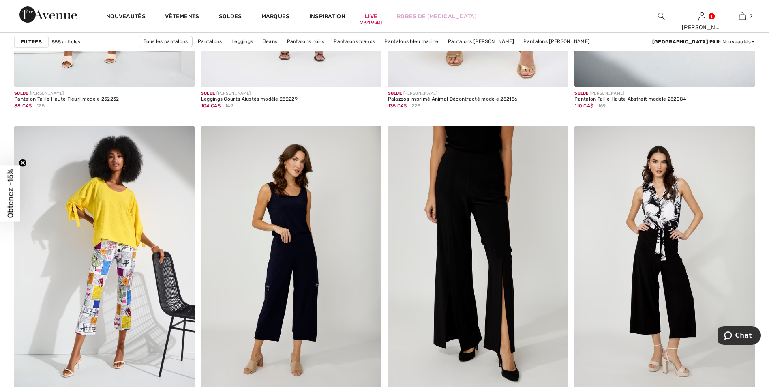
scroll to position [1013, 0]
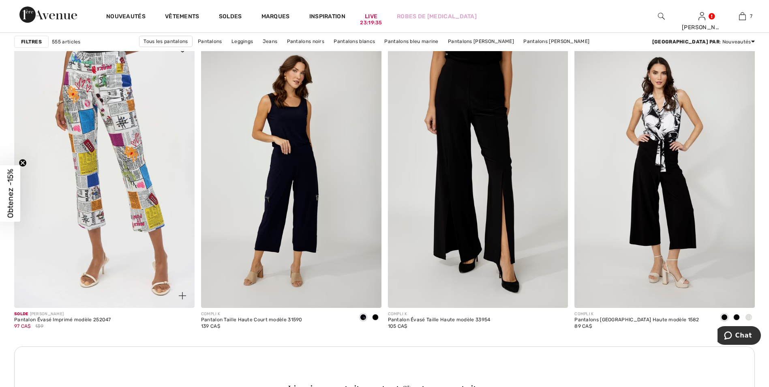
click at [124, 99] on img at bounding box center [104, 172] width 180 height 270
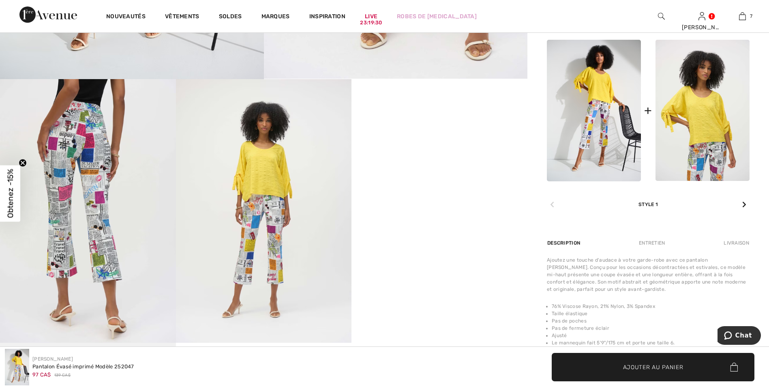
scroll to position [405, 0]
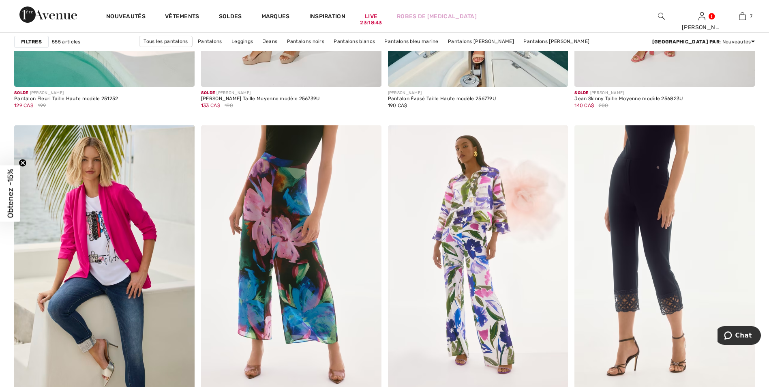
scroll to position [4416, 0]
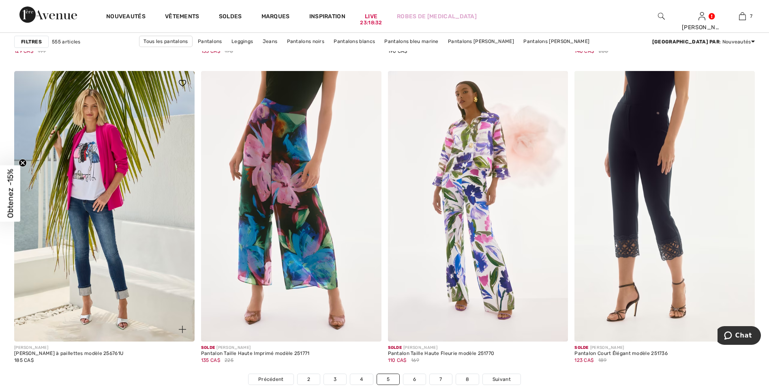
click at [87, 162] on img at bounding box center [104, 206] width 180 height 270
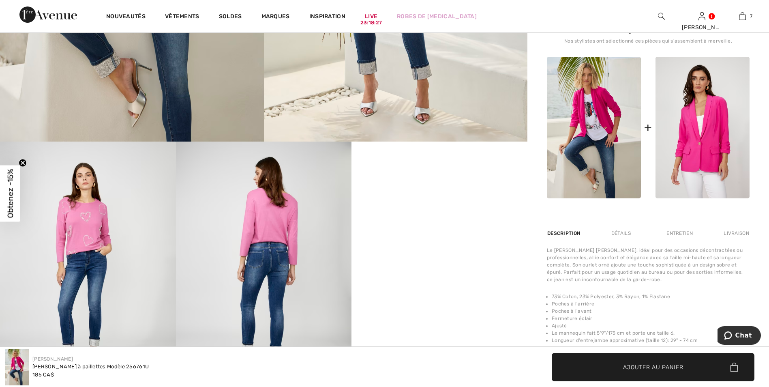
scroll to position [324, 0]
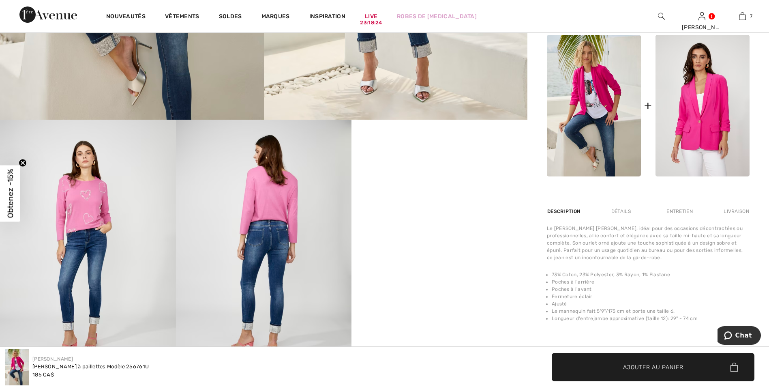
click at [592, 105] on img at bounding box center [594, 105] width 94 height 141
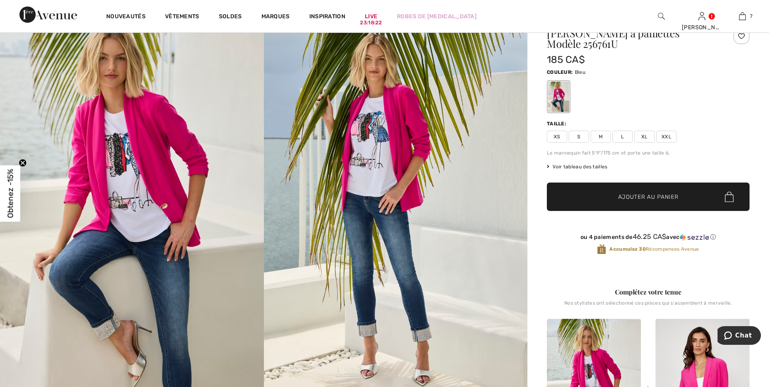
scroll to position [0, 0]
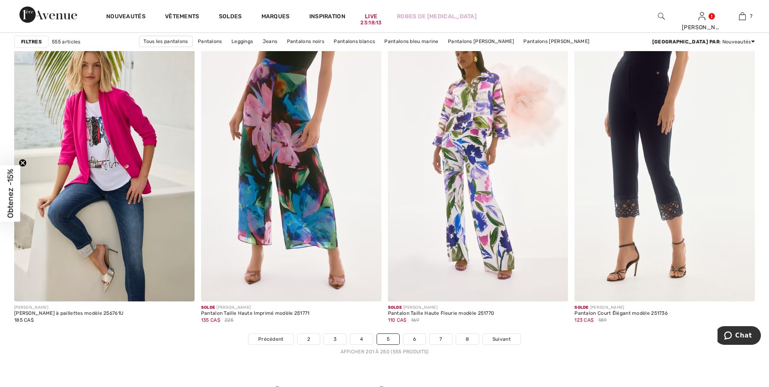
scroll to position [4457, 0]
click at [508, 335] on span "Suivant" at bounding box center [501, 338] width 18 height 7
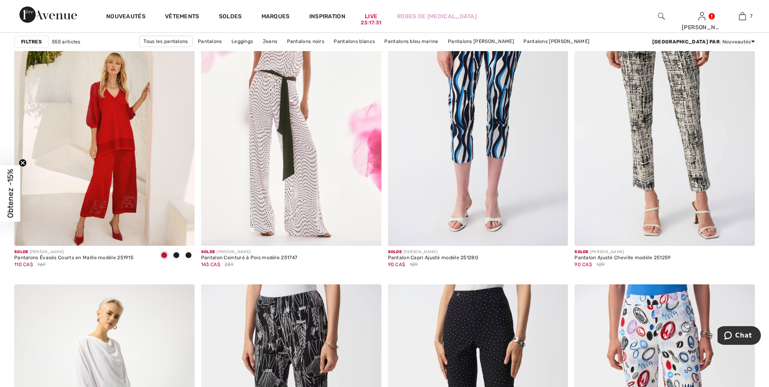
scroll to position [3039, 0]
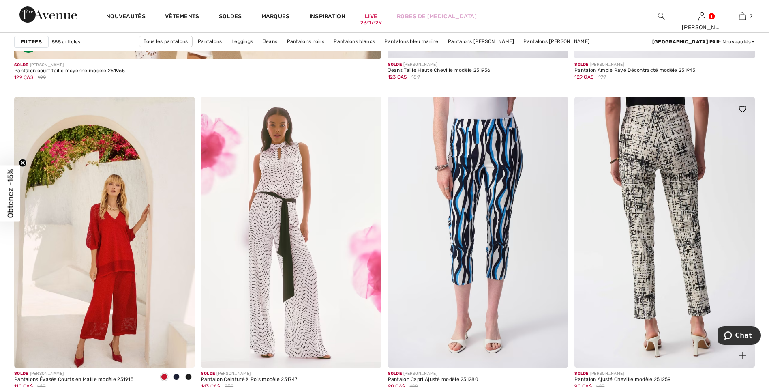
click at [655, 144] on img at bounding box center [664, 232] width 180 height 270
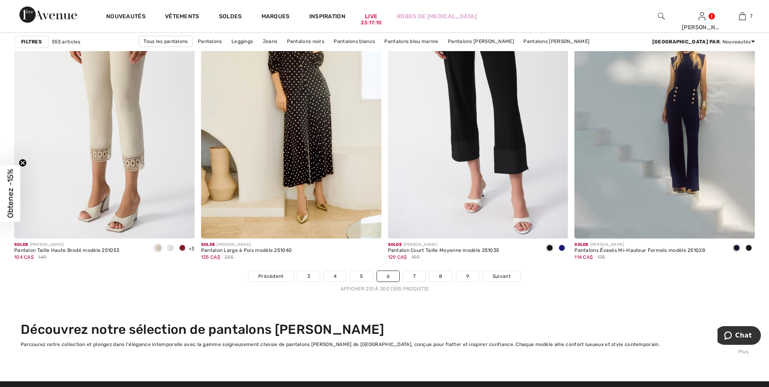
scroll to position [4619, 0]
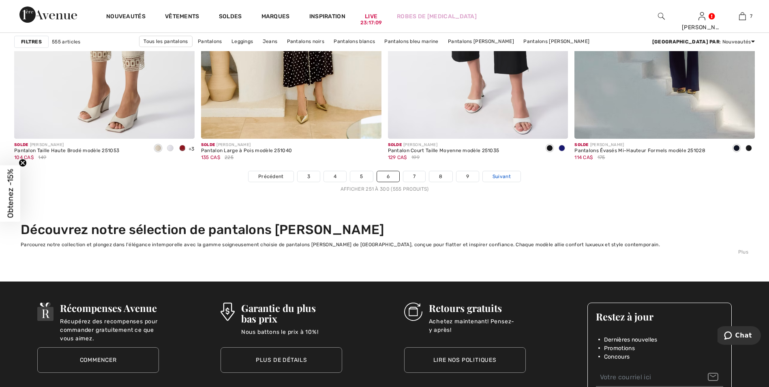
click at [504, 175] on span "Suivant" at bounding box center [501, 176] width 18 height 7
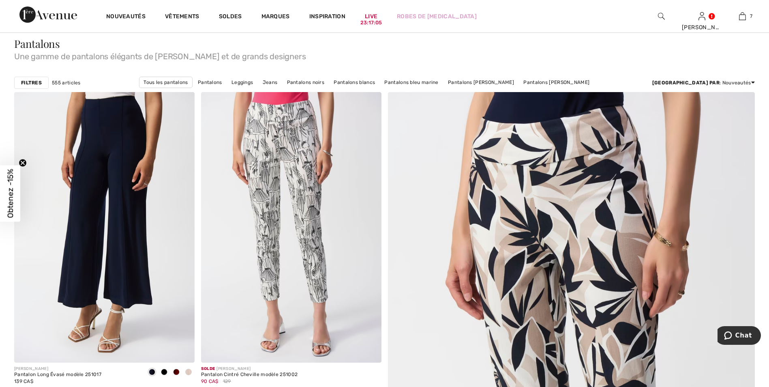
scroll to position [122, 0]
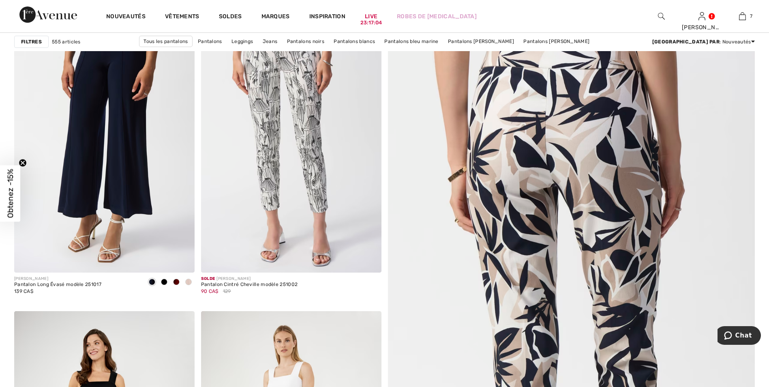
click at [551, 151] on img at bounding box center [571, 332] width 440 height 660
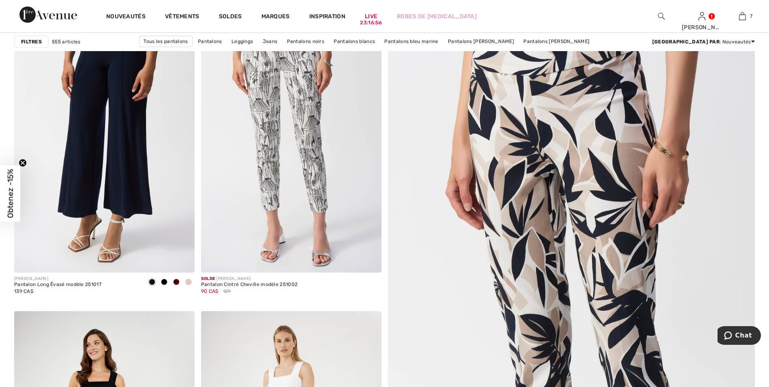
click at [582, 222] on img at bounding box center [571, 332] width 440 height 660
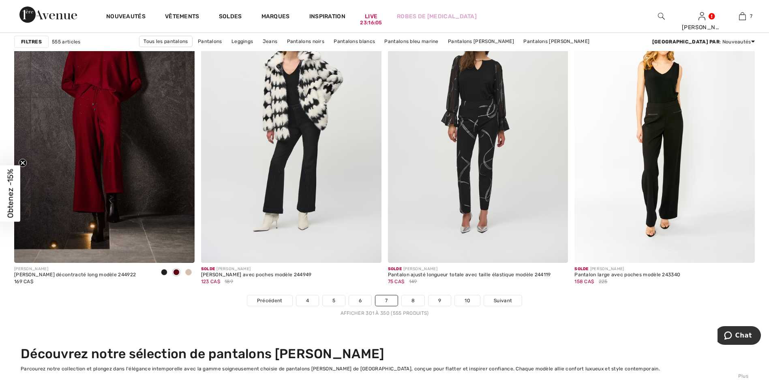
scroll to position [4497, 0]
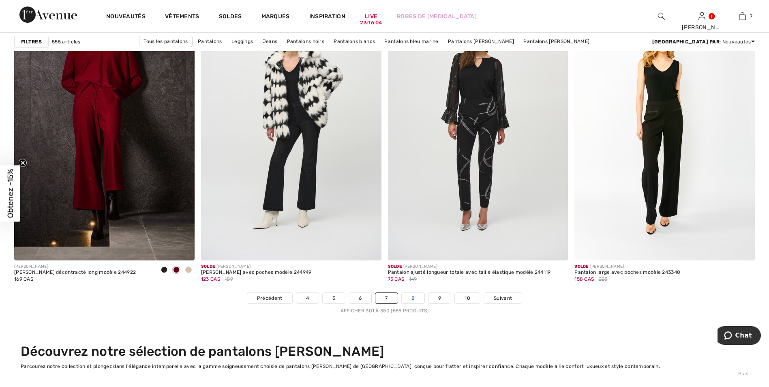
click at [414, 297] on link "8" at bounding box center [413, 298] width 23 height 11
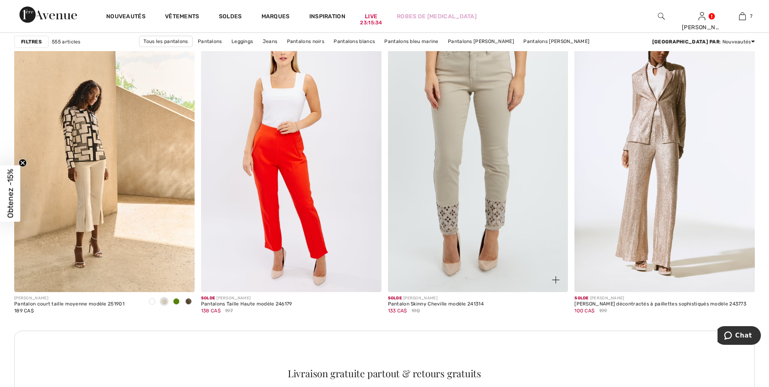
scroll to position [3444, 0]
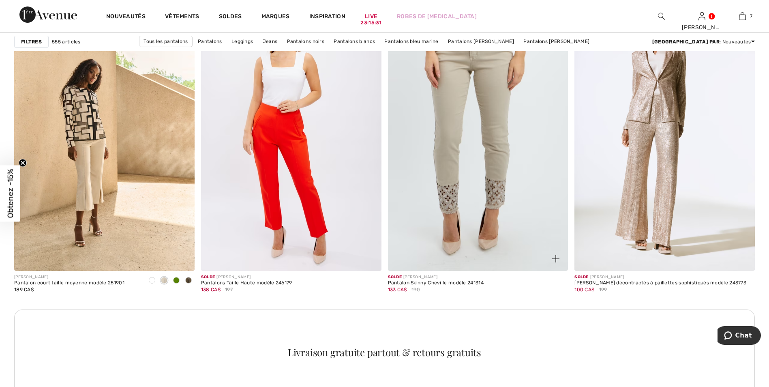
click at [500, 157] on img at bounding box center [478, 135] width 180 height 270
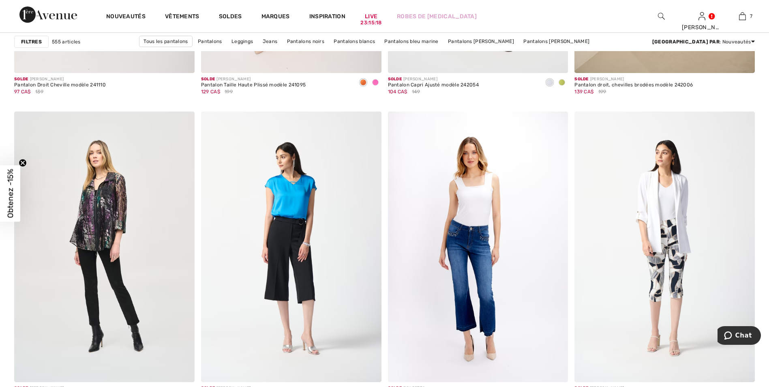
scroll to position [4659, 0]
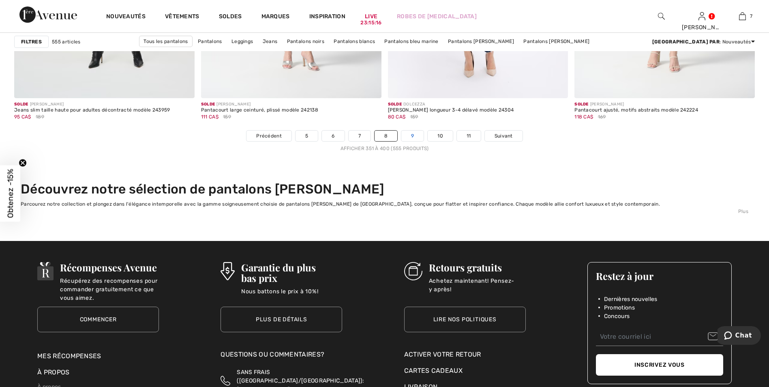
click at [414, 133] on link "9" at bounding box center [412, 135] width 22 height 11
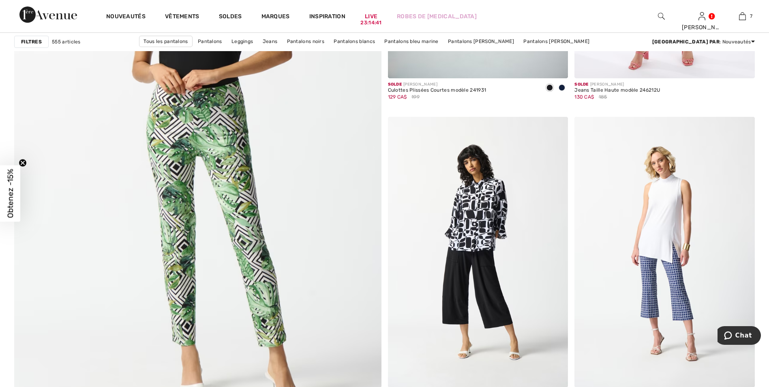
scroll to position [2674, 0]
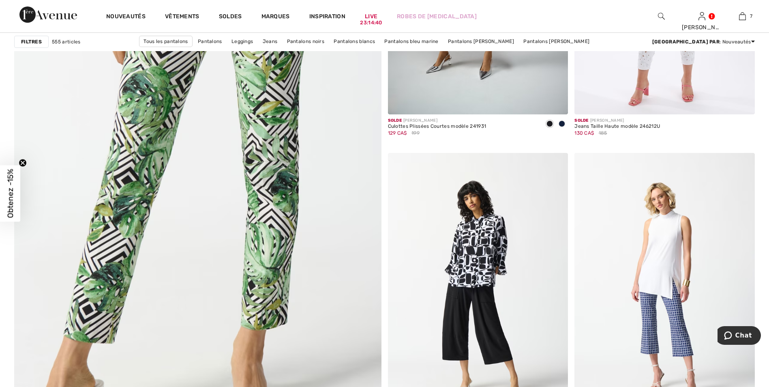
click at [277, 126] on img at bounding box center [197, 174] width 440 height 660
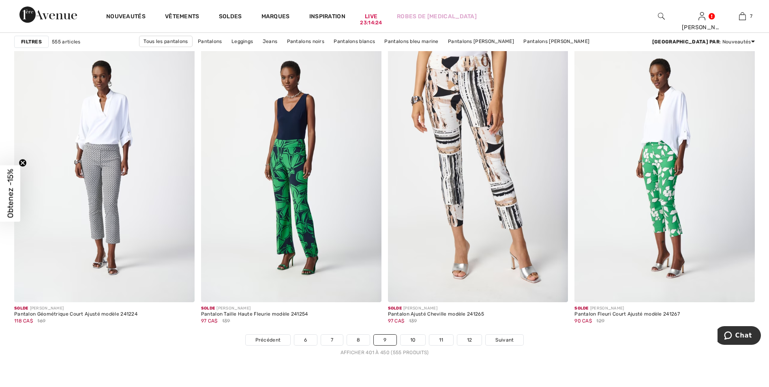
scroll to position [4457, 0]
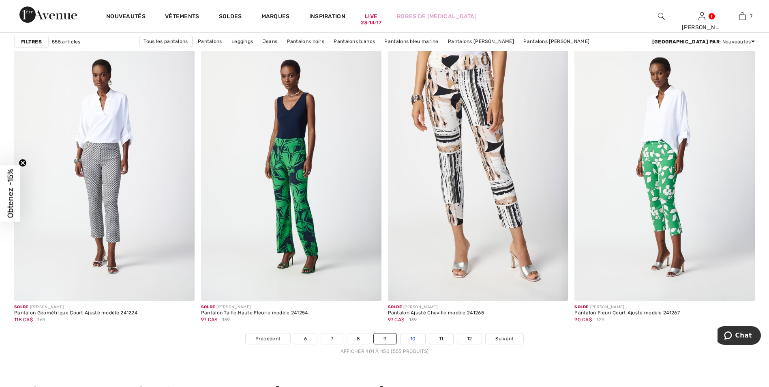
click at [417, 338] on link "10" at bounding box center [412, 338] width 25 height 11
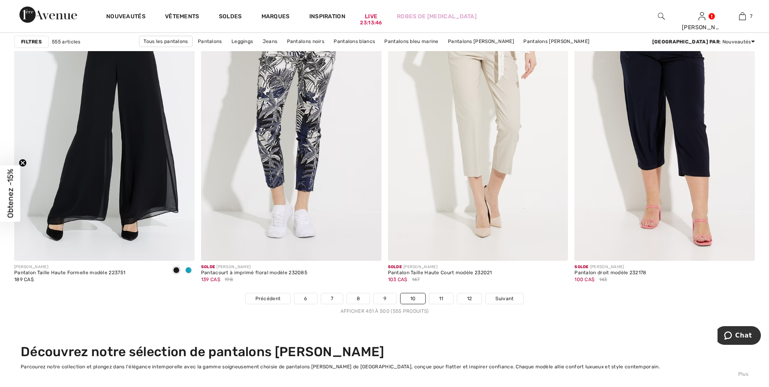
scroll to position [4497, 0]
click at [440, 296] on link "11" at bounding box center [441, 298] width 24 height 11
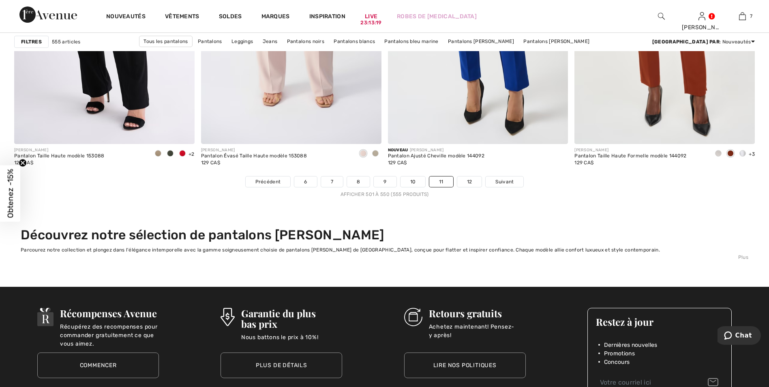
scroll to position [4659, 0]
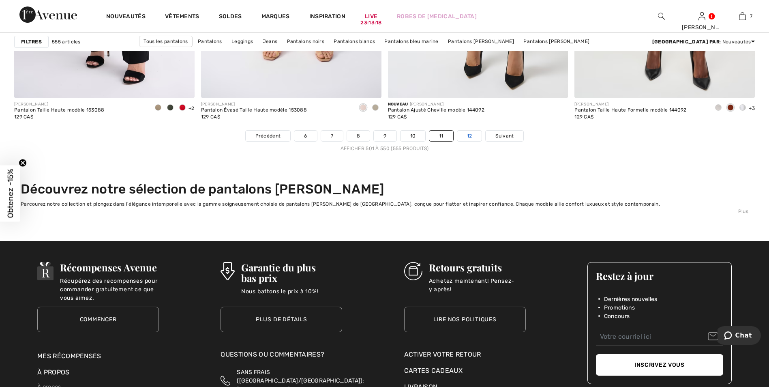
click at [470, 135] on link "12" at bounding box center [469, 135] width 25 height 11
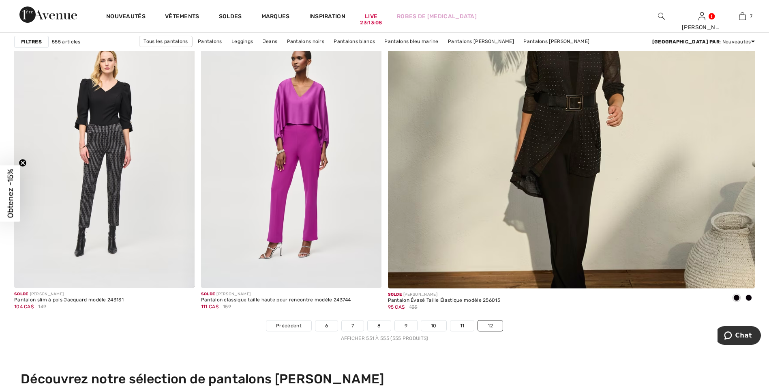
scroll to position [446, 0]
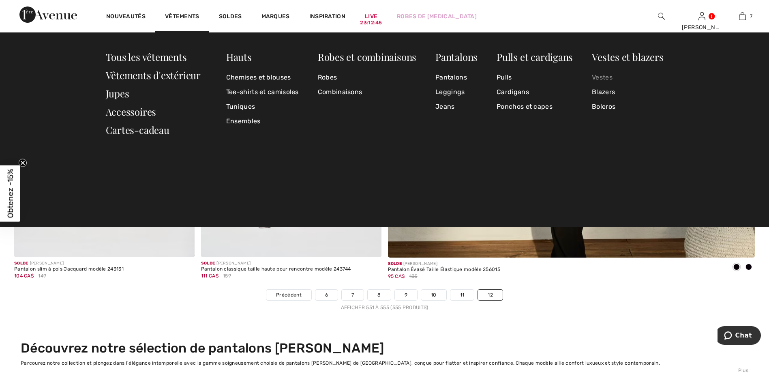
click at [607, 74] on link "Vestes" at bounding box center [627, 77] width 71 height 15
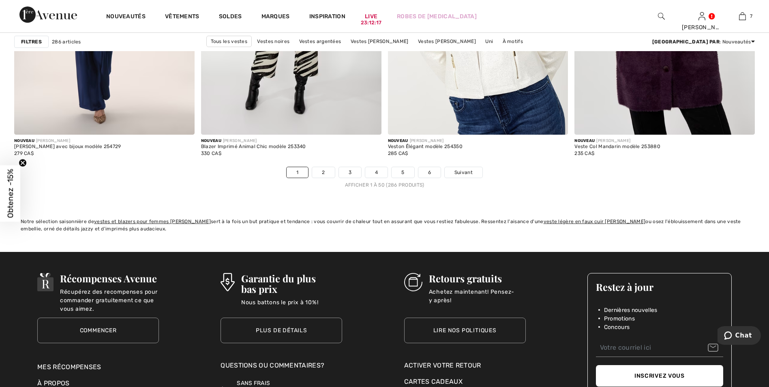
scroll to position [4335, 0]
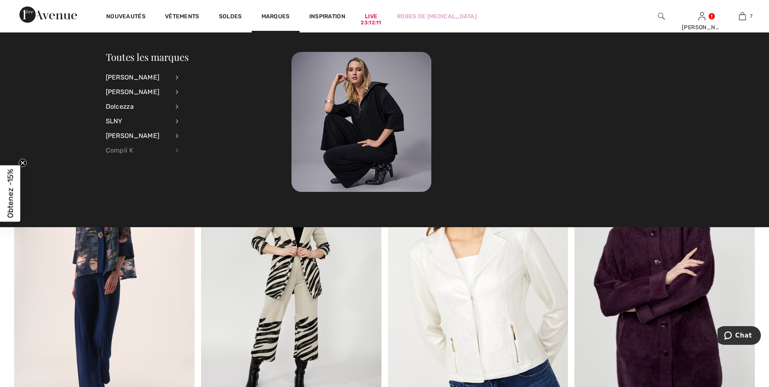
click at [114, 148] on div "Compli K" at bounding box center [138, 150] width 64 height 15
click at [202, 74] on link "Voir tout" at bounding box center [221, 76] width 65 height 13
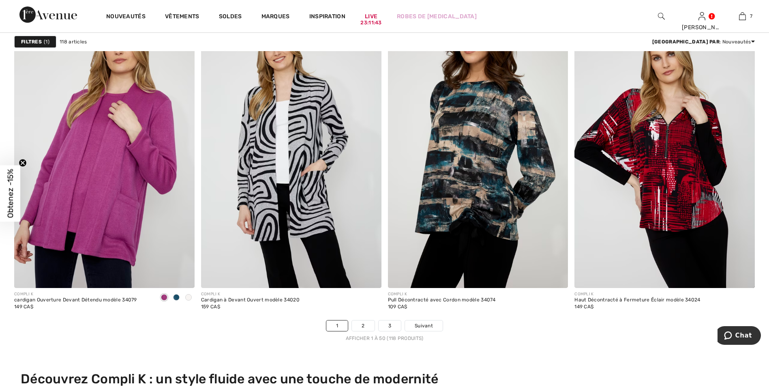
scroll to position [4457, 0]
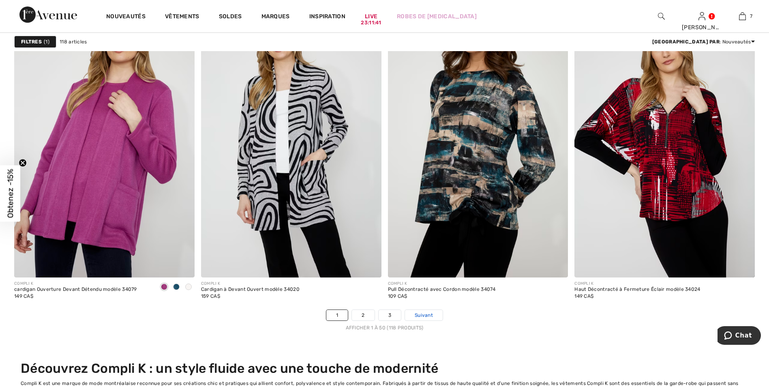
click at [426, 315] on span "Suivant" at bounding box center [423, 314] width 18 height 7
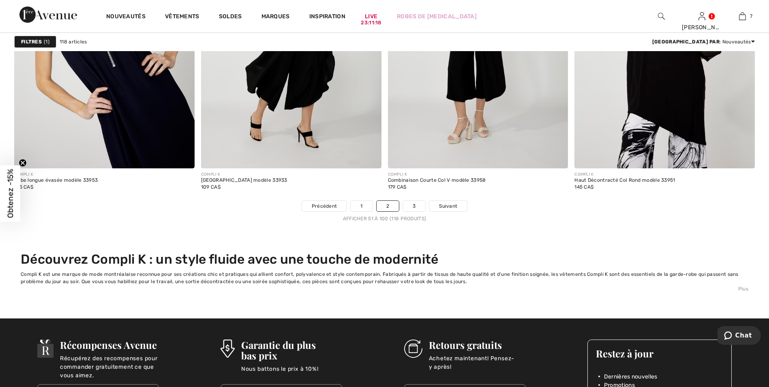
scroll to position [4578, 0]
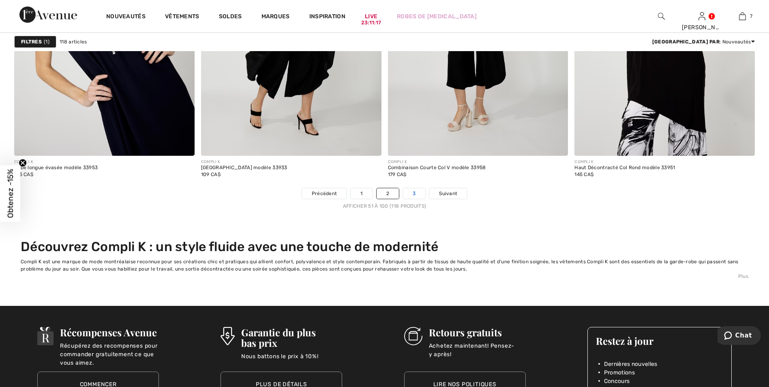
click at [417, 189] on link "3" at bounding box center [414, 193] width 22 height 11
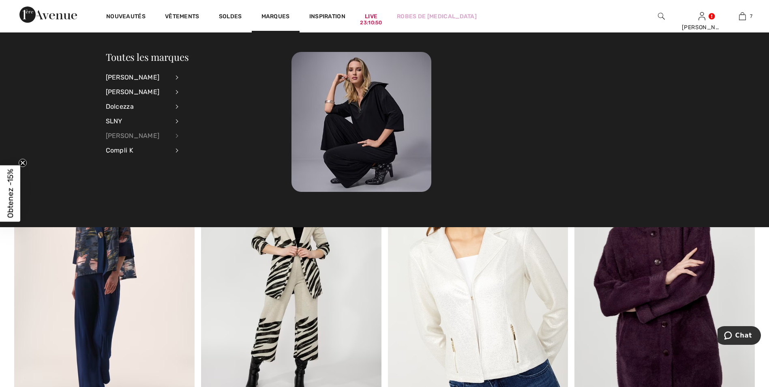
click at [131, 132] on div "[PERSON_NAME]" at bounding box center [138, 135] width 64 height 15
click at [203, 73] on link "Voir tout" at bounding box center [221, 76] width 65 height 13
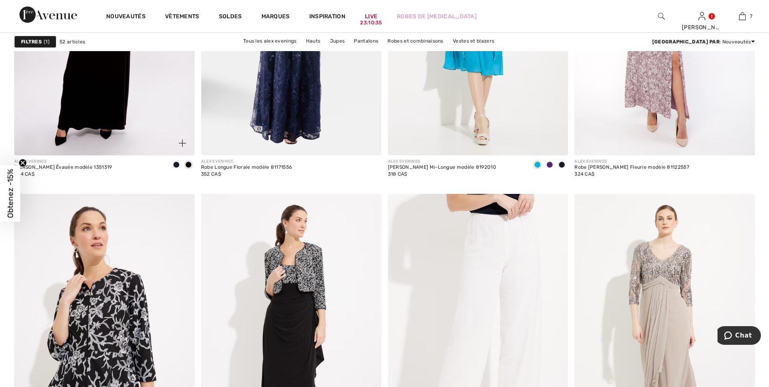
scroll to position [4740, 0]
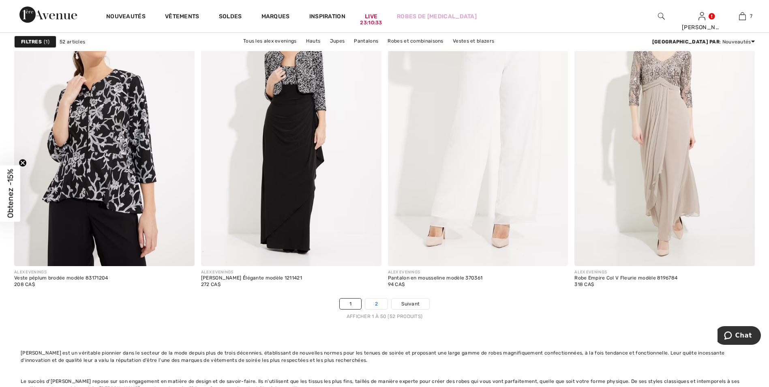
click at [376, 298] on link "2" at bounding box center [376, 303] width 22 height 11
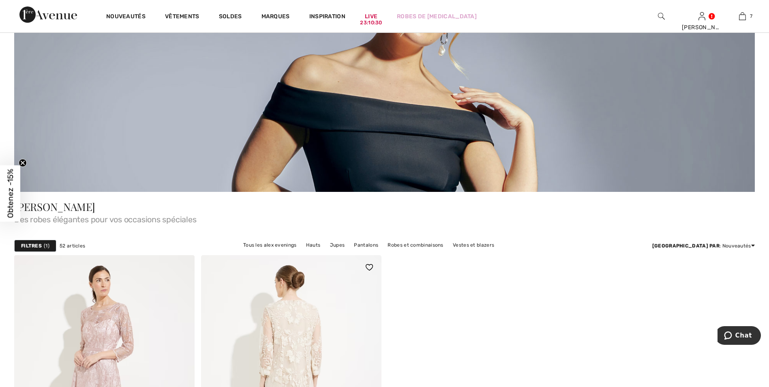
scroll to position [284, 0]
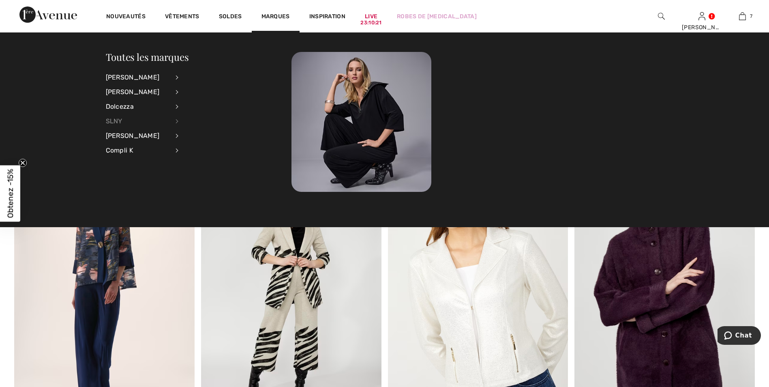
click at [112, 120] on div "SLNY" at bounding box center [138, 121] width 64 height 15
click at [114, 106] on div "Dolcezza" at bounding box center [138, 106] width 64 height 15
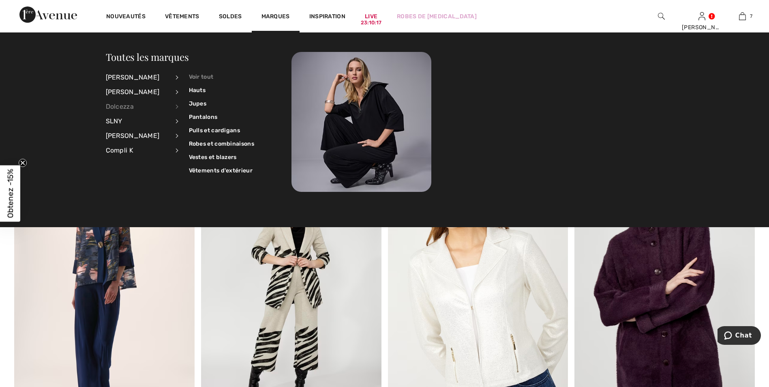
click at [203, 77] on link "Voir tout" at bounding box center [221, 76] width 65 height 13
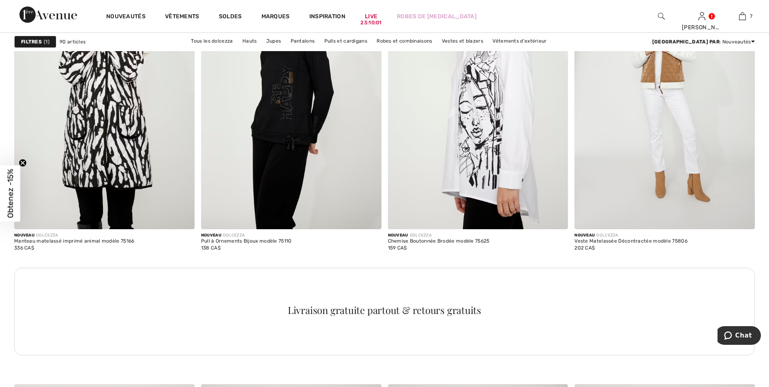
scroll to position [1215, 0]
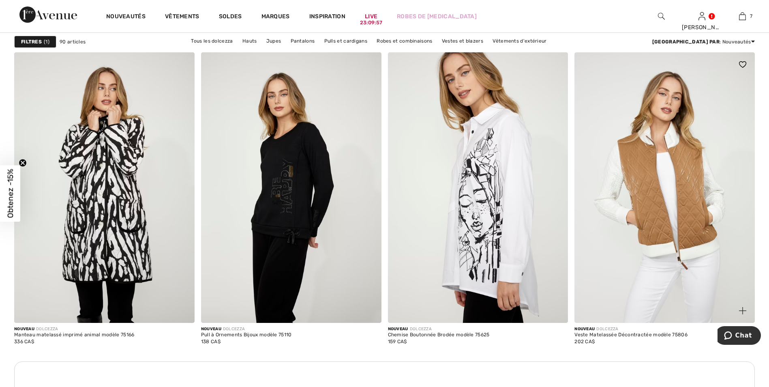
click at [640, 179] on img at bounding box center [664, 187] width 180 height 270
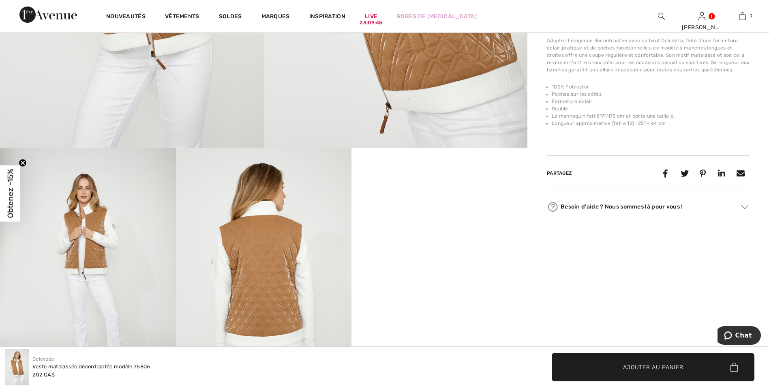
scroll to position [284, 0]
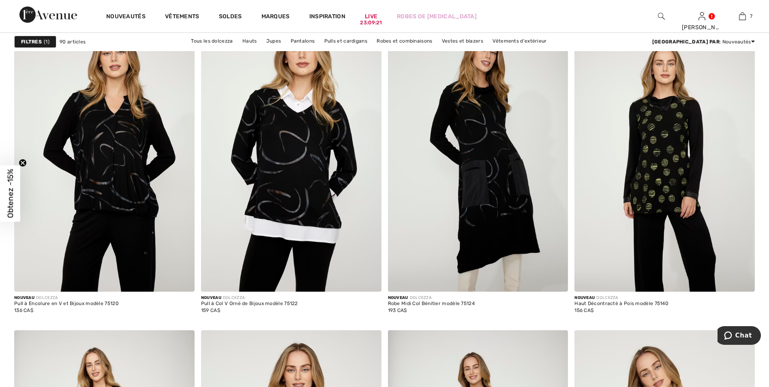
scroll to position [1985, 0]
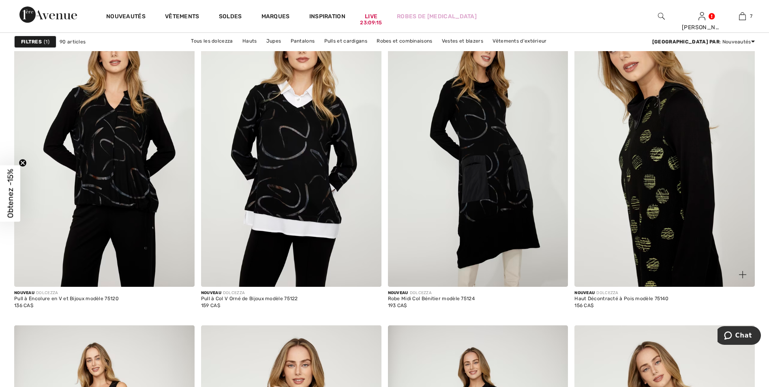
click at [653, 145] on img at bounding box center [664, 151] width 180 height 270
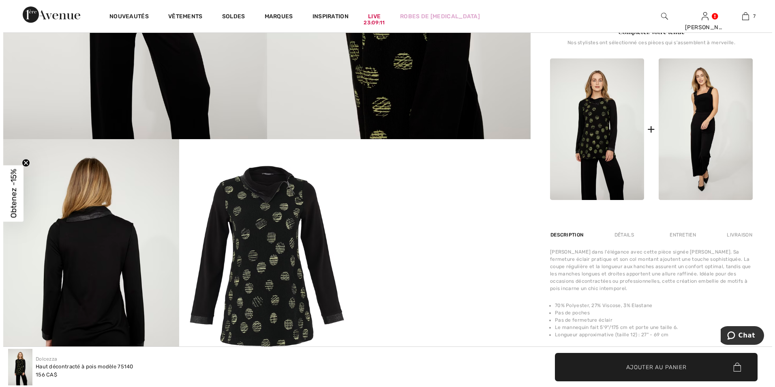
scroll to position [405, 0]
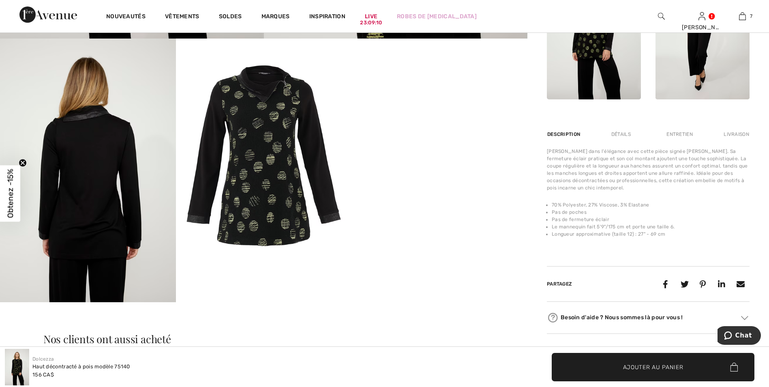
click at [264, 139] on img at bounding box center [264, 155] width 176 height 234
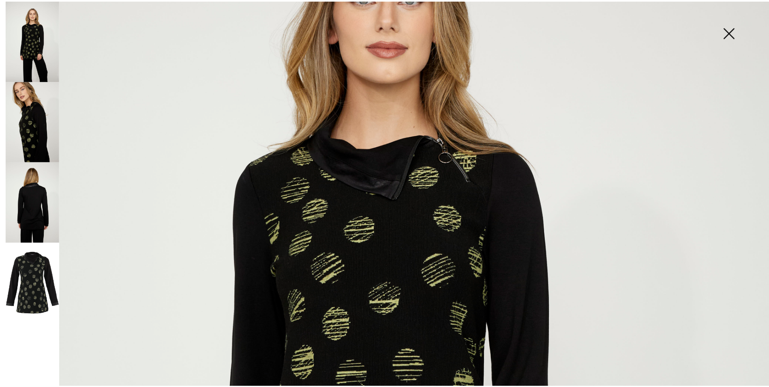
scroll to position [203, 0]
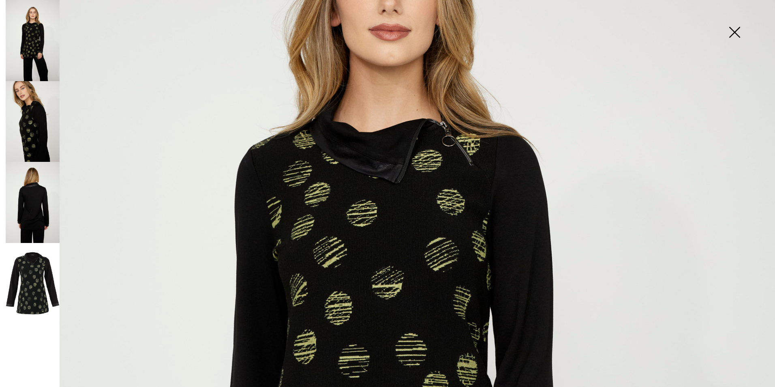
click at [734, 33] on img at bounding box center [734, 33] width 41 height 42
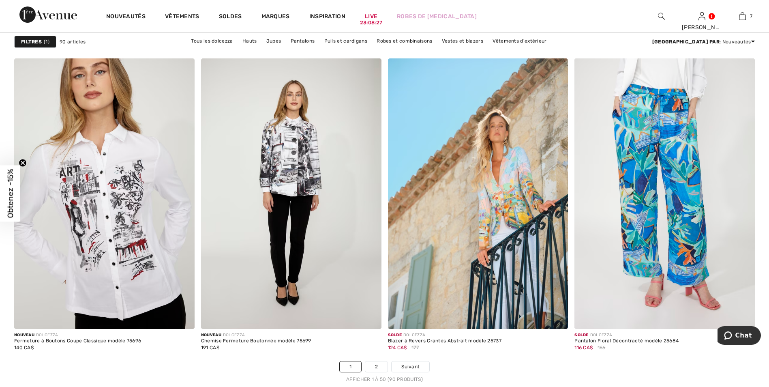
scroll to position [4659, 0]
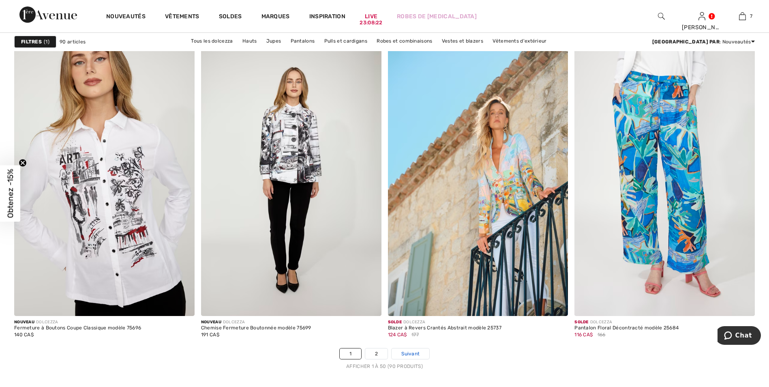
click at [411, 352] on span "Suivant" at bounding box center [410, 353] width 18 height 7
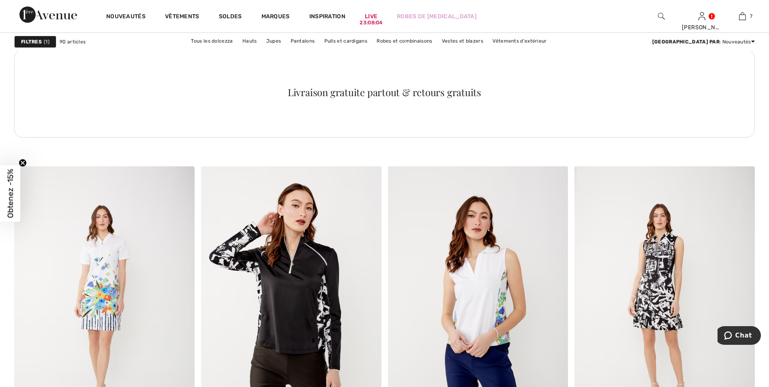
scroll to position [1621, 0]
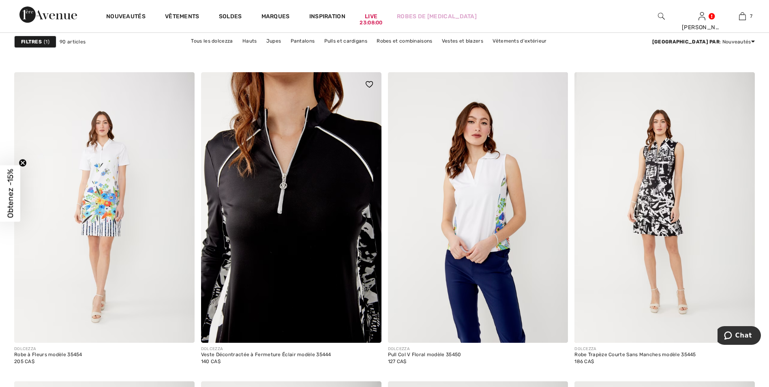
click at [287, 205] on img at bounding box center [291, 207] width 180 height 270
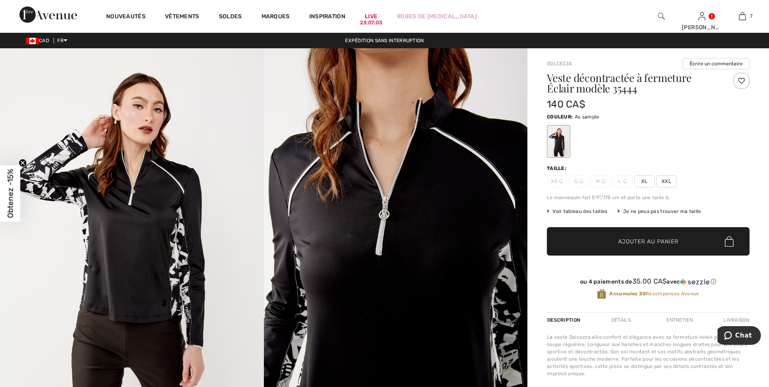
click at [570, 210] on span "Voir tableau des tailles" at bounding box center [577, 210] width 61 height 7
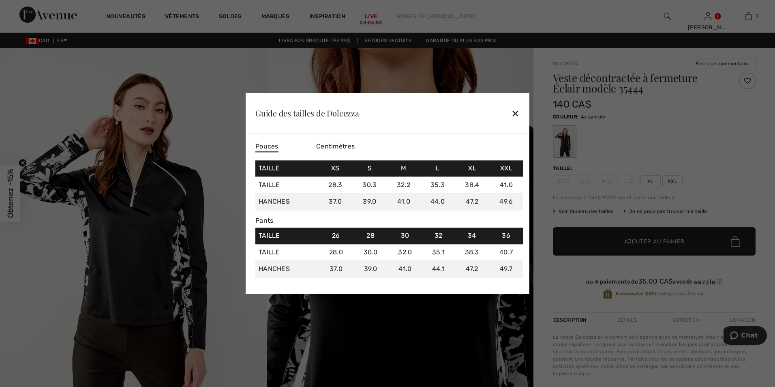
click at [513, 115] on div "✕" at bounding box center [515, 113] width 9 height 17
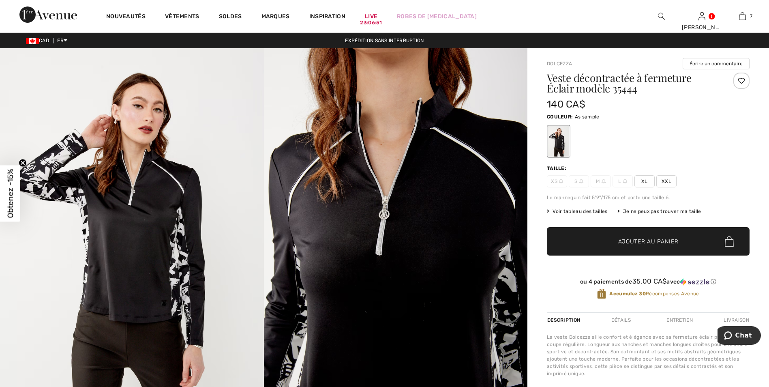
click at [665, 179] on span "XXL" at bounding box center [666, 181] width 20 height 12
click at [616, 240] on span "✔ Ajouté au panier" at bounding box center [636, 241] width 64 height 9
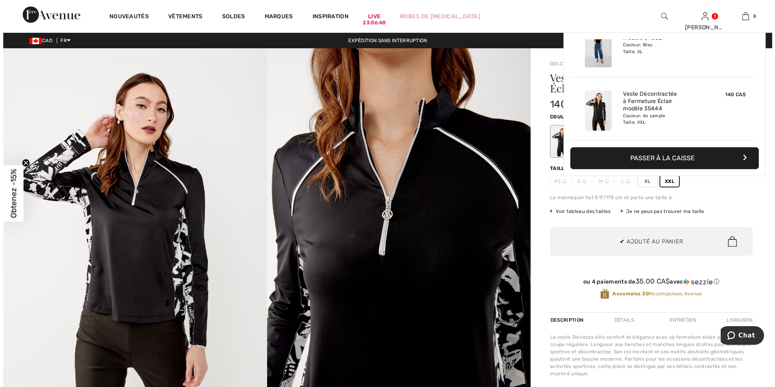
scroll to position [404, 0]
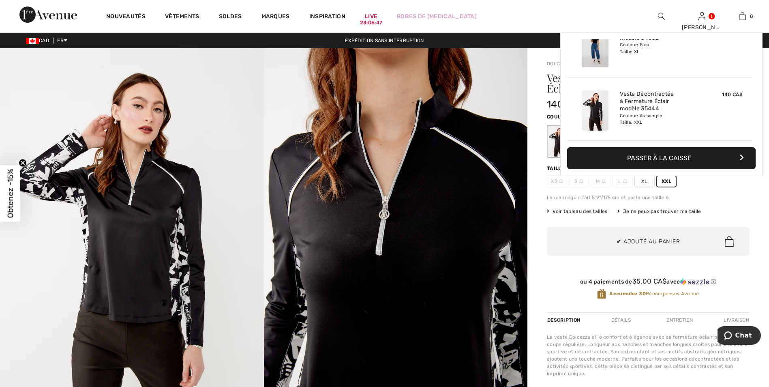
click at [20, 77] on img at bounding box center [132, 245] width 264 height 395
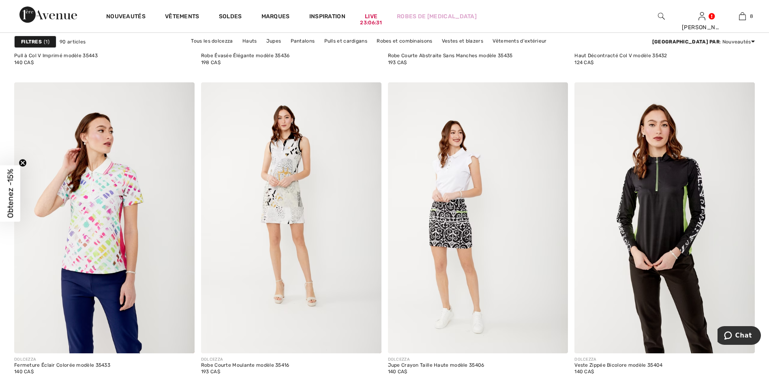
scroll to position [2228, 0]
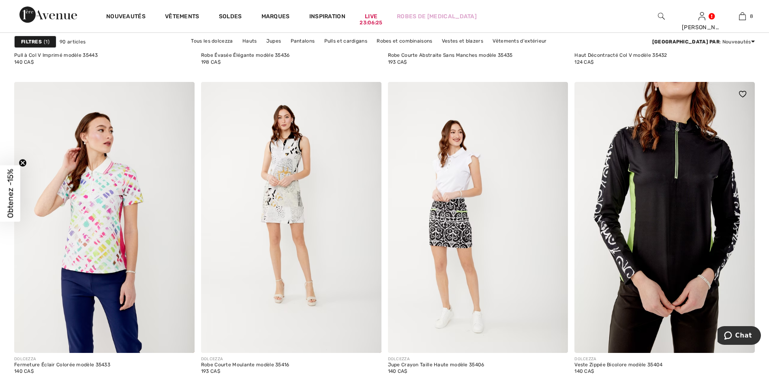
click at [666, 194] on img at bounding box center [664, 217] width 180 height 270
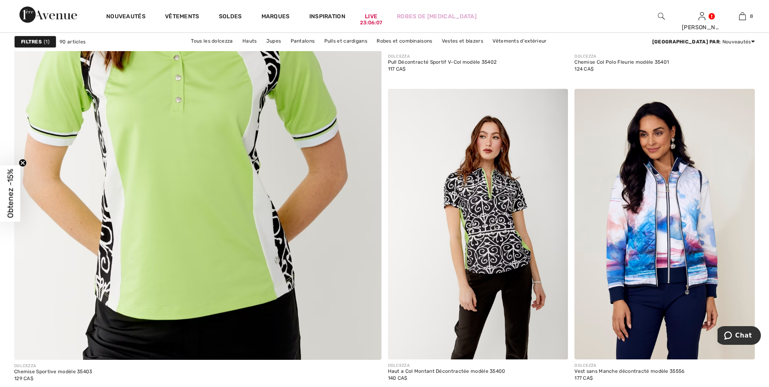
scroll to position [2958, 0]
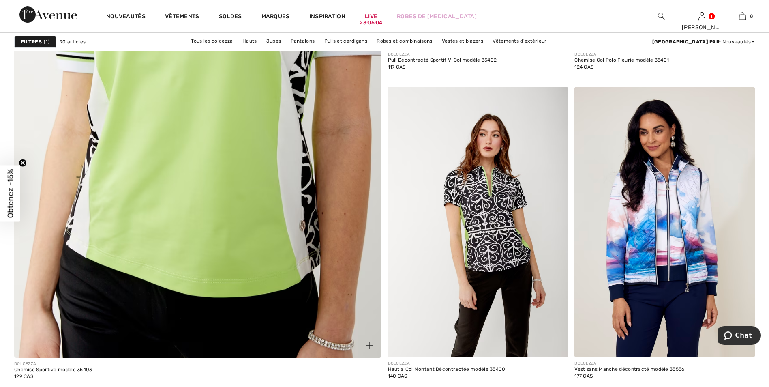
click at [198, 133] on img at bounding box center [197, 108] width 440 height 660
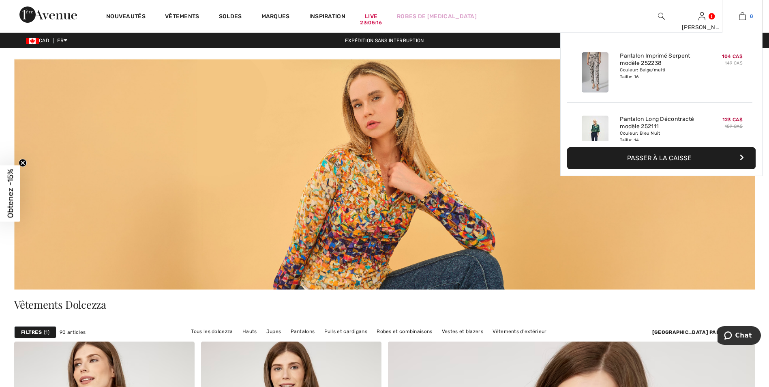
click at [745, 16] on img at bounding box center [742, 16] width 7 height 10
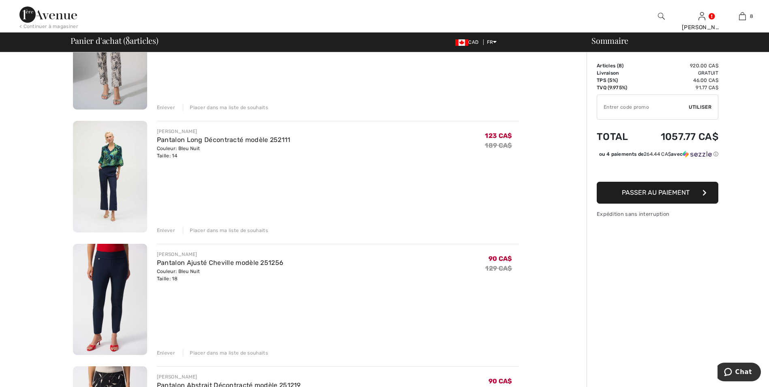
scroll to position [122, 0]
click at [163, 227] on div "Enlever" at bounding box center [166, 229] width 18 height 7
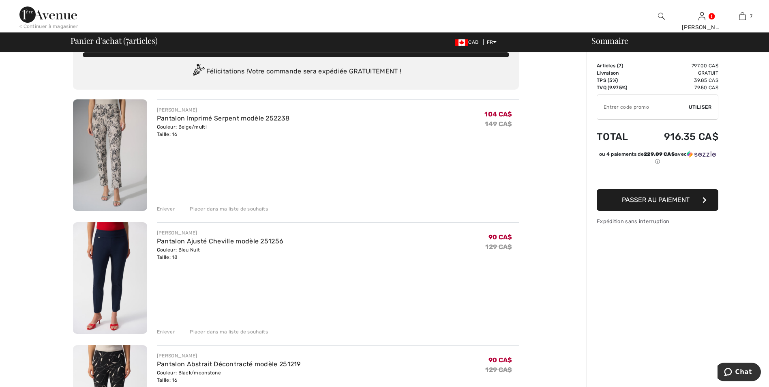
scroll to position [0, 0]
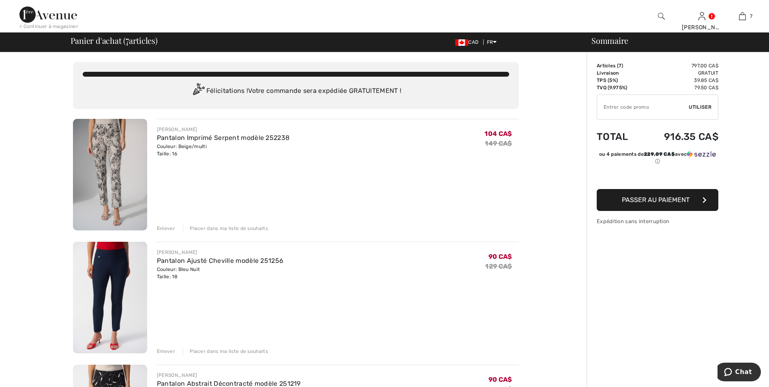
click at [165, 226] on div "Enlever" at bounding box center [166, 227] width 18 height 7
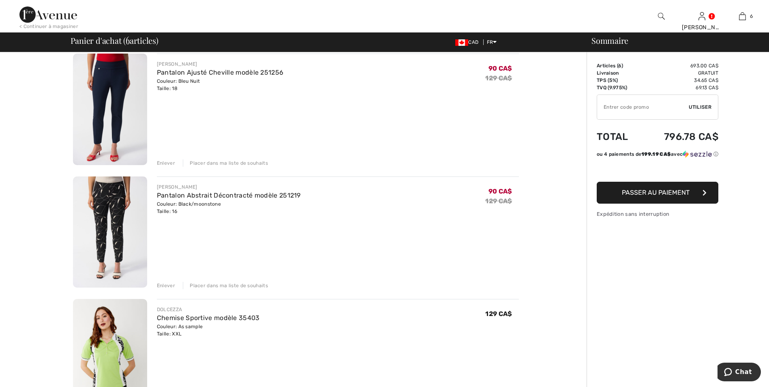
scroll to position [81, 0]
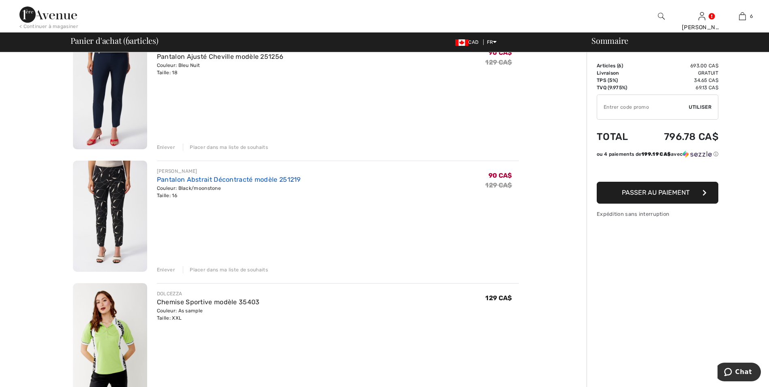
click at [200, 179] on link "Pantalon Abstrait Décontracté modèle 251219" at bounding box center [229, 179] width 144 height 8
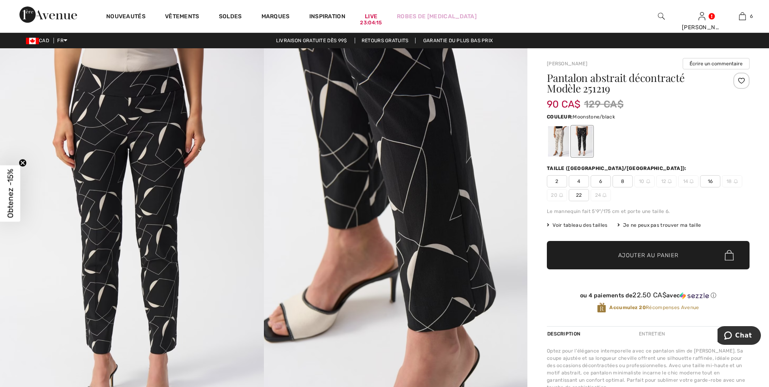
click at [559, 135] on div at bounding box center [558, 141] width 21 height 30
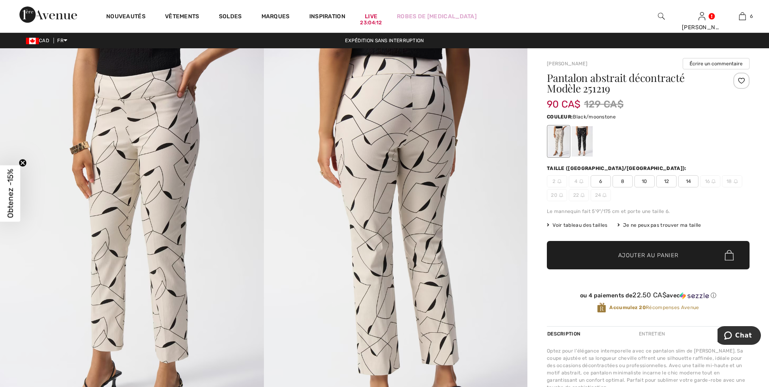
click at [583, 137] on div at bounding box center [581, 141] width 21 height 30
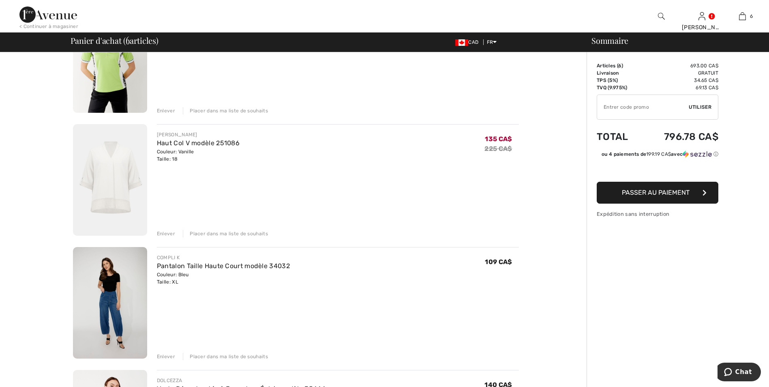
scroll to position [366, 0]
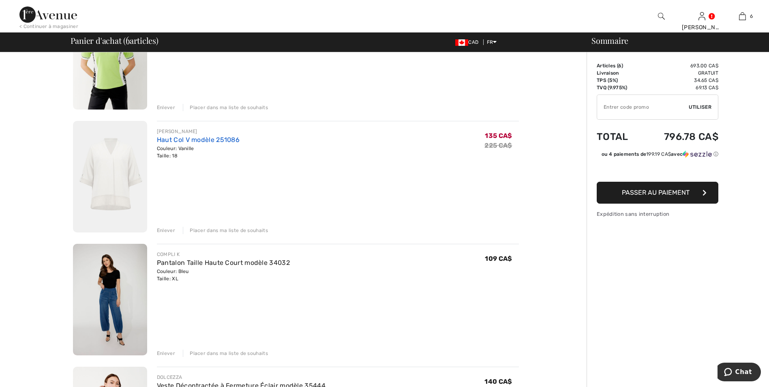
click at [198, 138] on link "Haut Col V modèle 251086" at bounding box center [198, 140] width 83 height 8
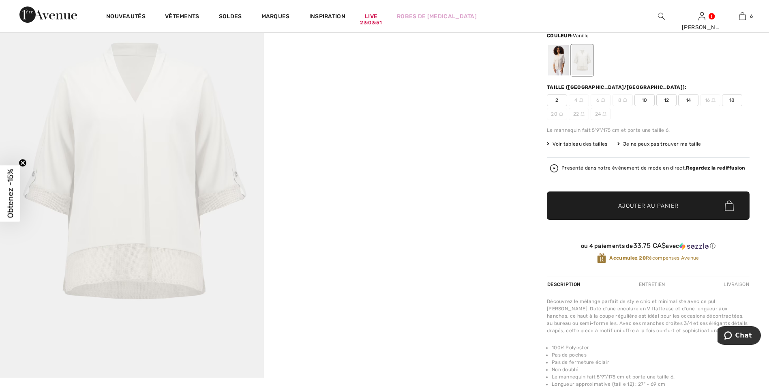
scroll to position [81, 0]
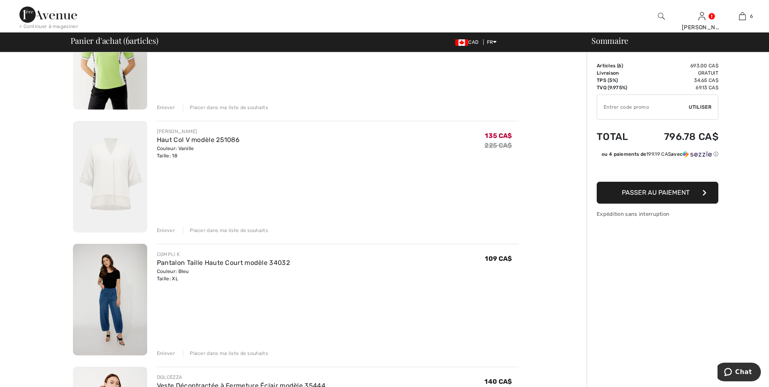
click at [166, 228] on div "Enlever" at bounding box center [166, 229] width 18 height 7
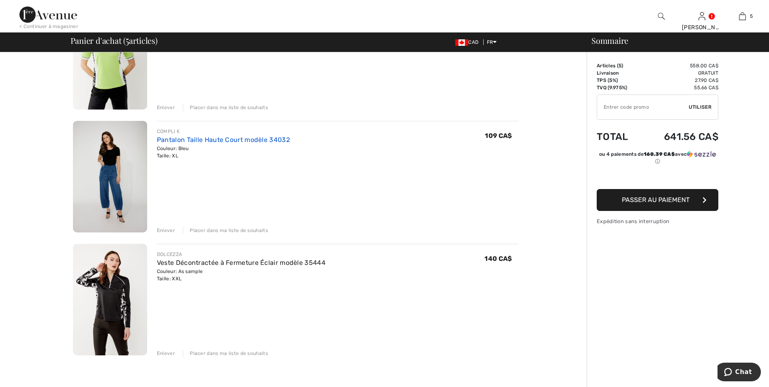
click at [201, 139] on link "Pantalon Taille Haute Court modèle 34032" at bounding box center [223, 140] width 133 height 8
